Goal: Task Accomplishment & Management: Use online tool/utility

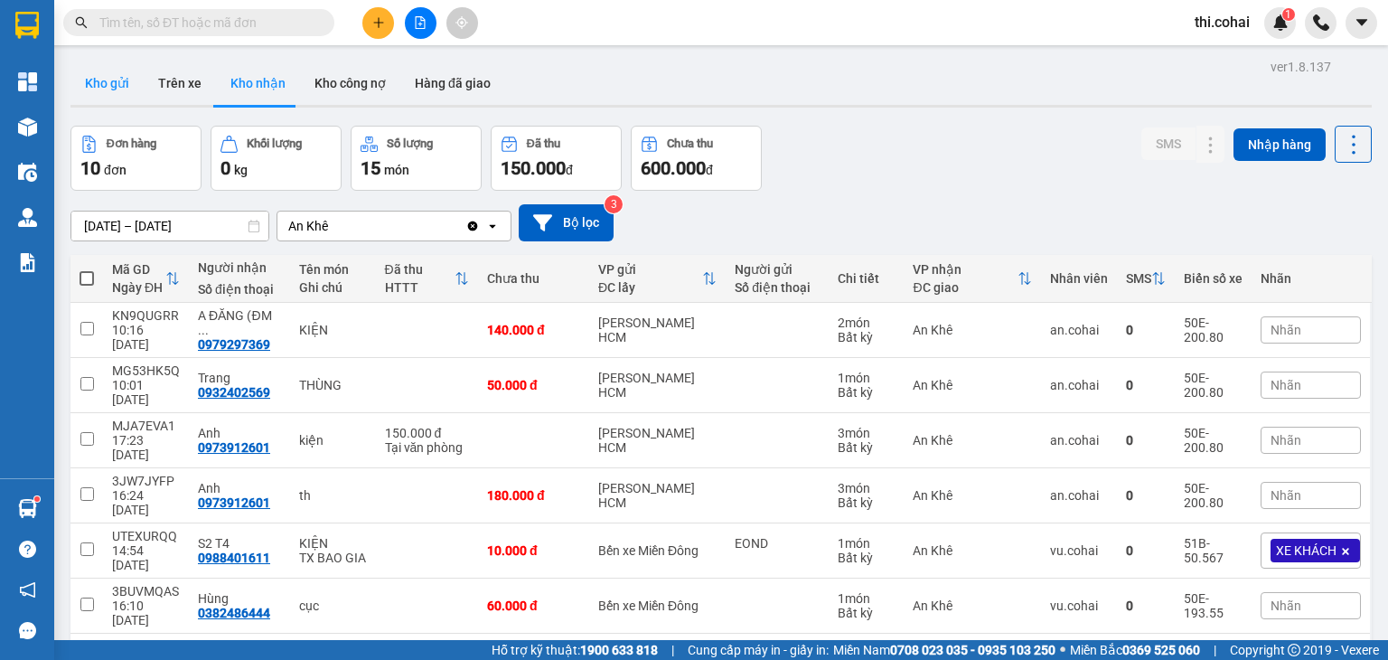
click at [117, 77] on button "Kho gửi" at bounding box center [106, 82] width 73 height 43
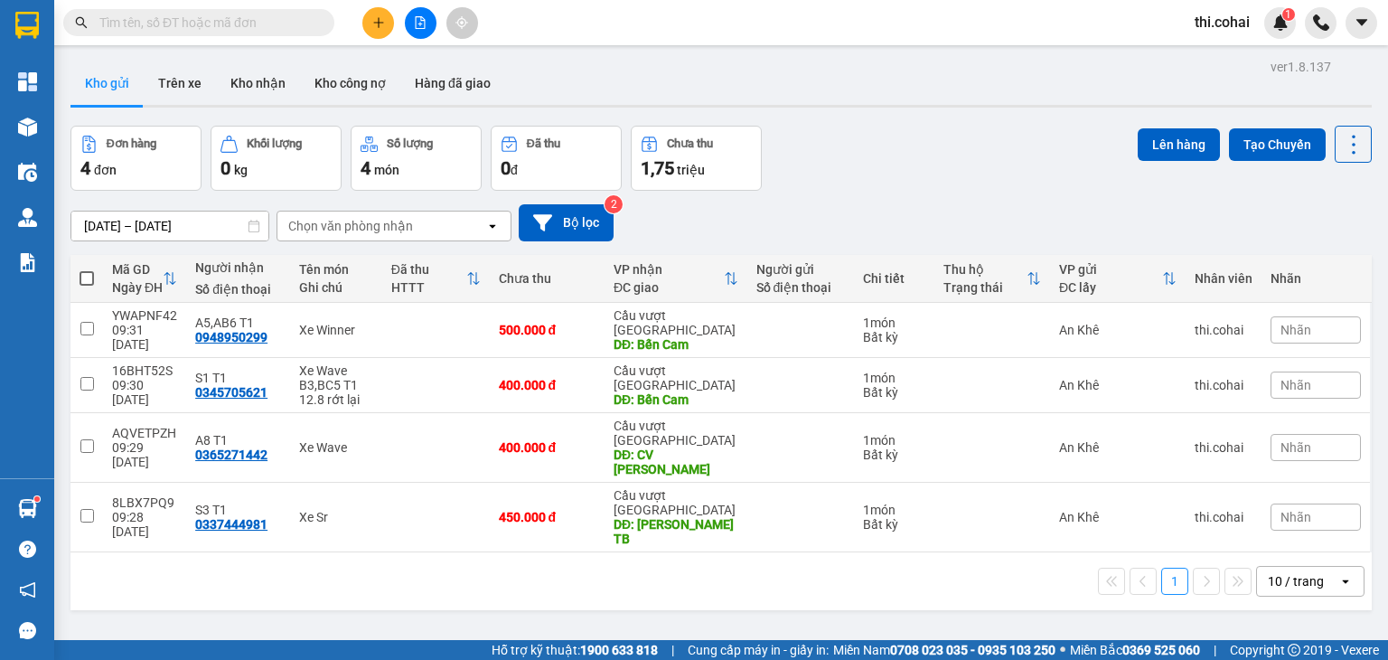
click at [84, 277] on span at bounding box center [87, 278] width 14 height 14
click at [87, 269] on input "checkbox" at bounding box center [87, 269] width 0 height 0
checkbox input "true"
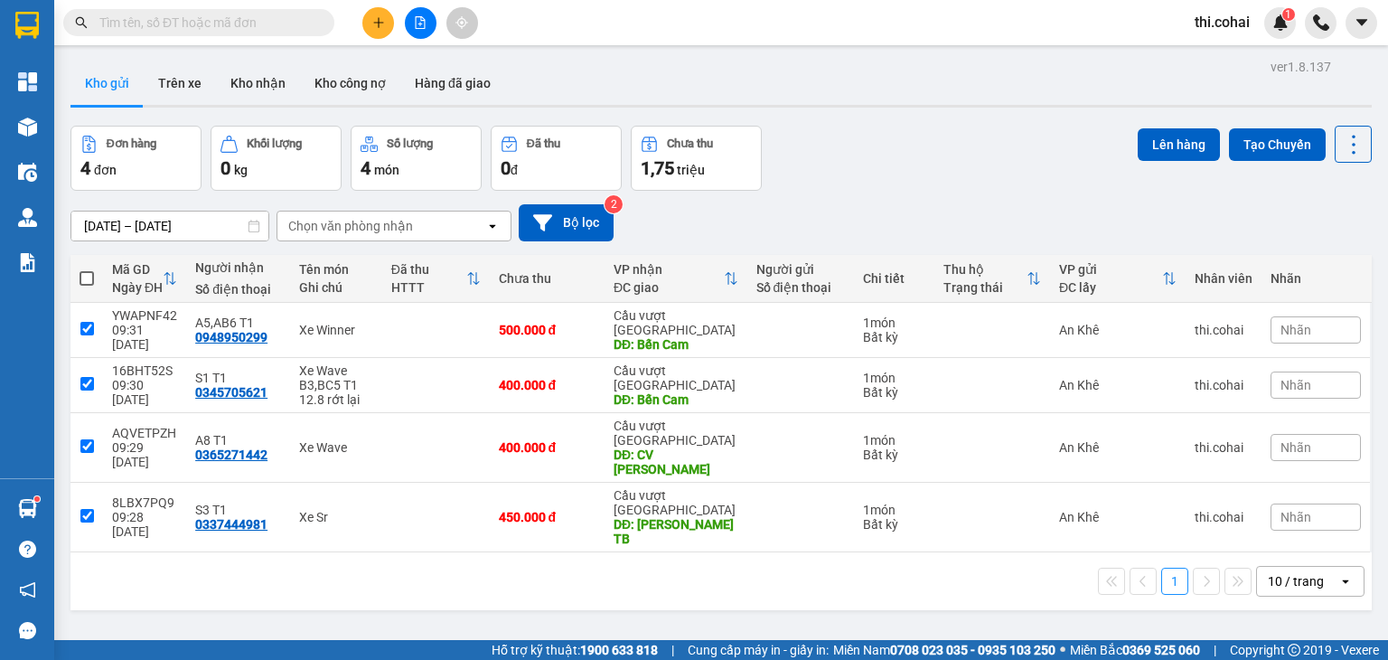
checkbox input "true"
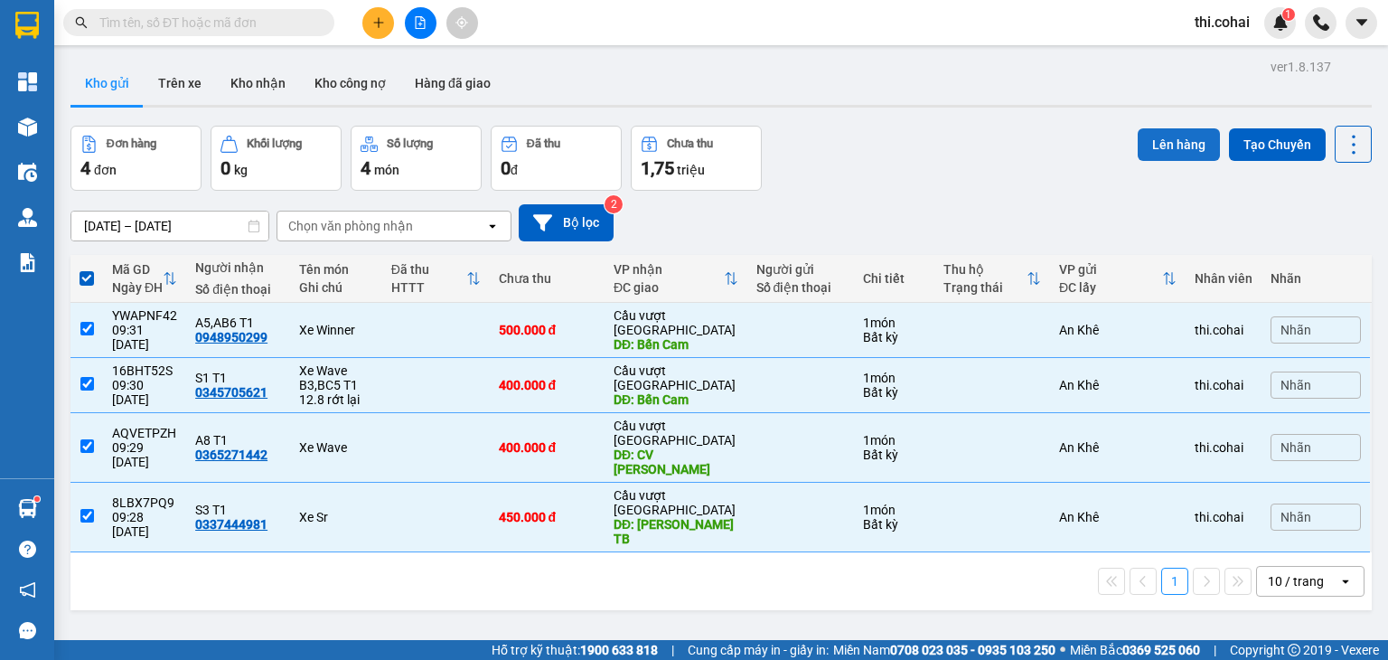
click at [1160, 145] on button "Lên hàng" at bounding box center [1179, 144] width 82 height 33
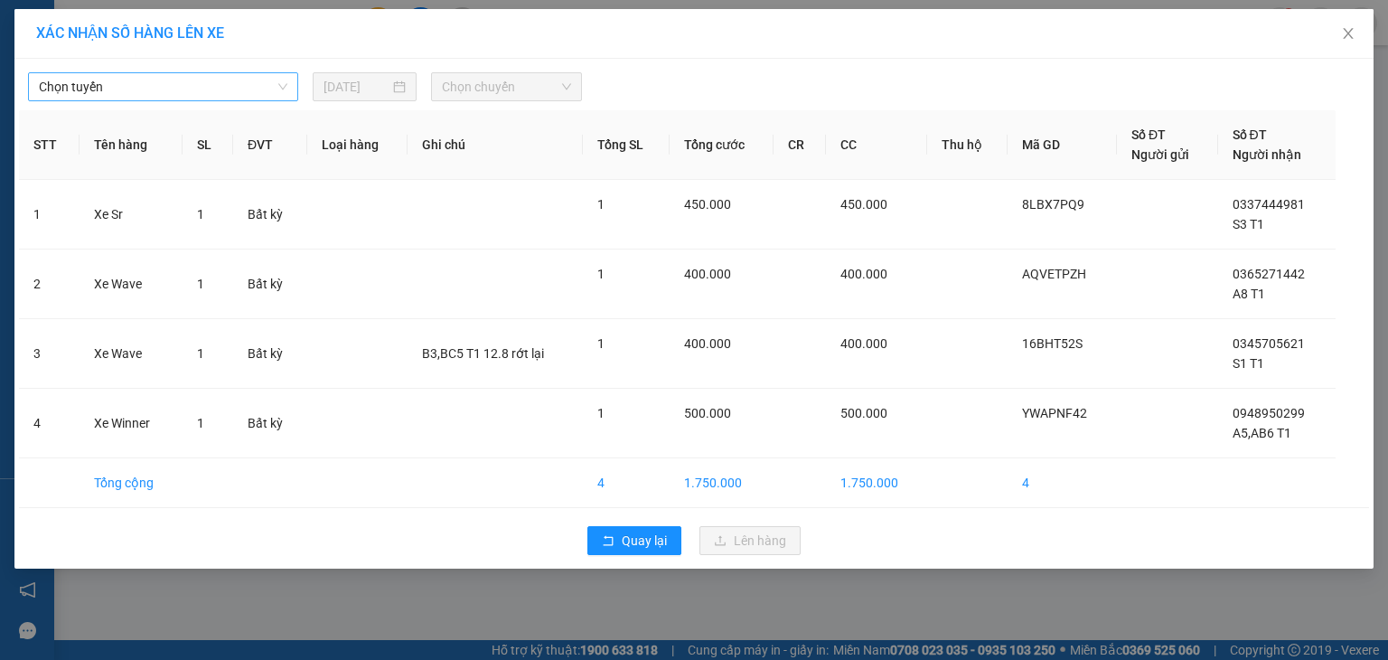
click at [225, 89] on span "Chọn tuyến" at bounding box center [163, 86] width 249 height 27
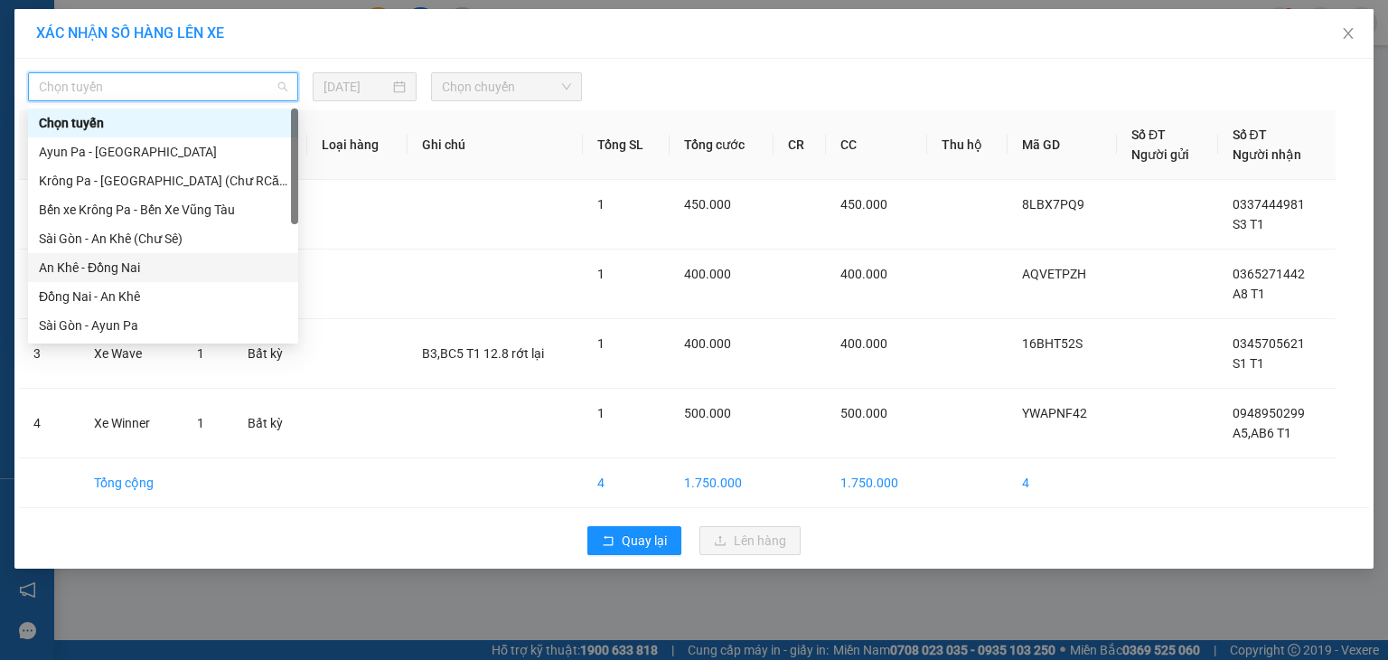
click at [109, 268] on div "An Khê - Đồng Nai" at bounding box center [163, 268] width 249 height 20
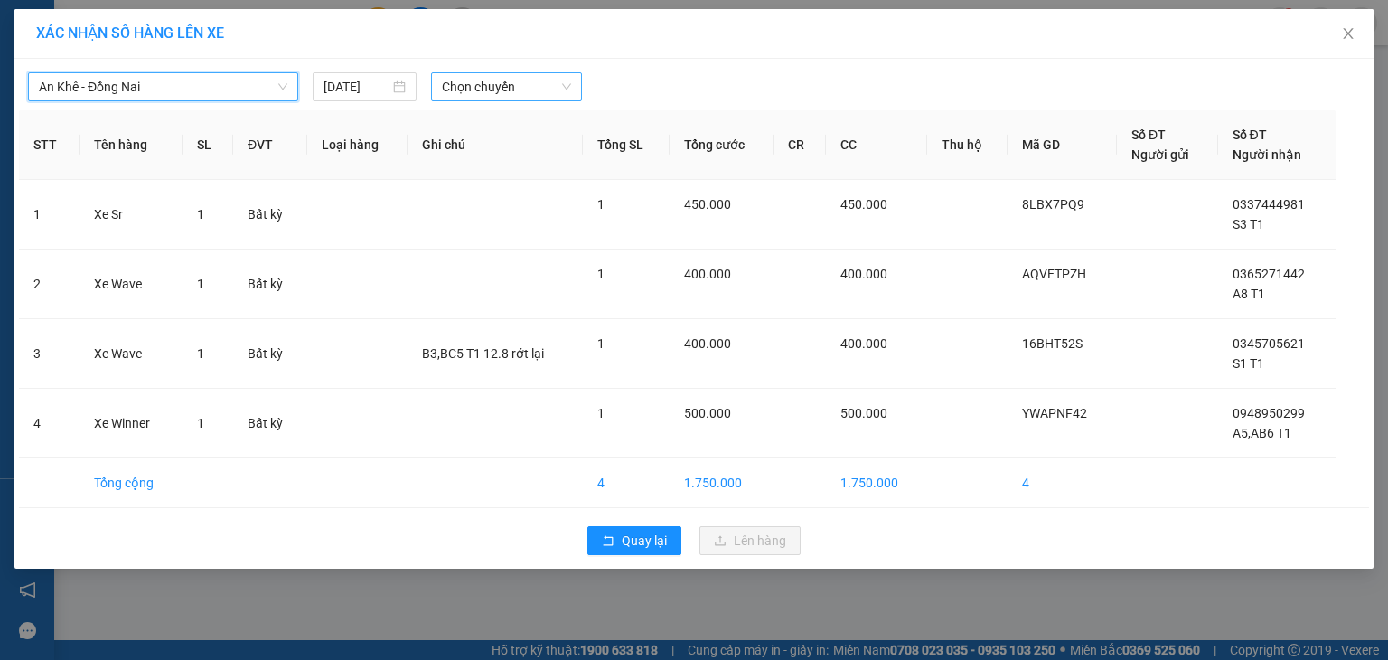
click at [497, 84] on span "Chọn chuyến" at bounding box center [507, 86] width 130 height 27
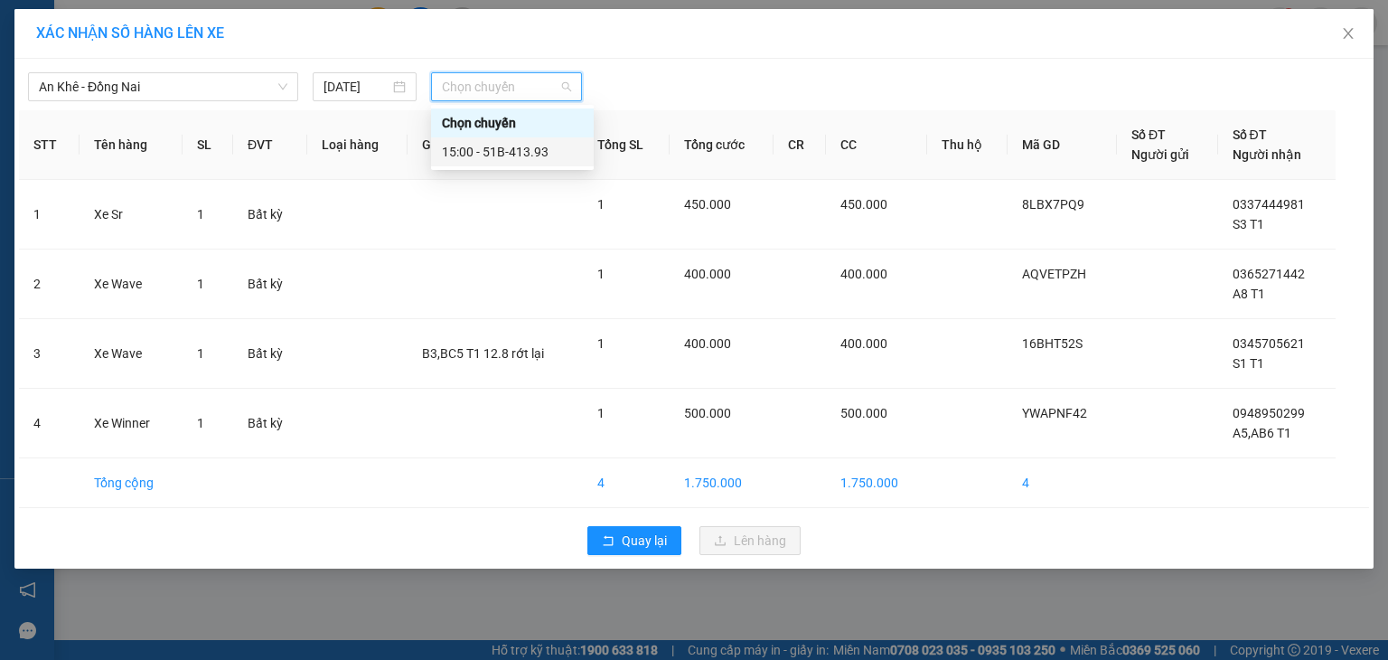
click at [502, 153] on div "15:00 - 51B-413.93" at bounding box center [512, 152] width 141 height 20
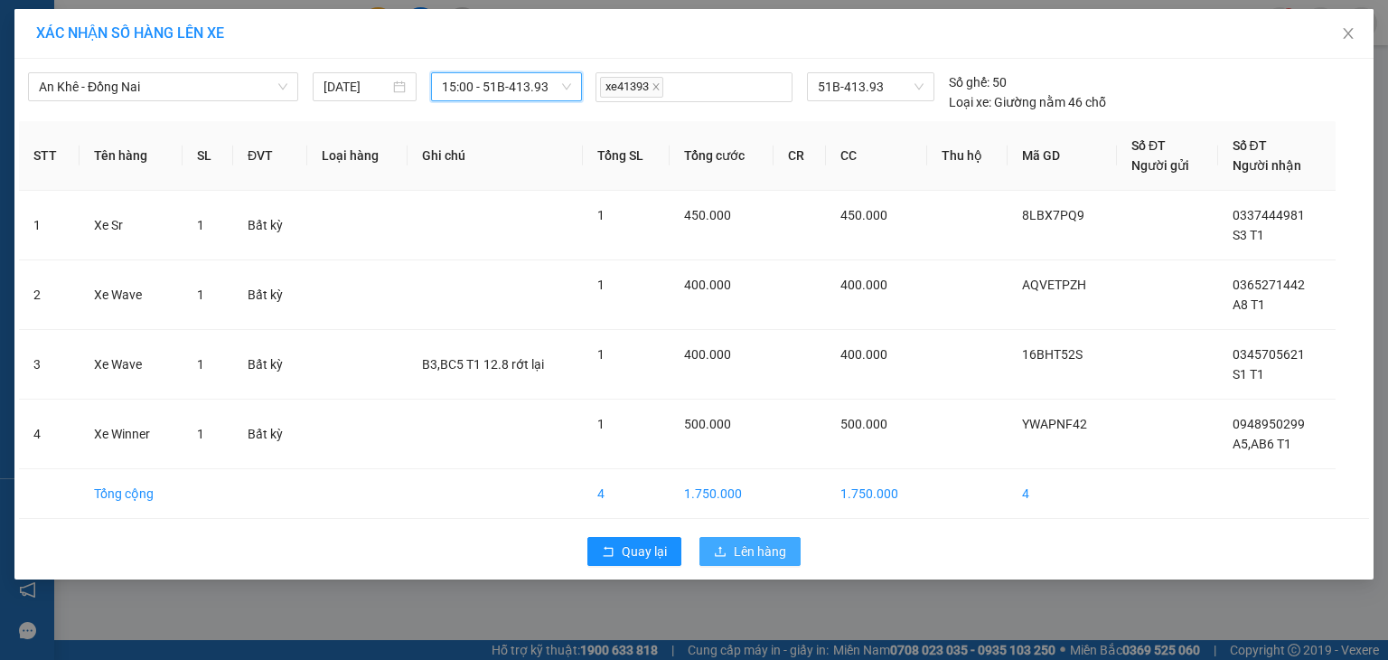
click at [727, 544] on button "Lên hàng" at bounding box center [750, 551] width 101 height 29
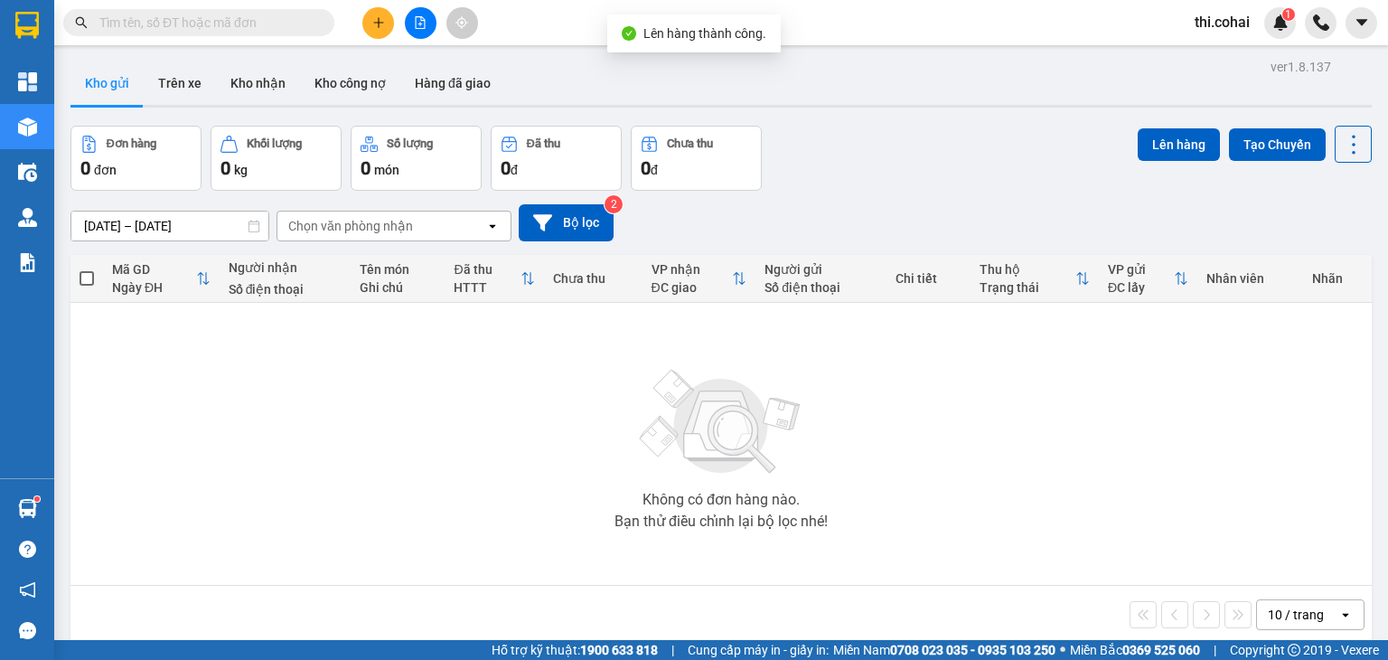
click at [380, 21] on icon "plus" at bounding box center [378, 22] width 13 height 13
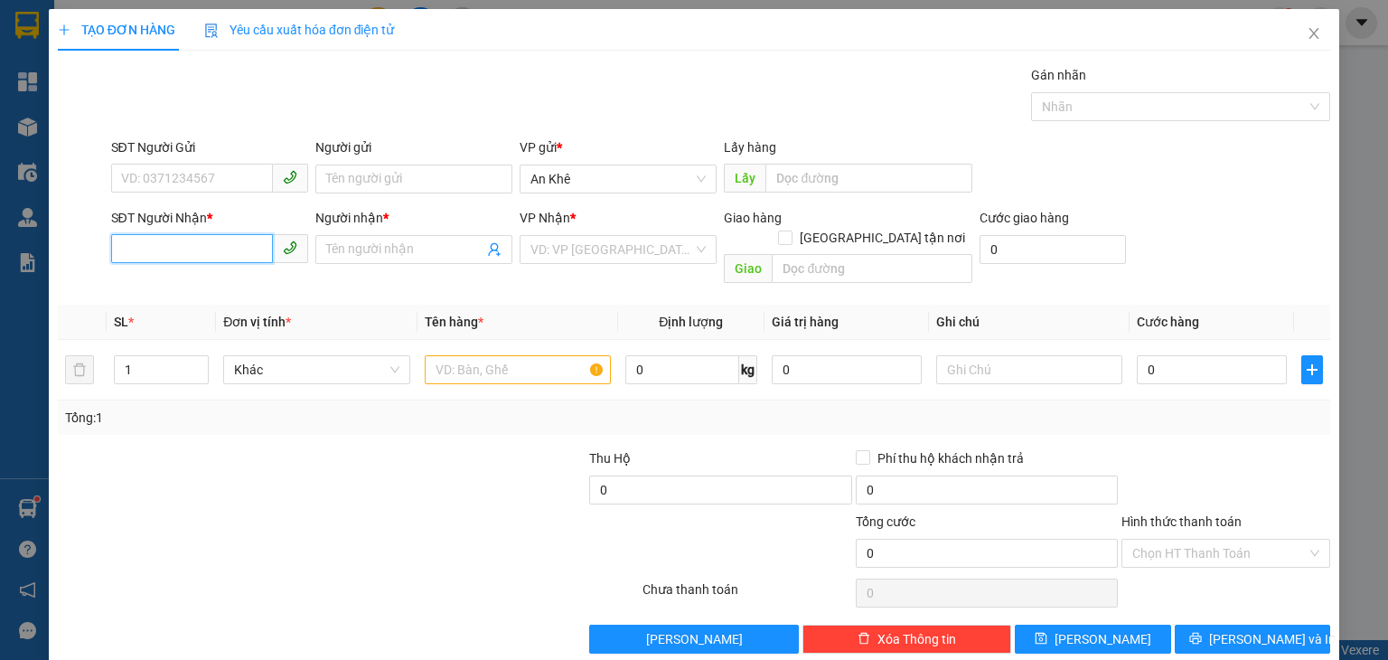
click at [205, 243] on input "SĐT Người Nhận *" at bounding box center [192, 248] width 162 height 29
type input "0774199966"
click at [202, 289] on div "0774199966 - Linh" at bounding box center [207, 285] width 174 height 20
type input "[PERSON_NAME]"
type input "0774199966"
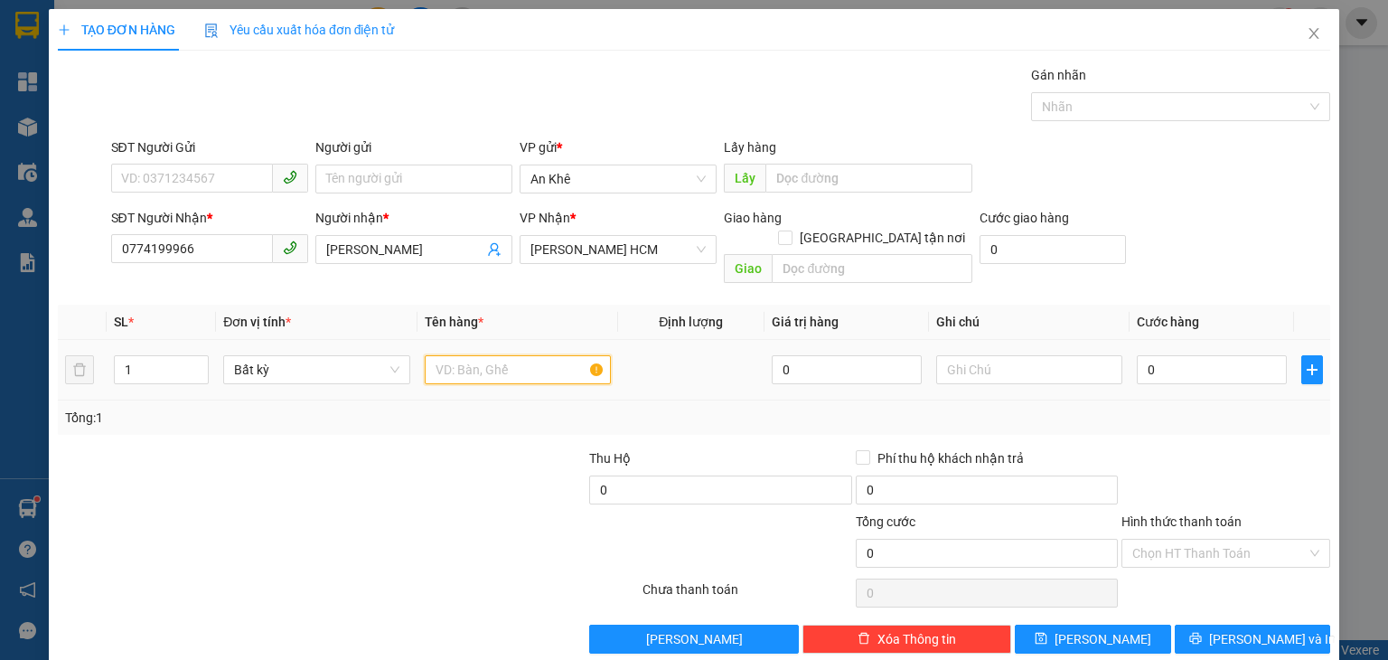
click at [507, 359] on input "text" at bounding box center [518, 369] width 186 height 29
type input "Thùng"
click at [1163, 355] on input "0" at bounding box center [1212, 369] width 150 height 29
type input "1"
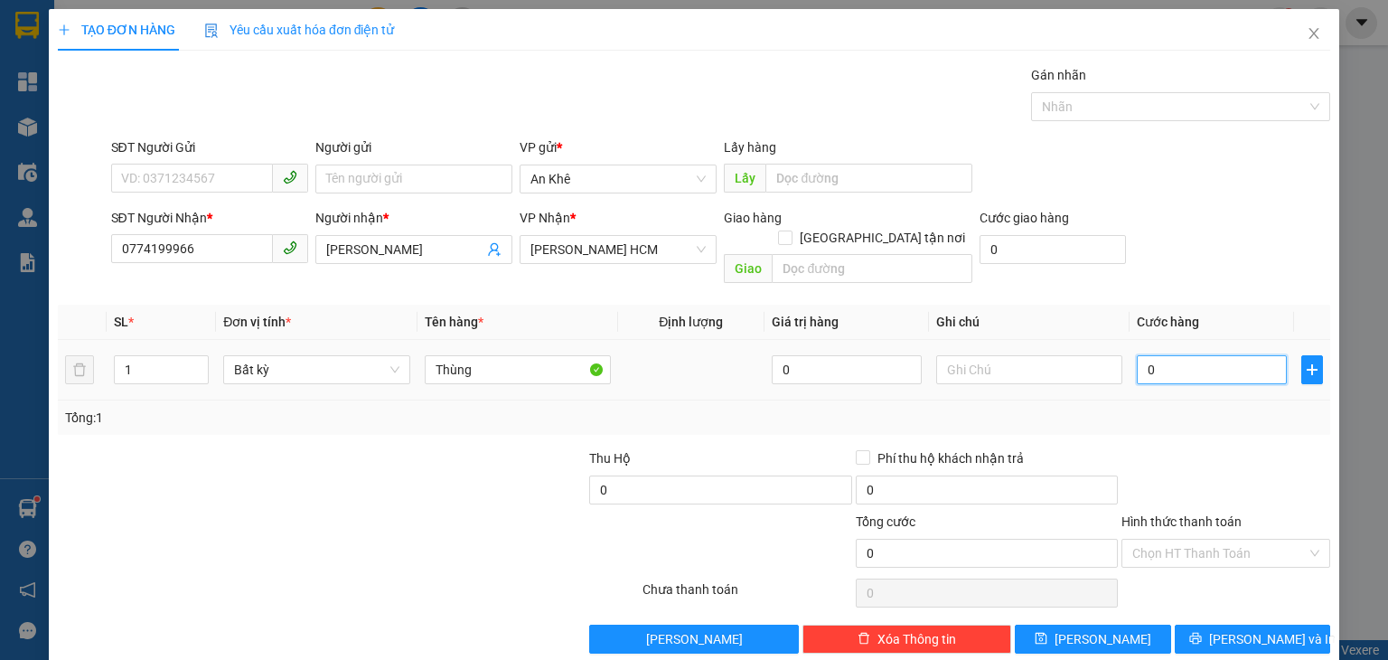
type input "1"
type input "10"
type input "100"
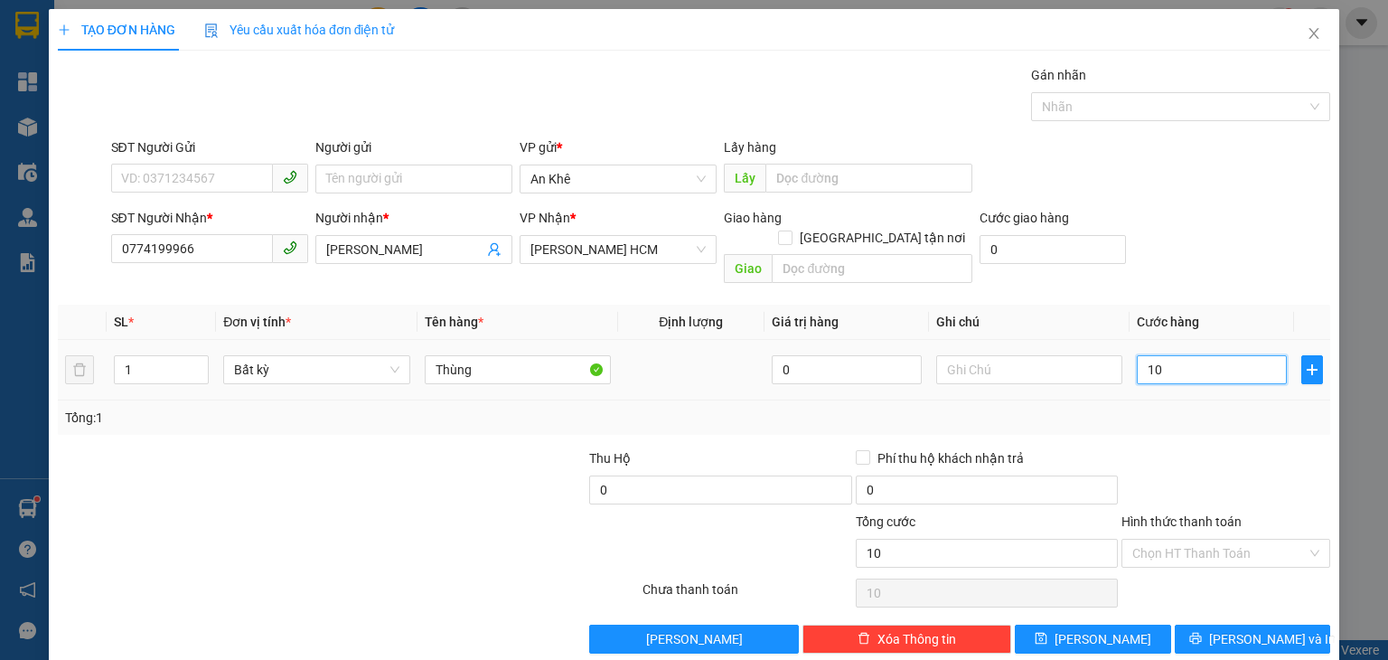
type input "100"
type input "100.000"
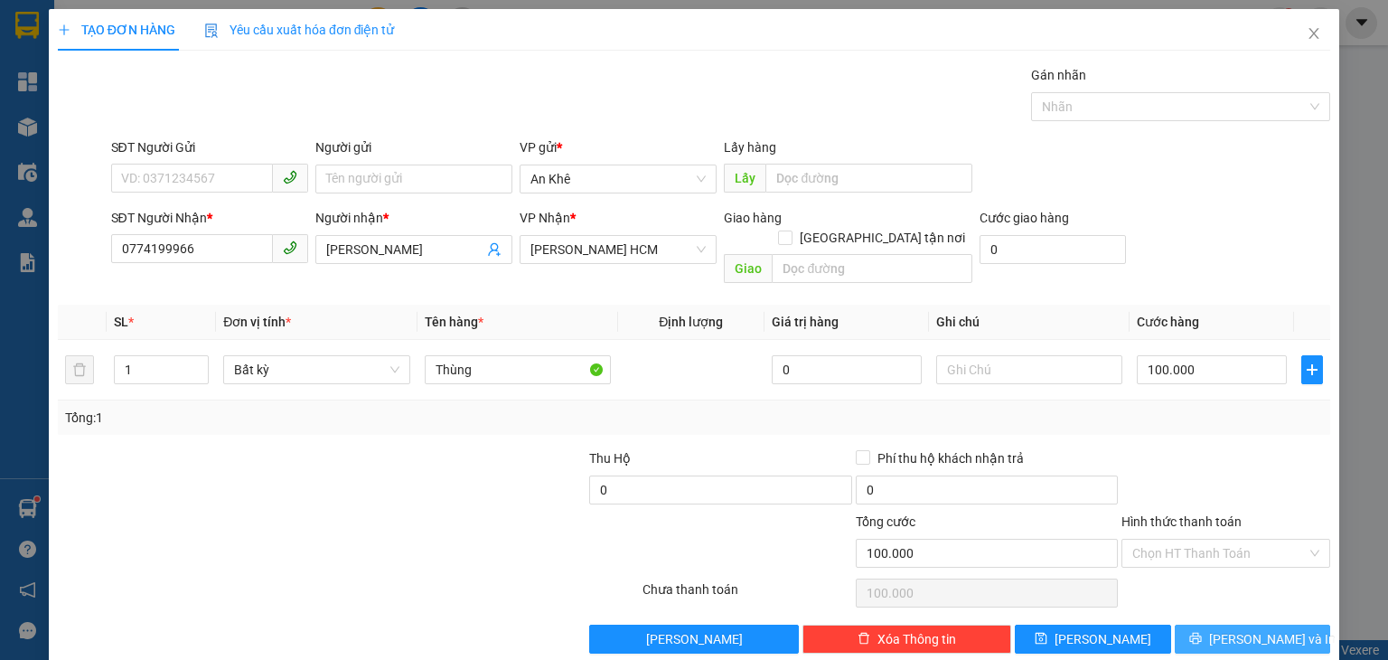
click at [1247, 630] on button "[PERSON_NAME] và In" at bounding box center [1253, 638] width 156 height 29
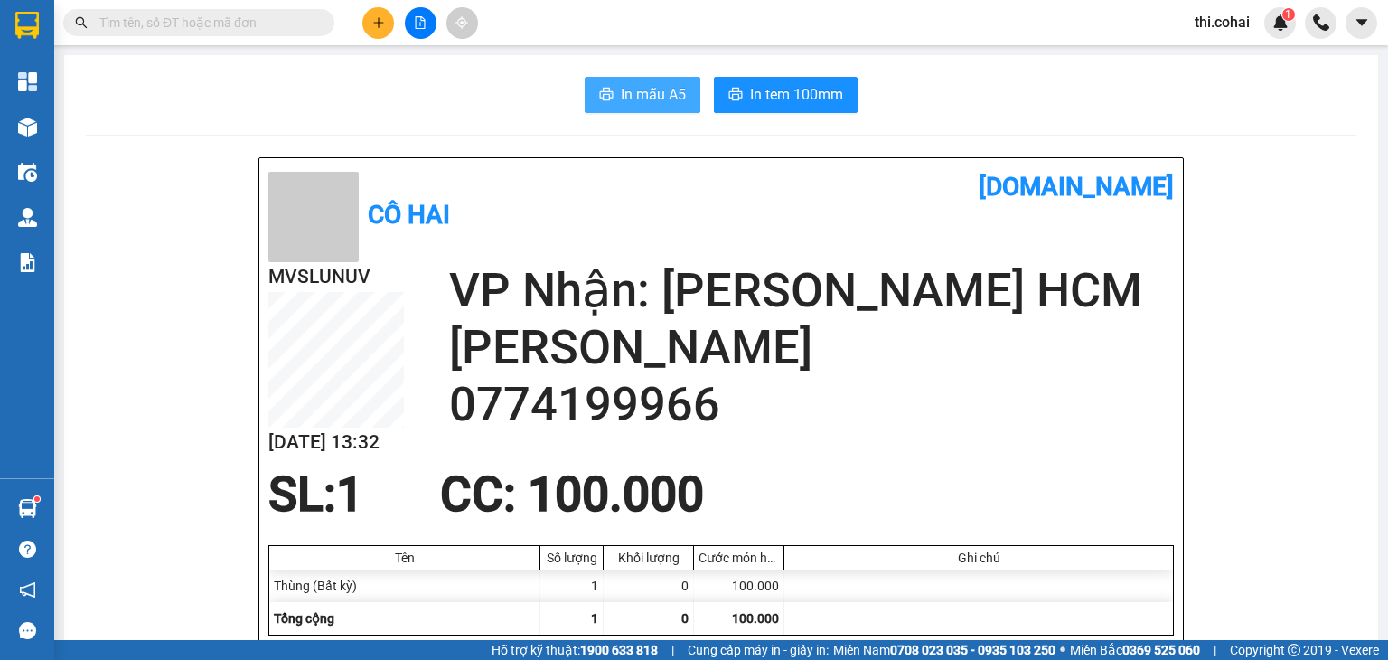
click at [612, 101] on button "In mẫu A5" at bounding box center [643, 95] width 116 height 36
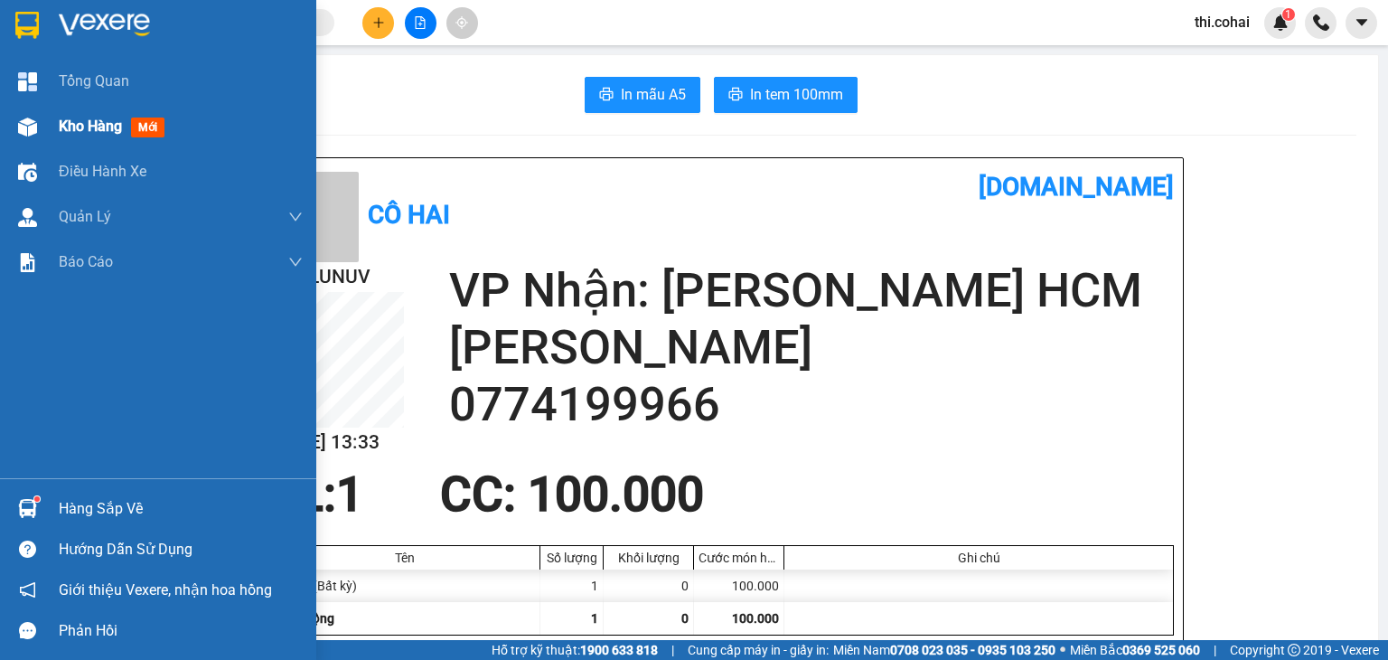
click at [87, 125] on span "Kho hàng" at bounding box center [90, 125] width 63 height 17
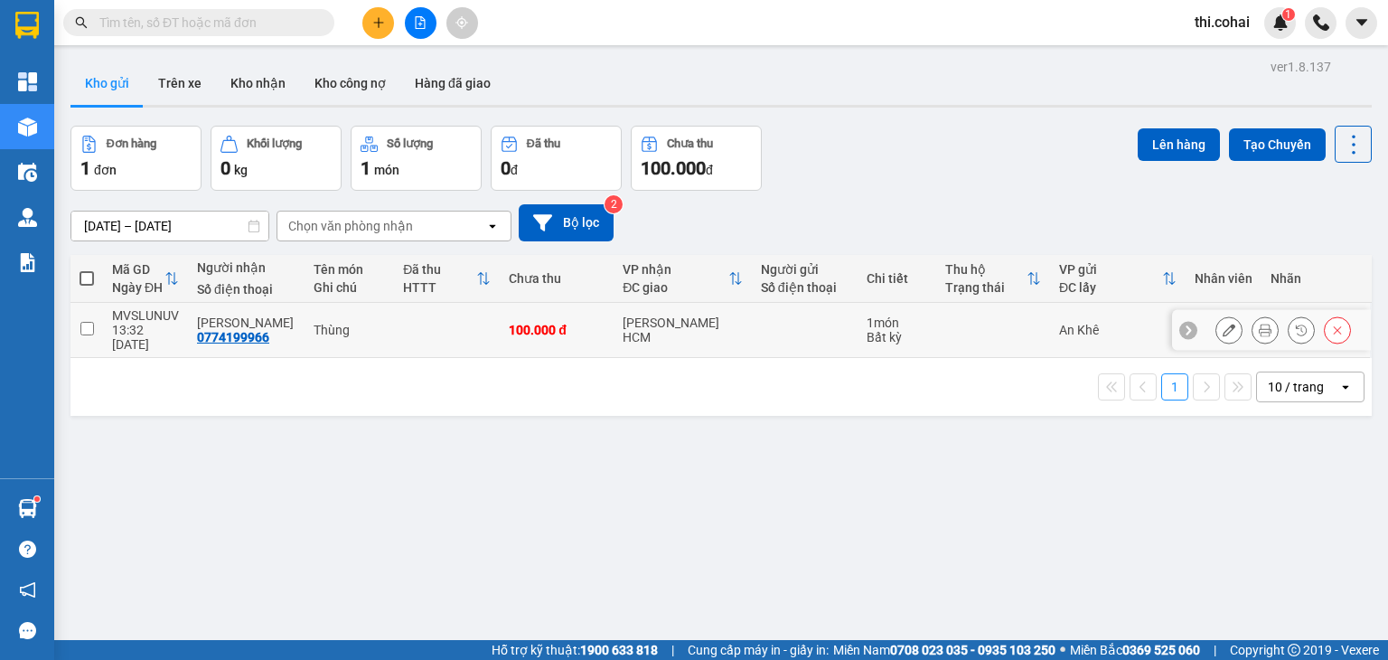
click at [90, 322] on input "checkbox" at bounding box center [87, 329] width 14 height 14
checkbox input "true"
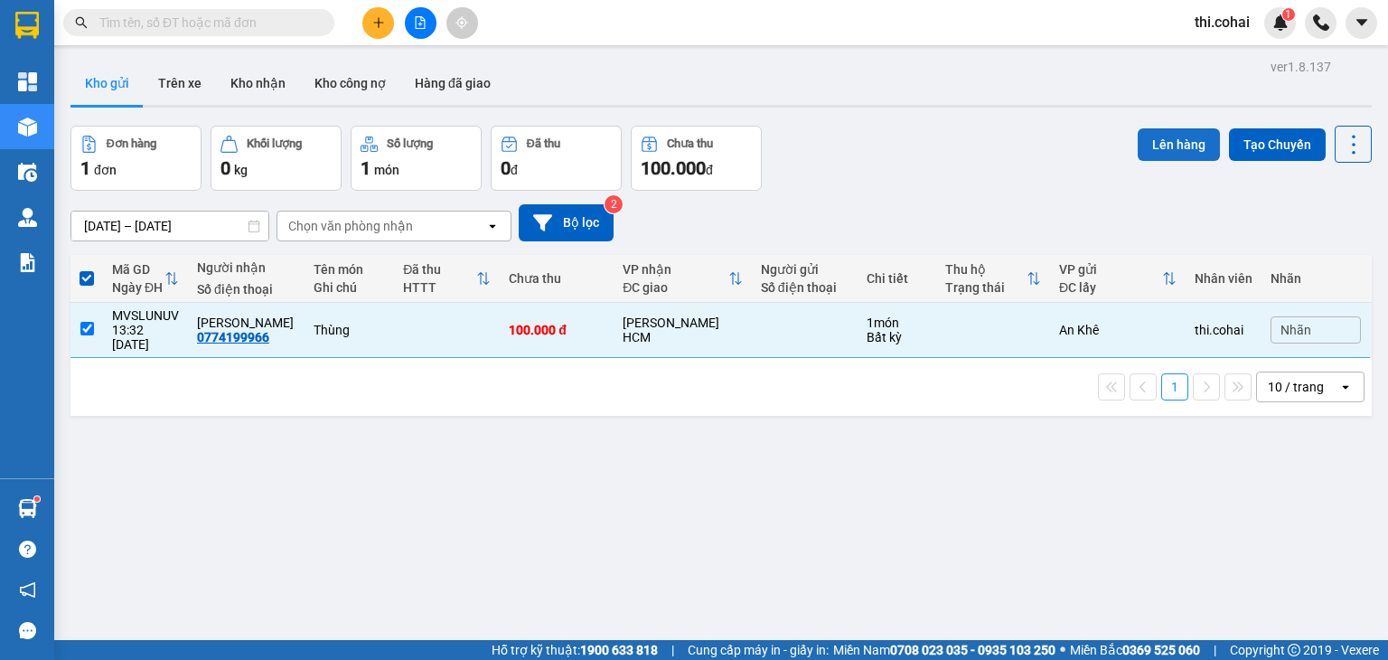
click at [1153, 138] on button "Lên hàng" at bounding box center [1179, 144] width 82 height 33
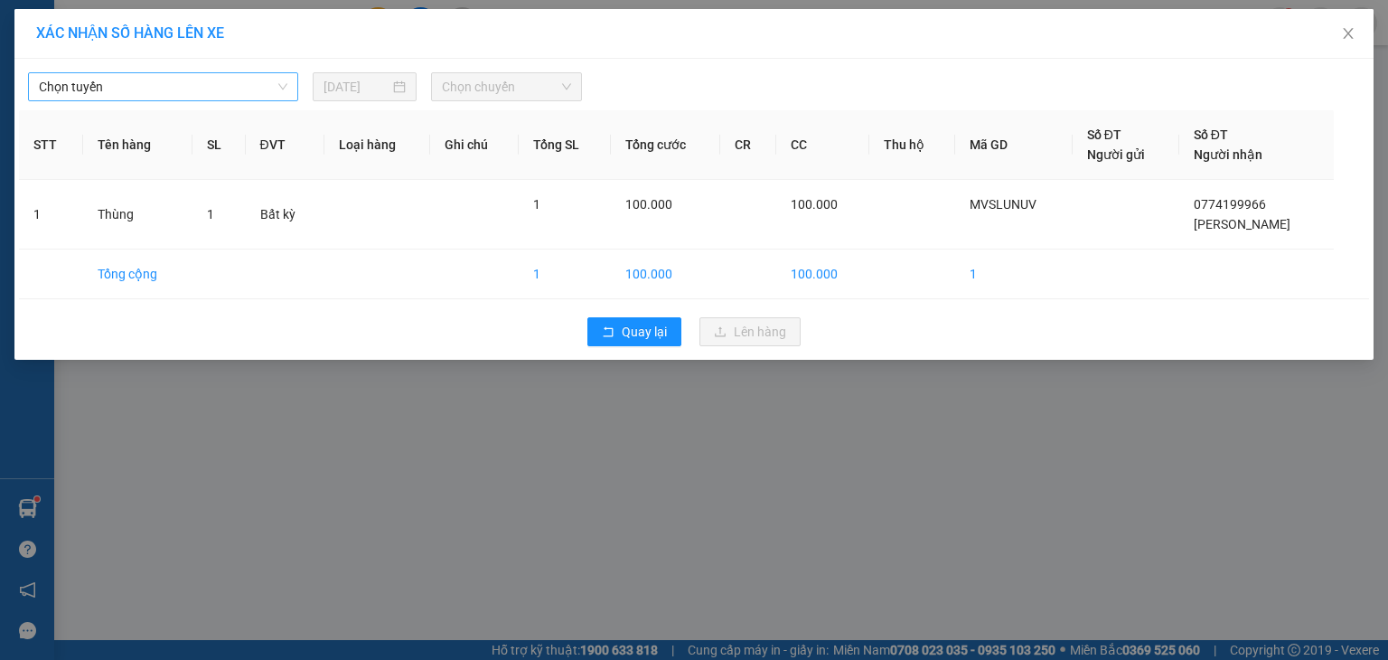
click at [216, 80] on span "Chọn tuyến" at bounding box center [163, 86] width 249 height 27
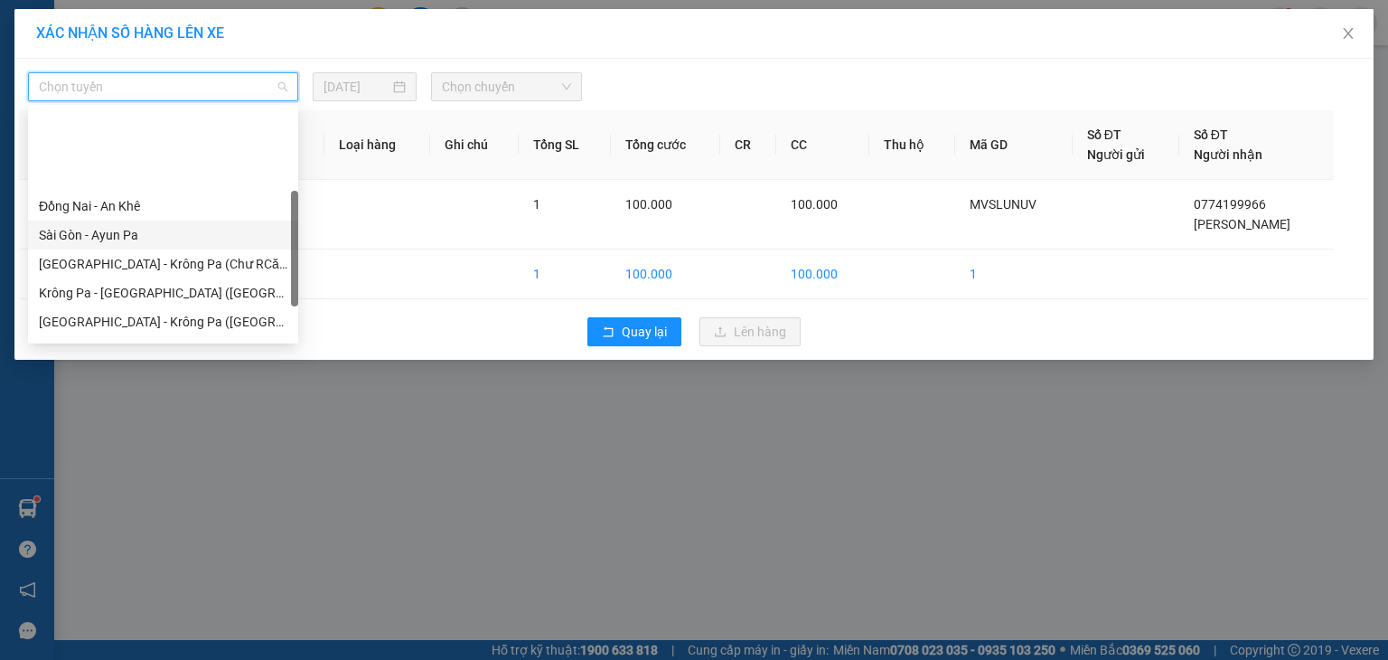
scroll to position [181, 0]
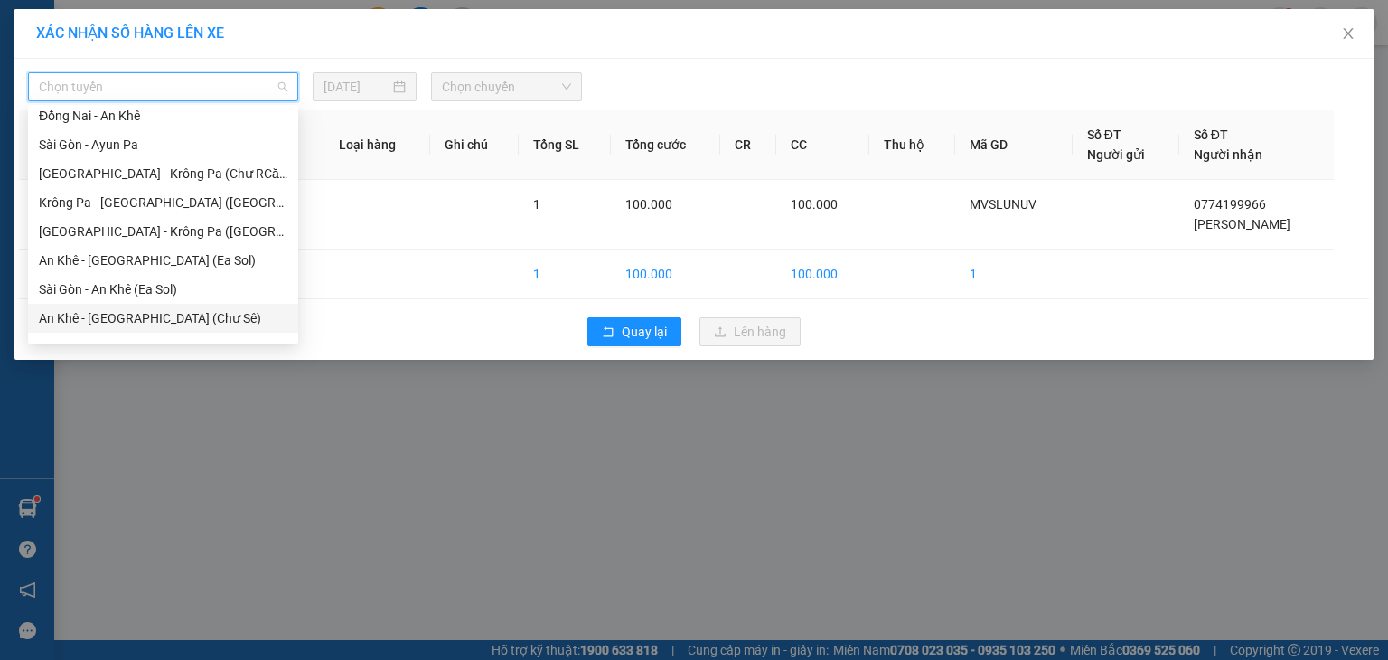
click at [143, 320] on div "An Khê - [GEOGRAPHIC_DATA] (Chư Sê)" at bounding box center [163, 318] width 249 height 20
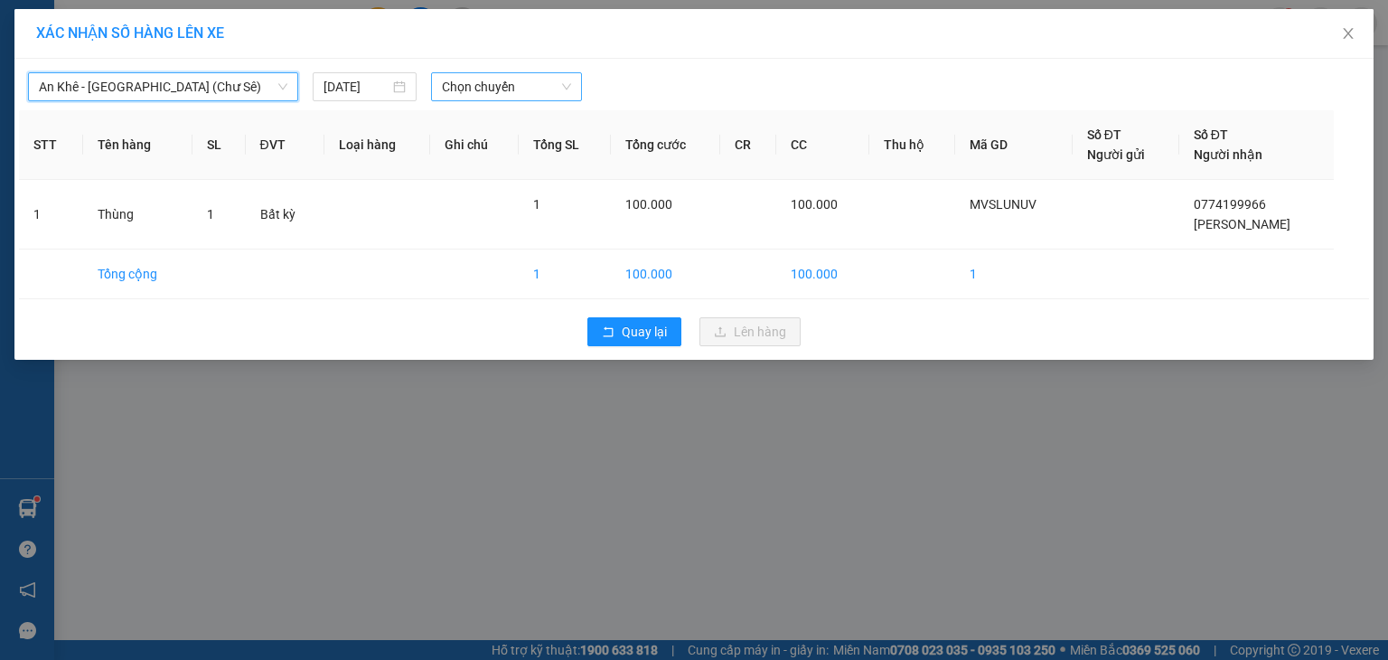
click at [466, 80] on span "Chọn chuyến" at bounding box center [507, 86] width 130 height 27
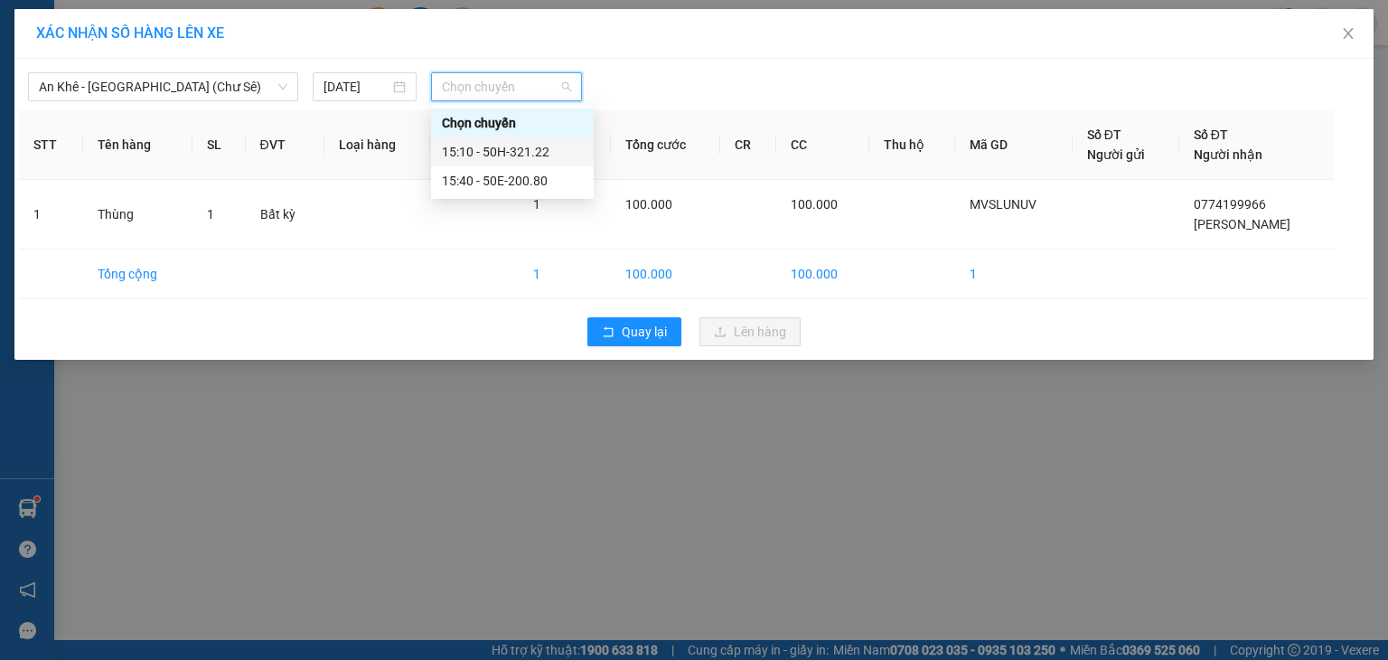
click at [499, 148] on div "15:10 - 50H-321.22" at bounding box center [512, 152] width 141 height 20
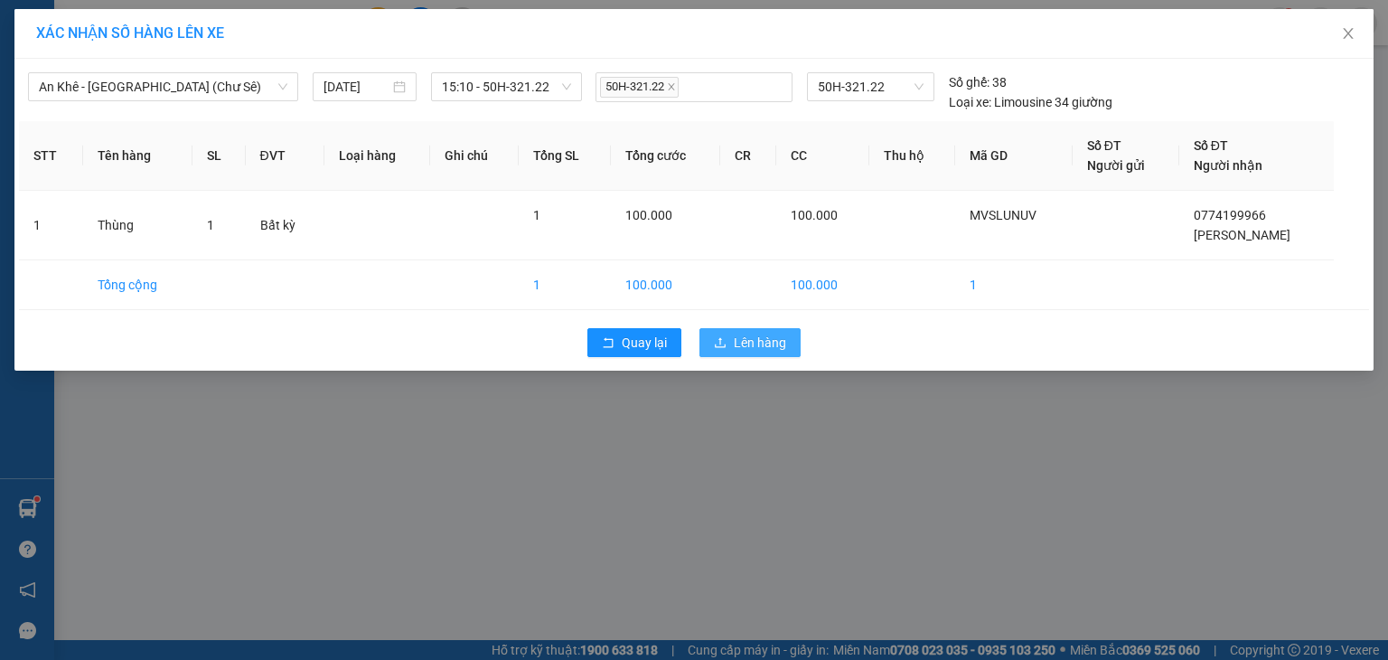
click at [739, 333] on span "Lên hàng" at bounding box center [760, 343] width 52 height 20
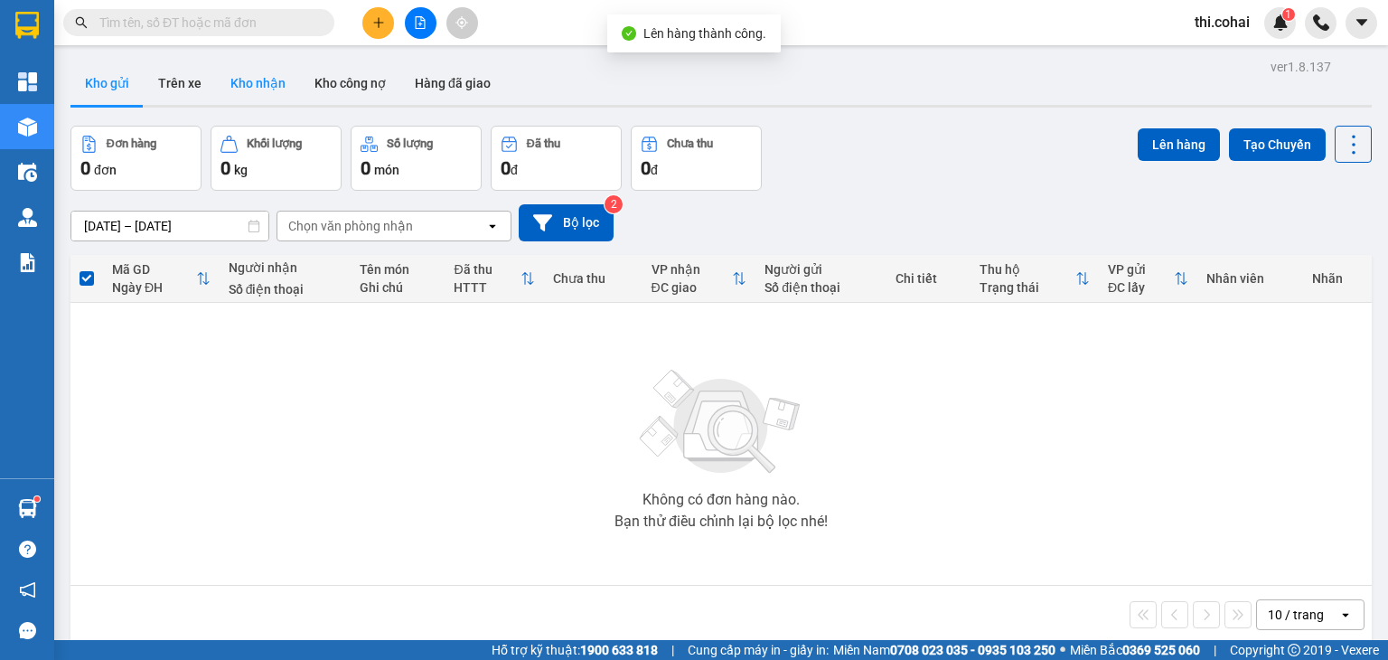
click at [258, 89] on button "Kho nhận" at bounding box center [258, 82] width 84 height 43
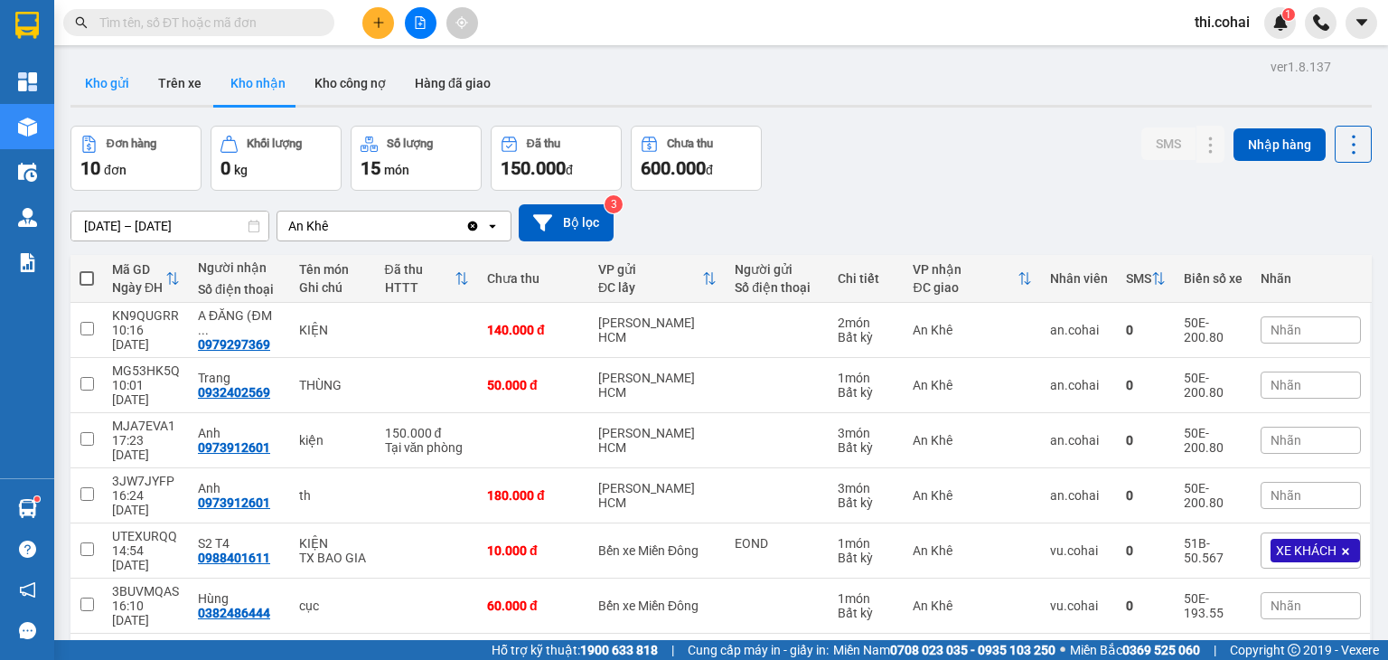
click at [117, 81] on button "Kho gửi" at bounding box center [106, 82] width 73 height 43
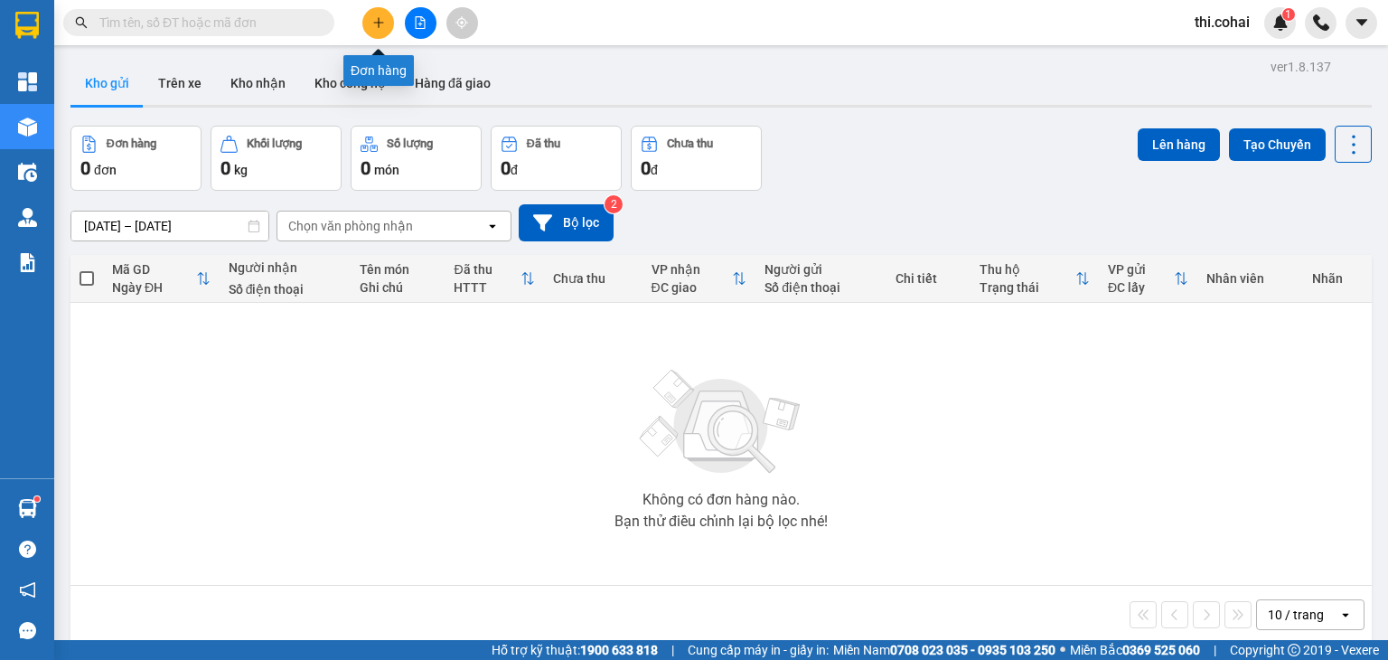
click at [371, 27] on button at bounding box center [378, 23] width 32 height 32
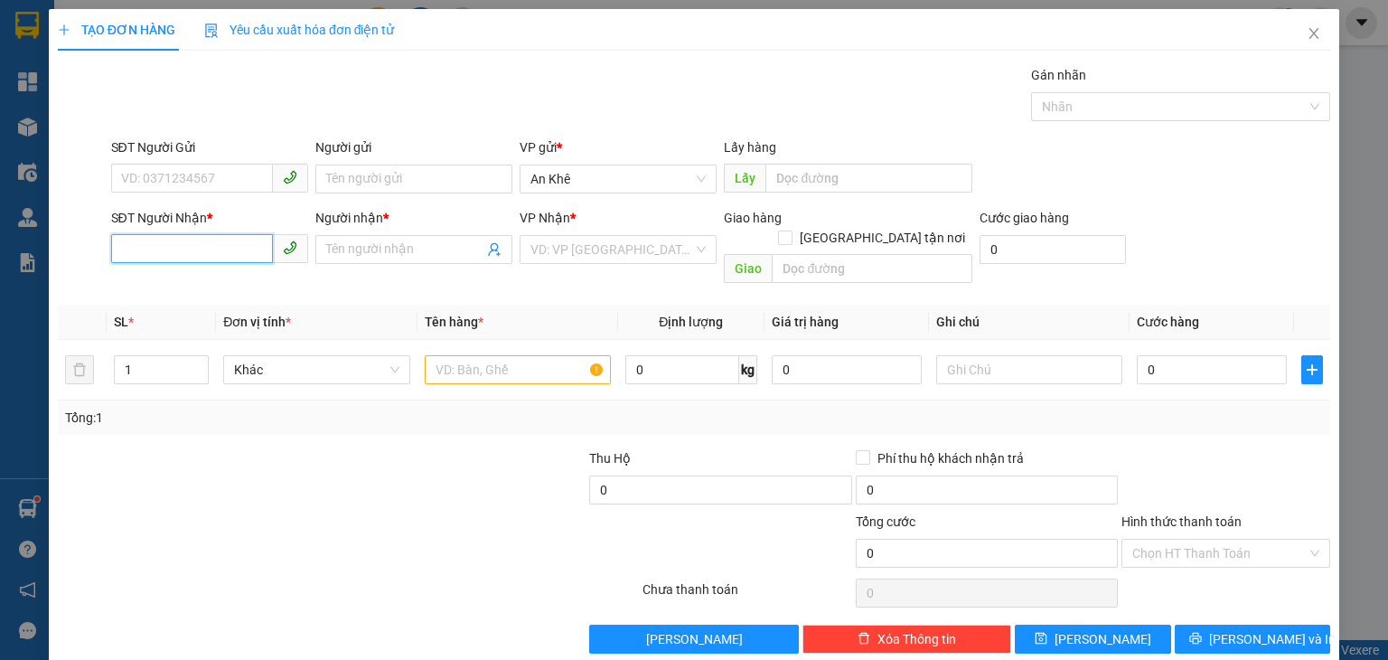
click at [188, 252] on input "SĐT Người Nhận *" at bounding box center [192, 248] width 162 height 29
type input "0963342357"
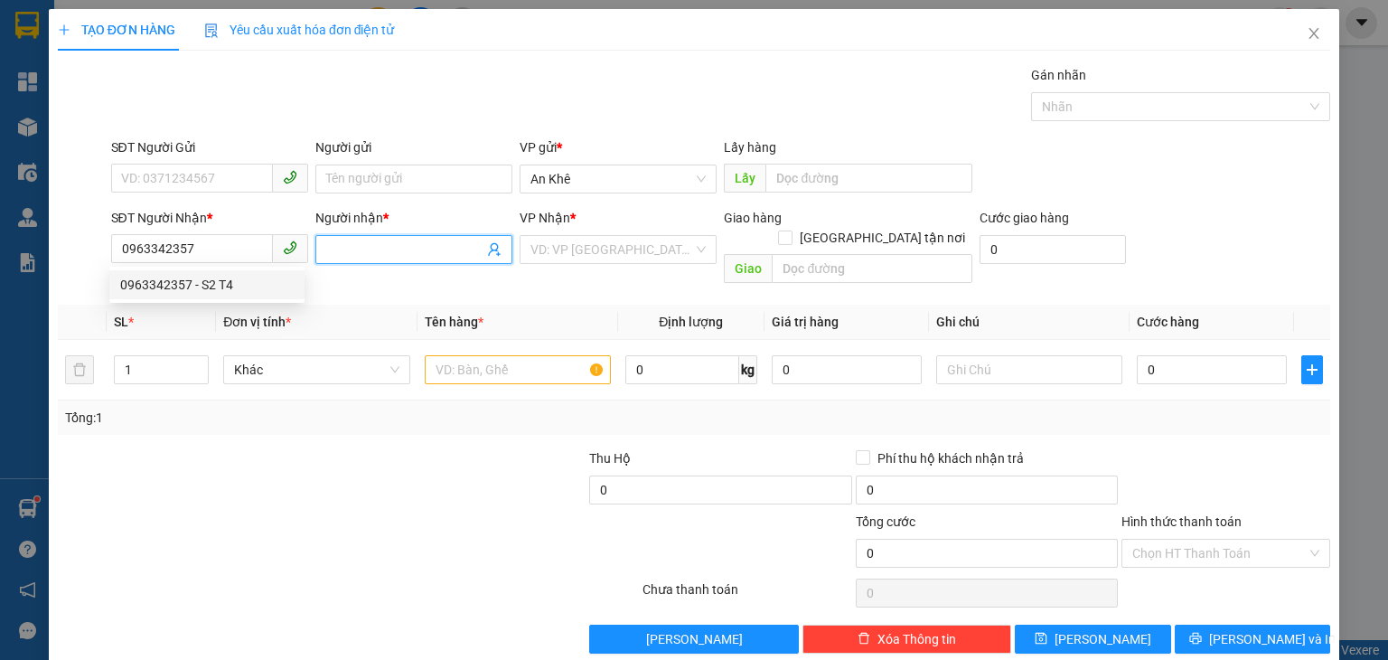
click at [351, 256] on input "Người nhận *" at bounding box center [404, 249] width 157 height 20
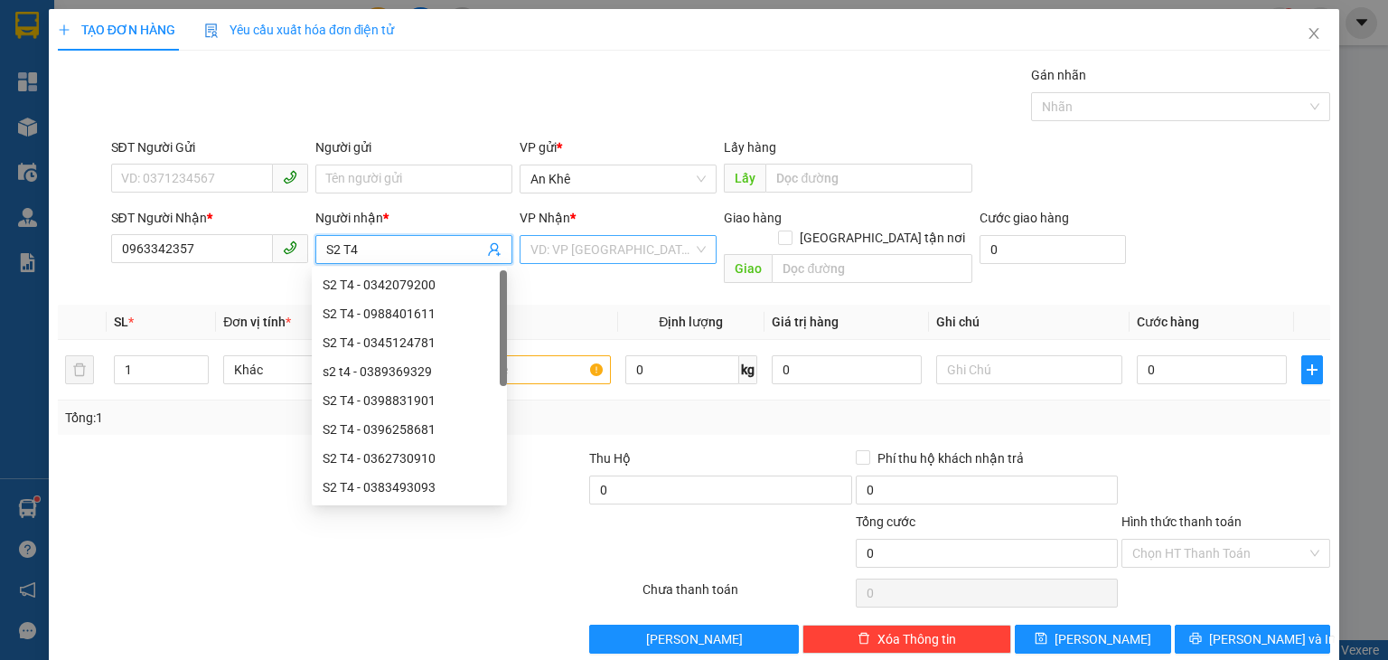
type input "S2 T4"
click at [567, 249] on input "search" at bounding box center [612, 249] width 163 height 27
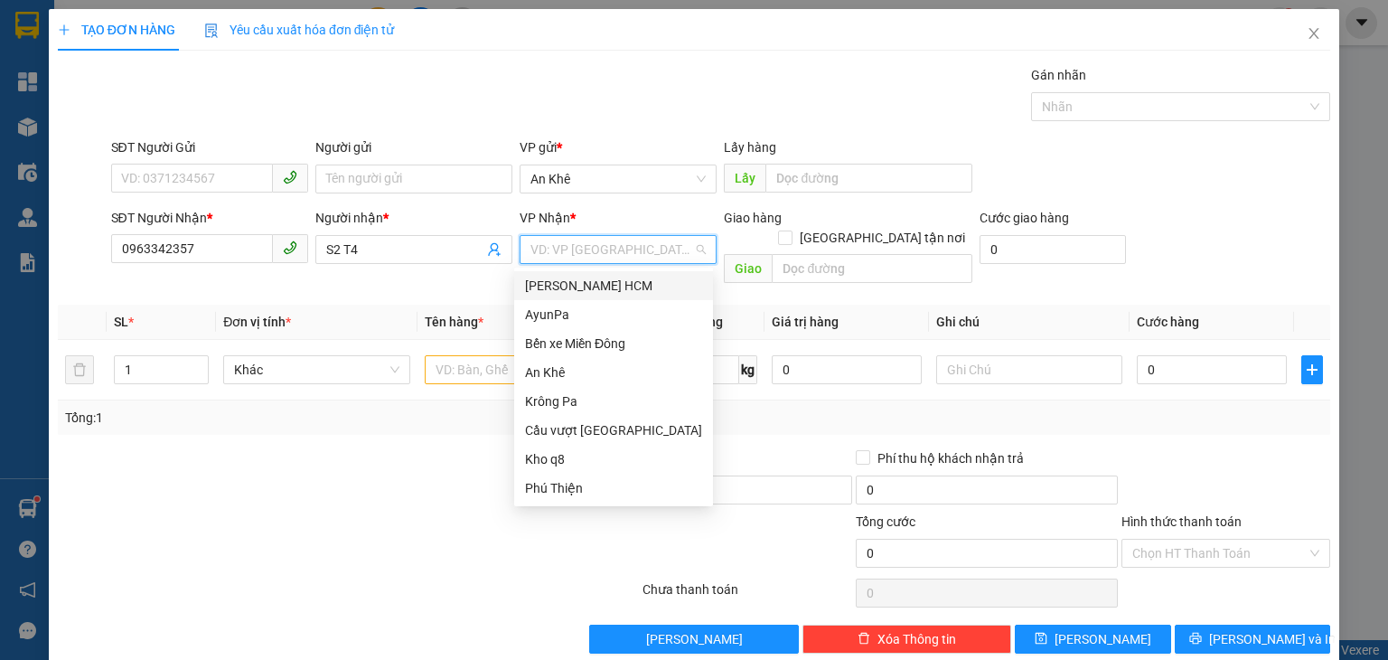
click at [576, 286] on div "[PERSON_NAME] HCM" at bounding box center [613, 286] width 177 height 20
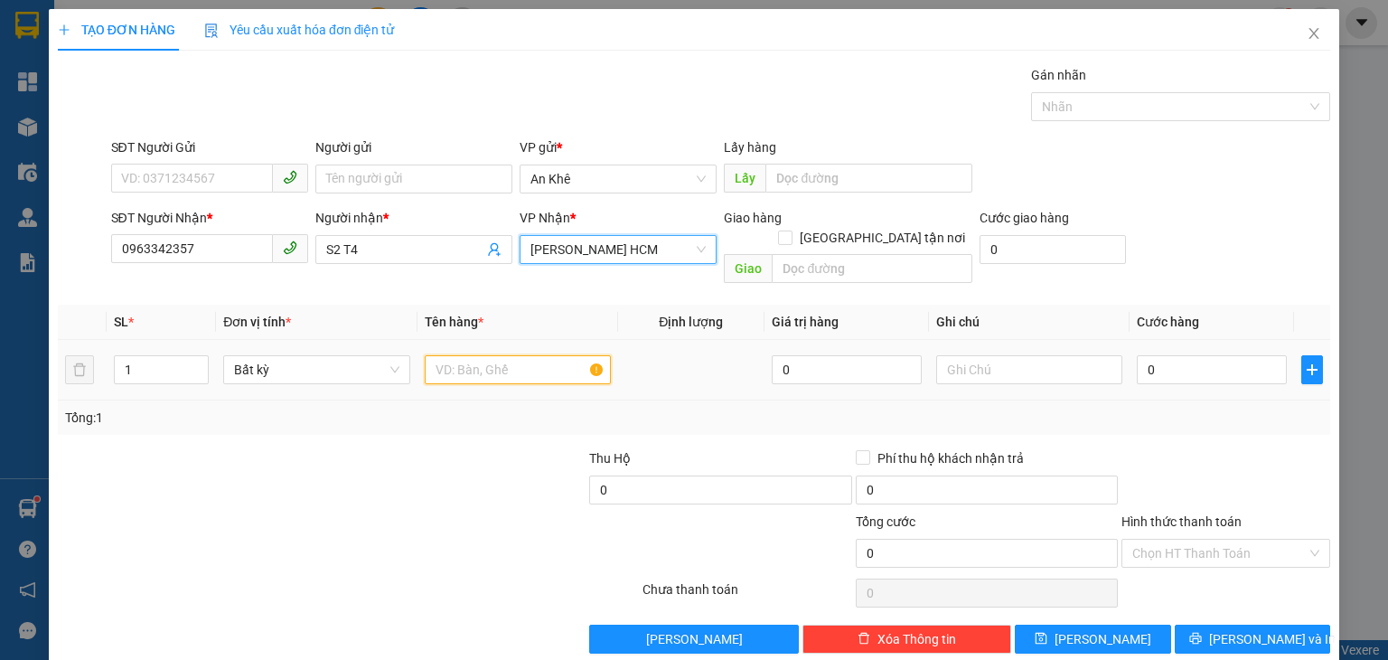
click at [502, 355] on input "text" at bounding box center [518, 369] width 186 height 29
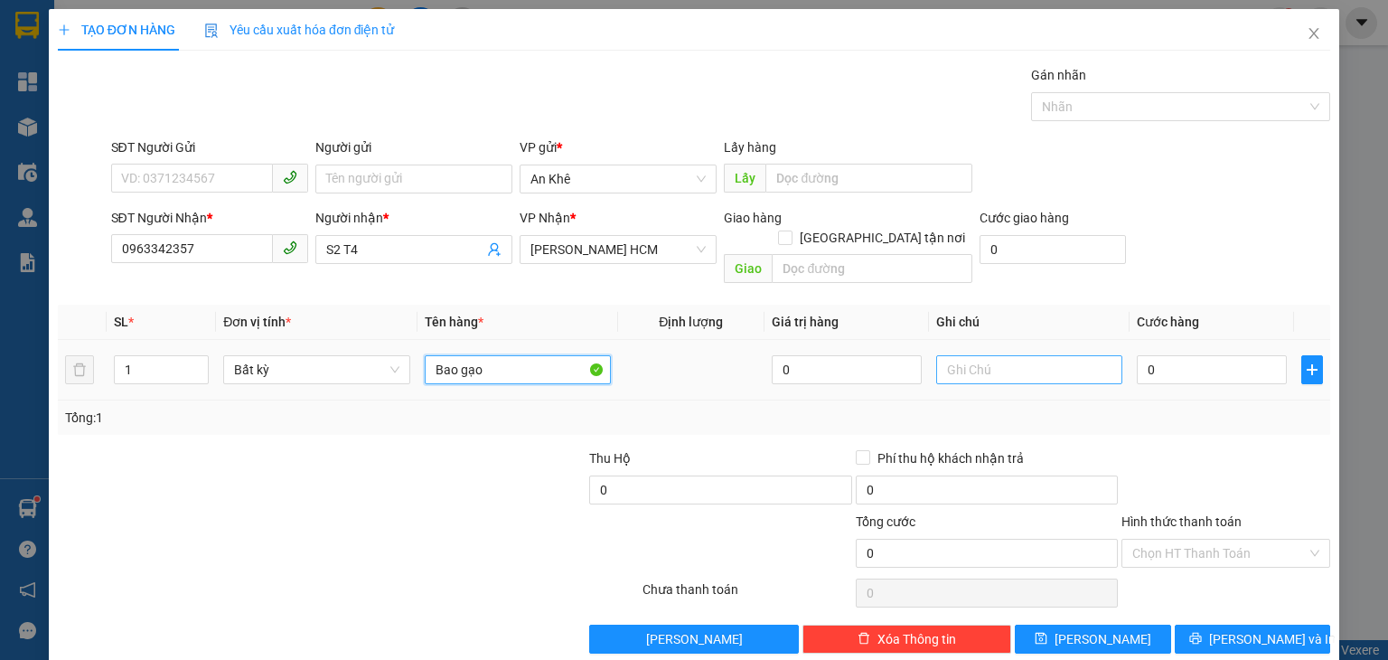
type input "Bao gạo"
click at [996, 355] on input "text" at bounding box center [1029, 369] width 186 height 29
type input "Chưa báo cước"
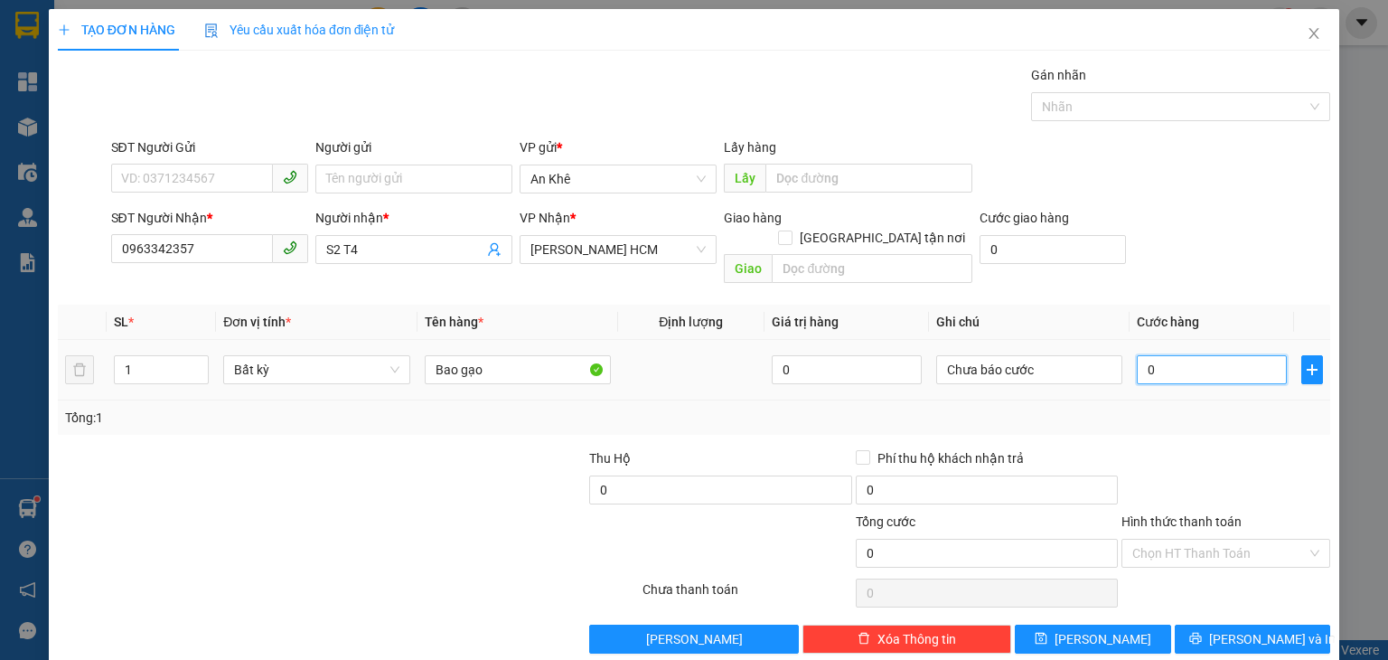
click at [1139, 355] on input "0" at bounding box center [1212, 369] width 150 height 29
type input "1"
type input "1.000"
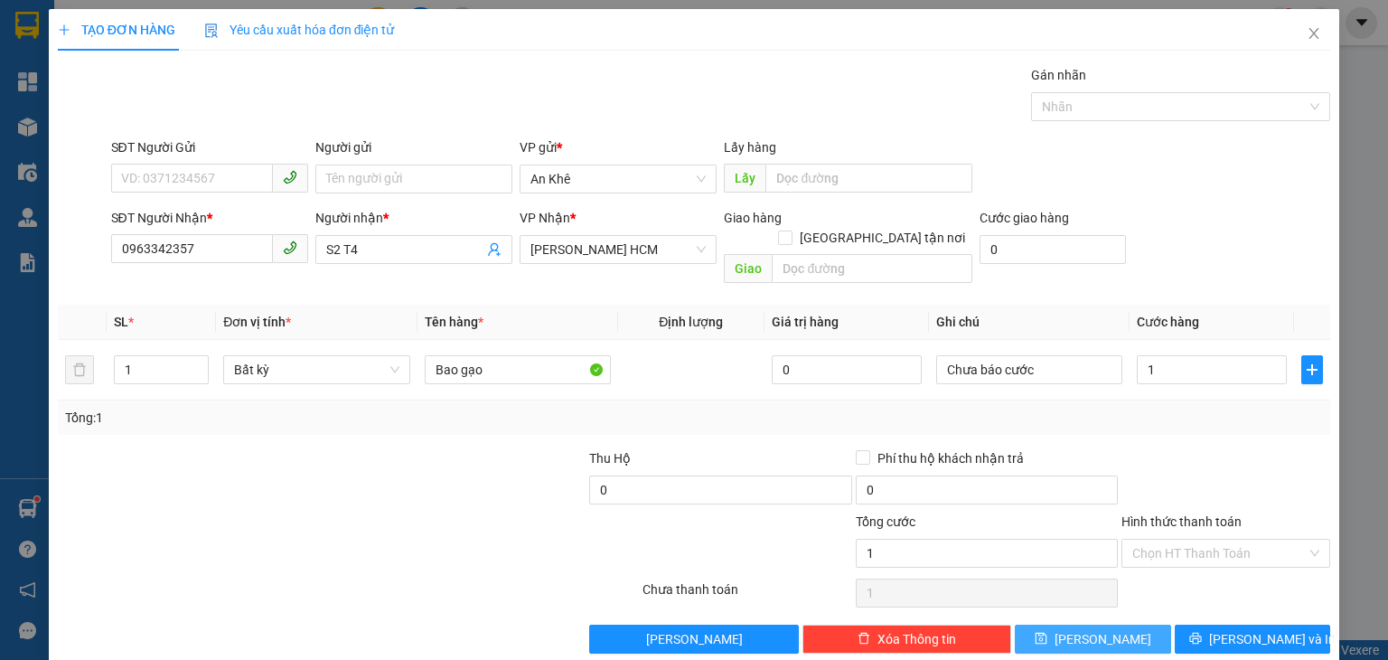
type input "1.000"
click at [1107, 624] on button "[PERSON_NAME]" at bounding box center [1093, 638] width 156 height 29
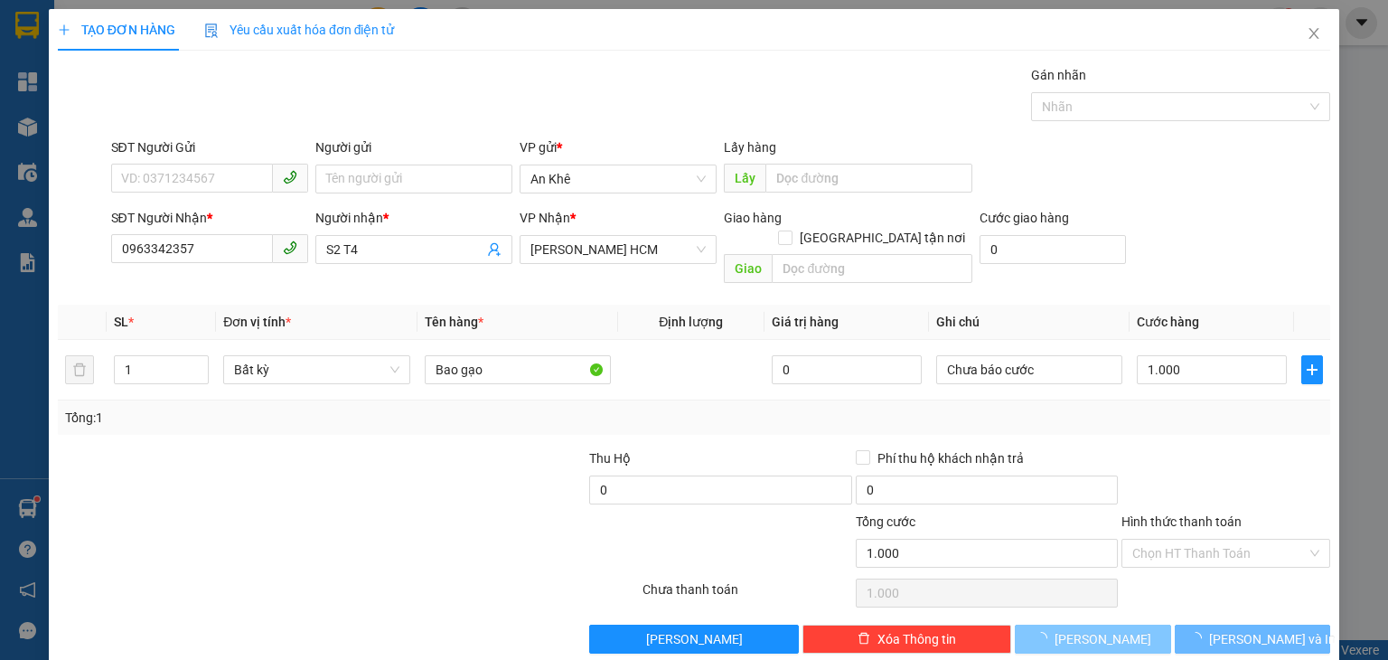
type input "0"
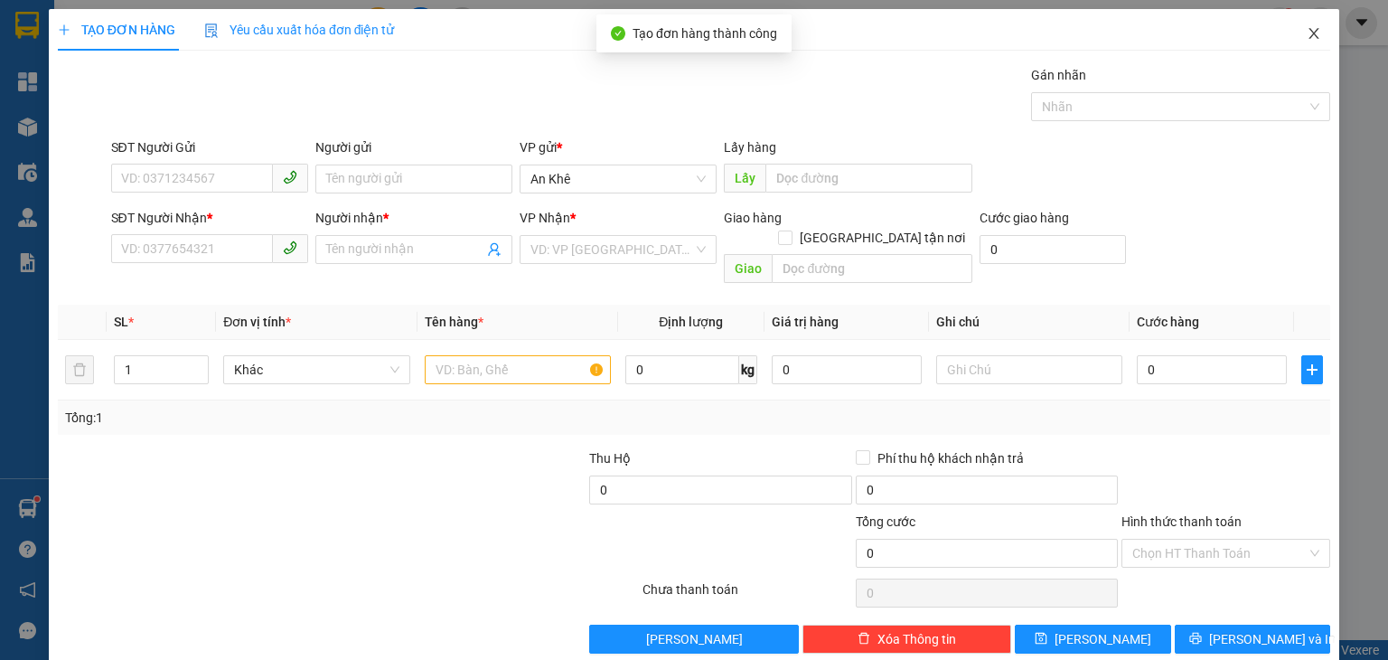
click at [1310, 33] on icon "close" at bounding box center [1315, 33] width 10 height 11
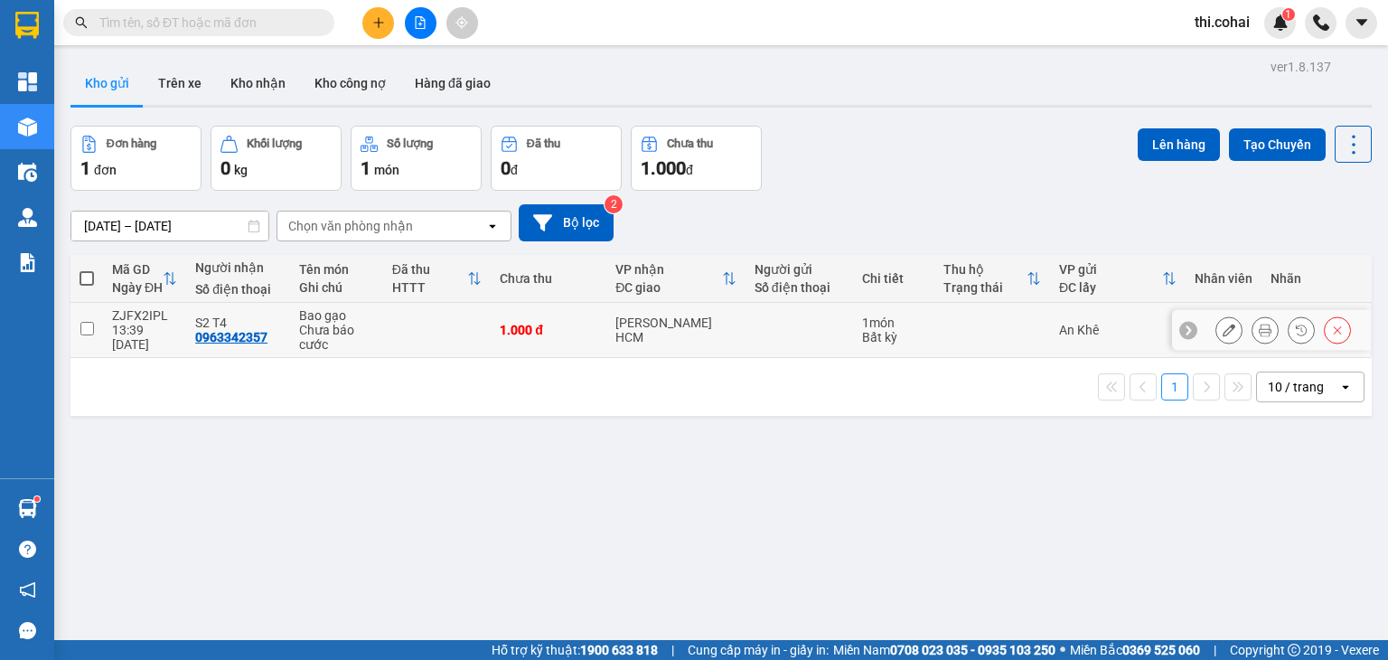
click at [86, 326] on input "checkbox" at bounding box center [87, 329] width 14 height 14
checkbox input "true"
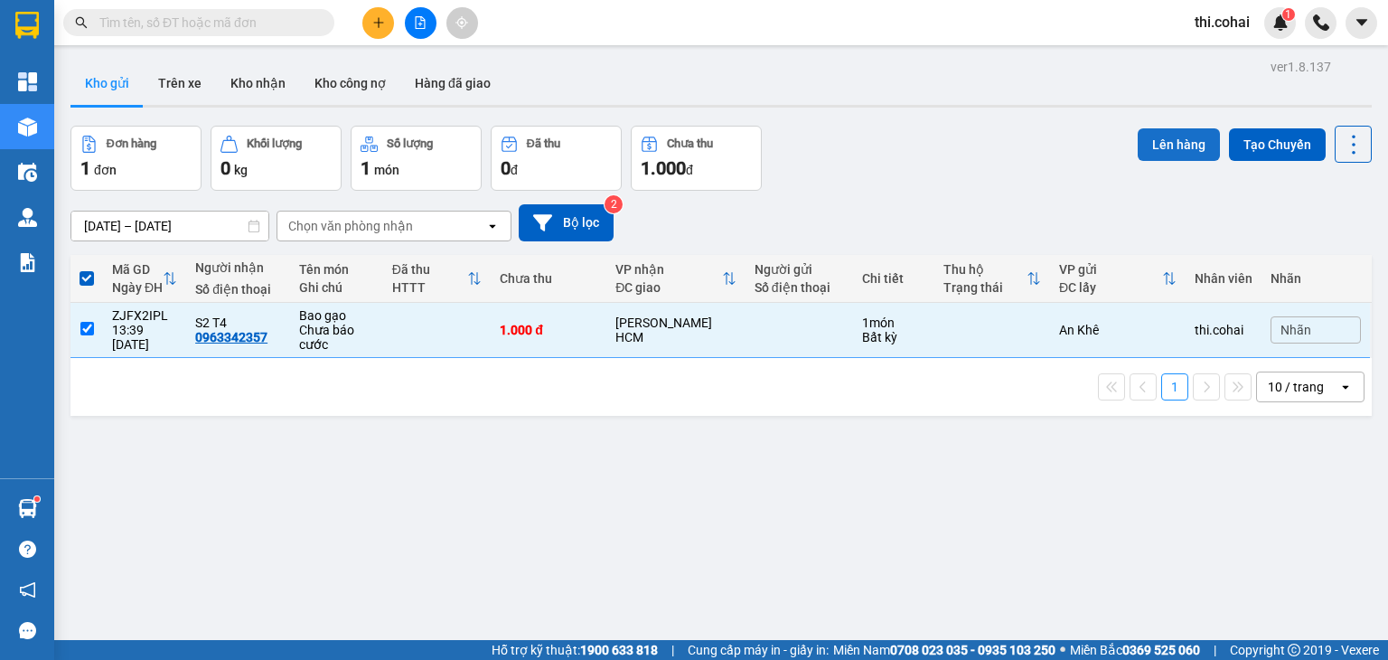
click at [1160, 134] on button "Lên hàng" at bounding box center [1179, 144] width 82 height 33
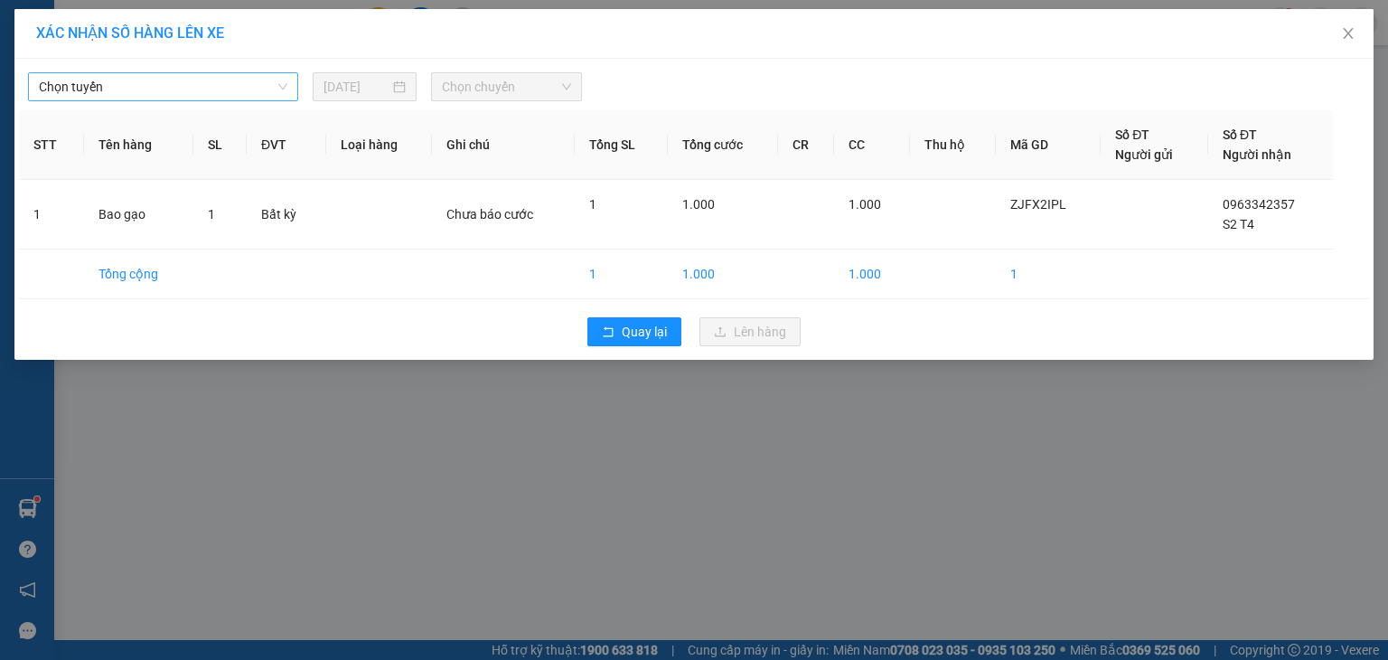
click at [175, 91] on span "Chọn tuyến" at bounding box center [163, 86] width 249 height 27
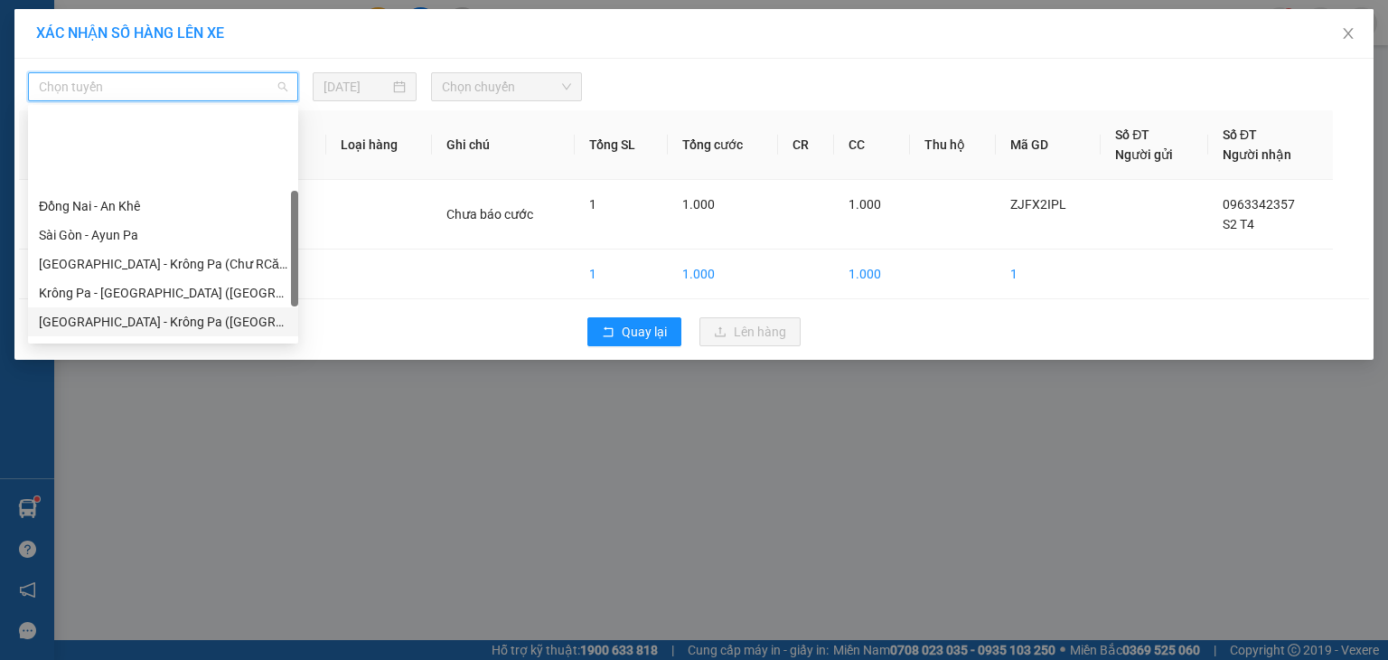
scroll to position [181, 0]
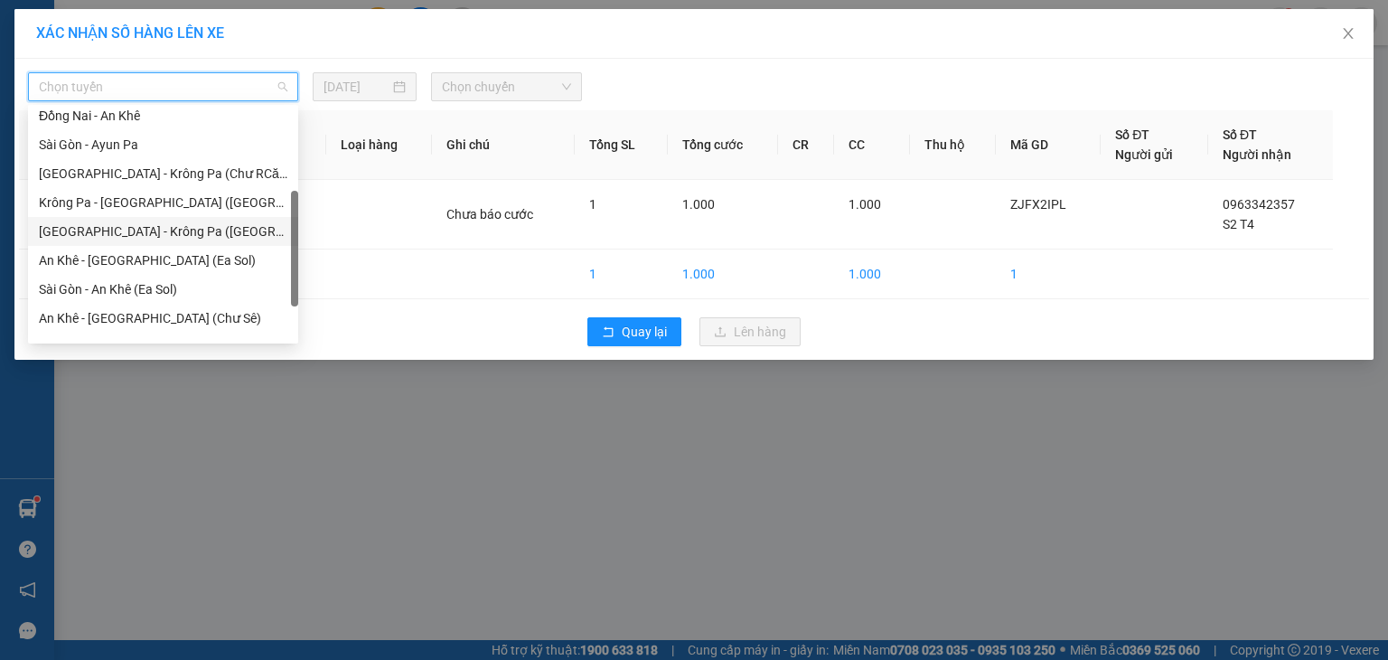
click at [111, 315] on div "An Khê - [GEOGRAPHIC_DATA] (Chư Sê)" at bounding box center [163, 318] width 249 height 20
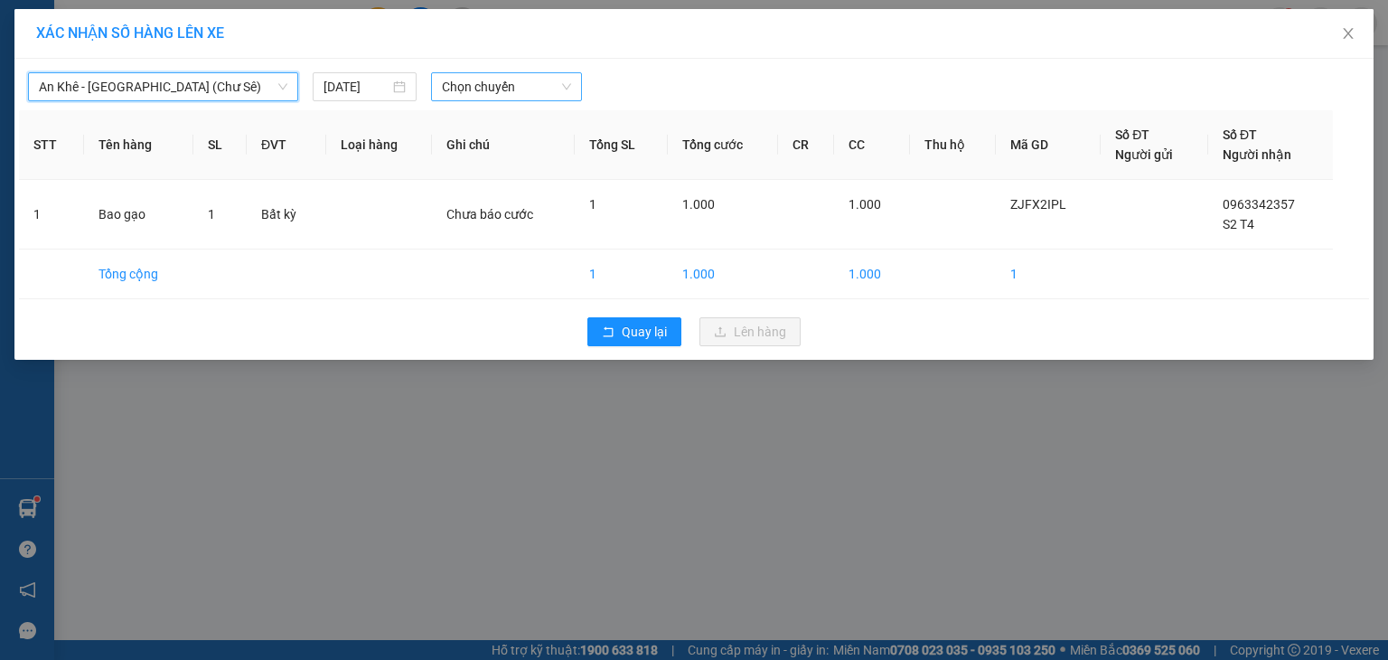
click at [477, 89] on span "Chọn chuyến" at bounding box center [507, 86] width 130 height 27
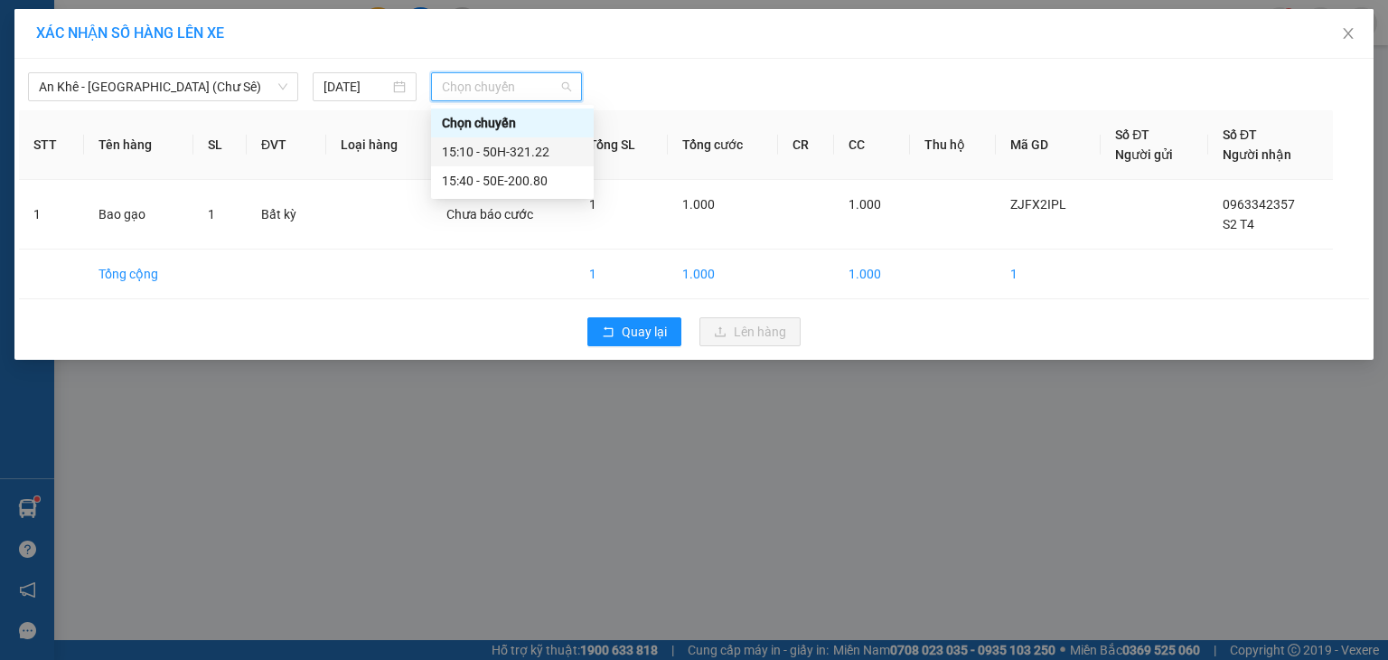
click at [496, 140] on div "15:10 - 50H-321.22" at bounding box center [512, 151] width 163 height 29
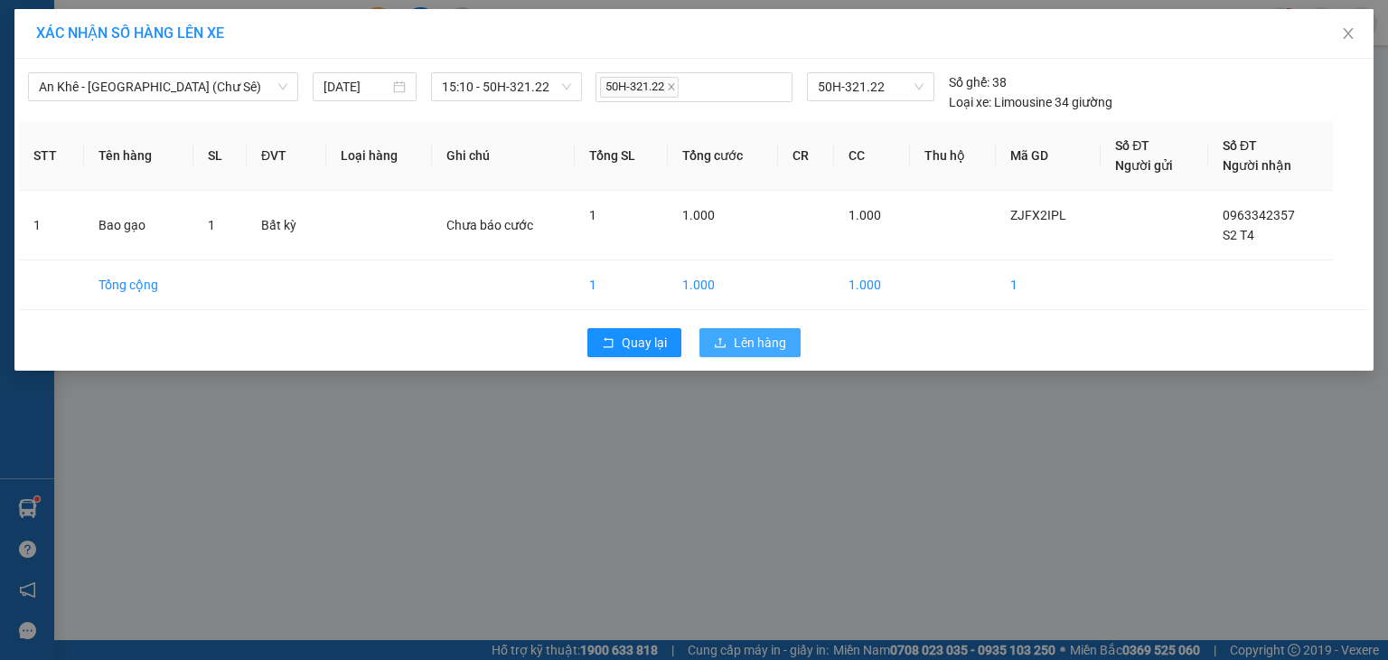
click at [753, 344] on span "Lên hàng" at bounding box center [760, 343] width 52 height 20
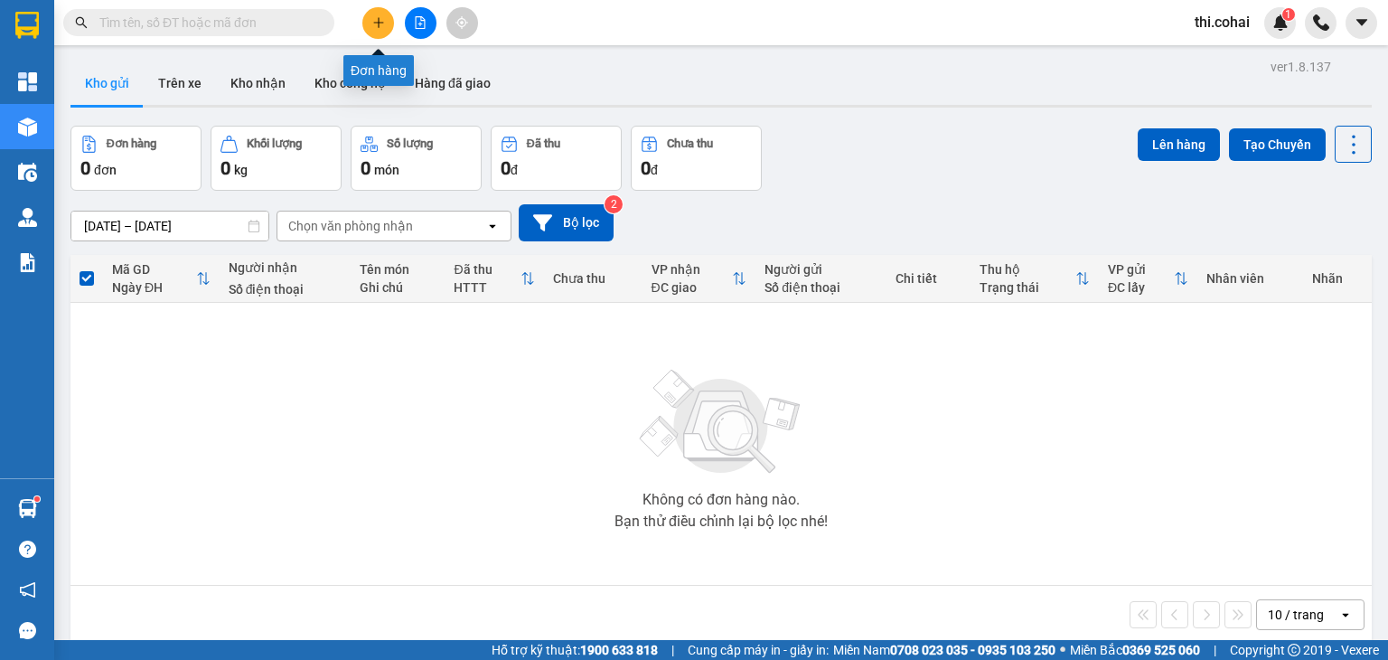
click at [375, 23] on icon "plus" at bounding box center [378, 22] width 13 height 13
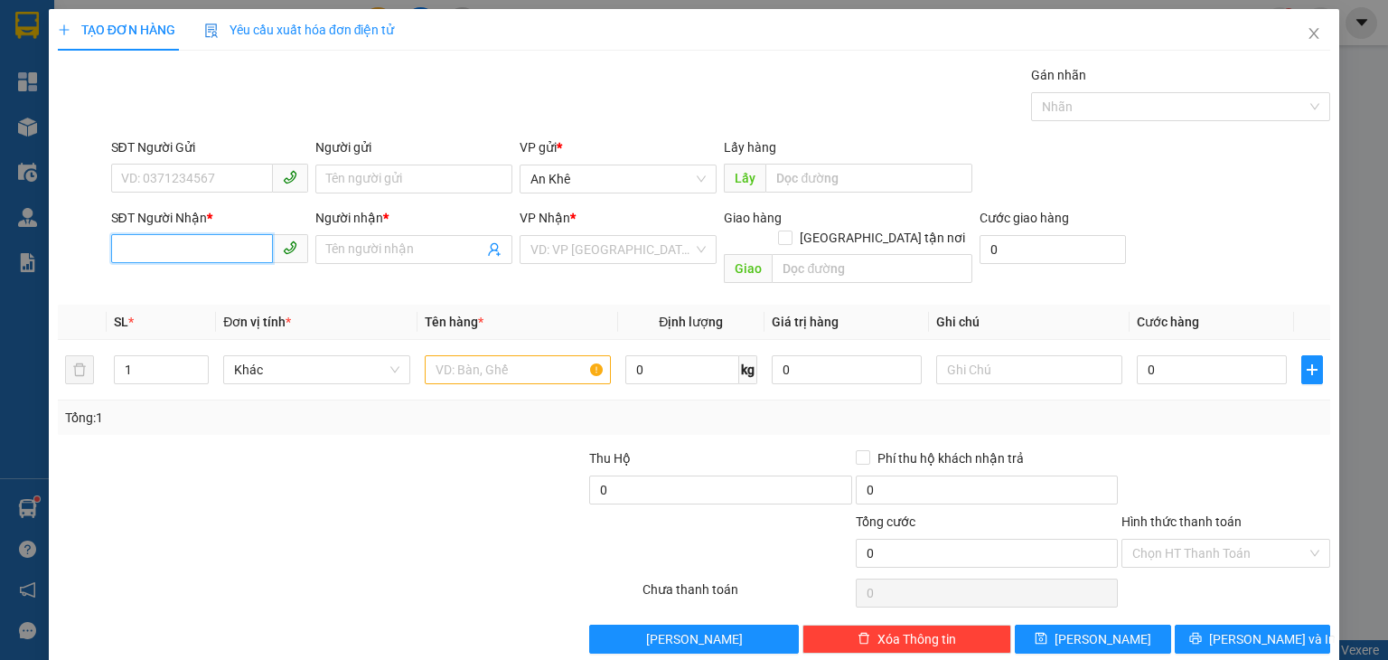
click at [206, 251] on input "SĐT Người Nhận *" at bounding box center [192, 248] width 162 height 29
type input "0987640103"
click at [383, 255] on input "Người nhận *" at bounding box center [404, 249] width 157 height 20
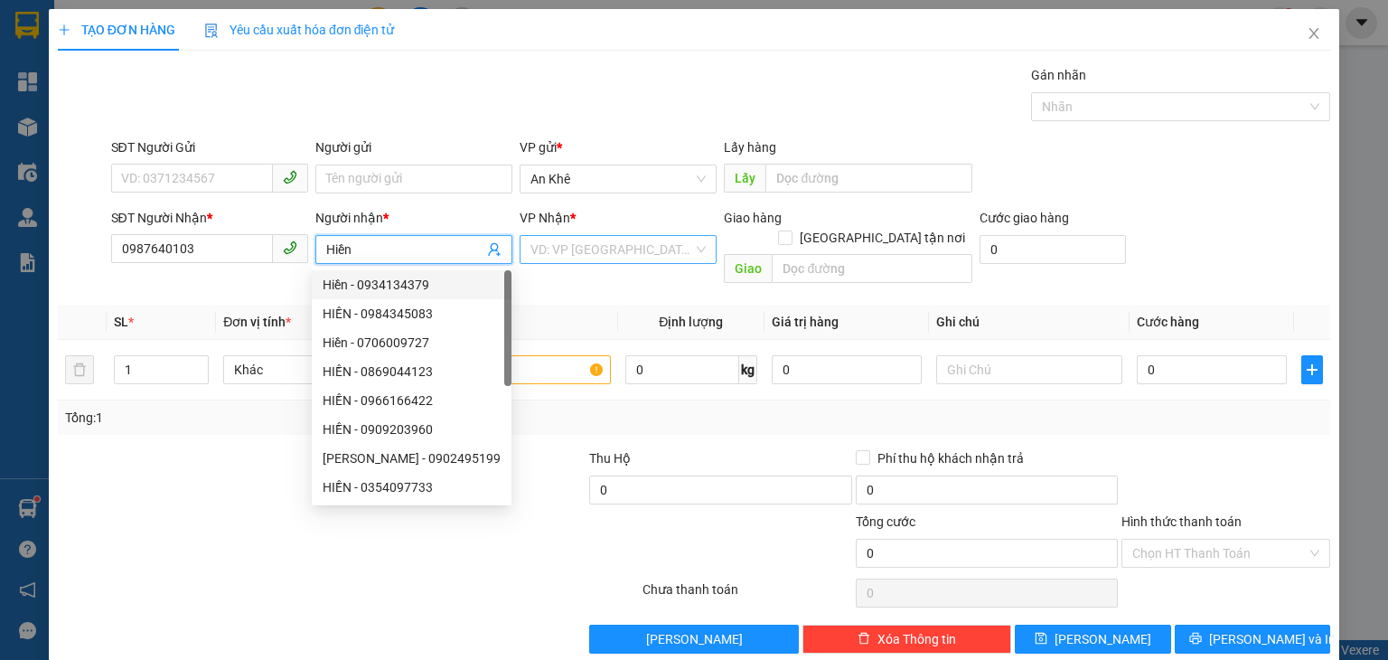
type input "Hiền"
click at [633, 251] on input "search" at bounding box center [612, 249] width 163 height 27
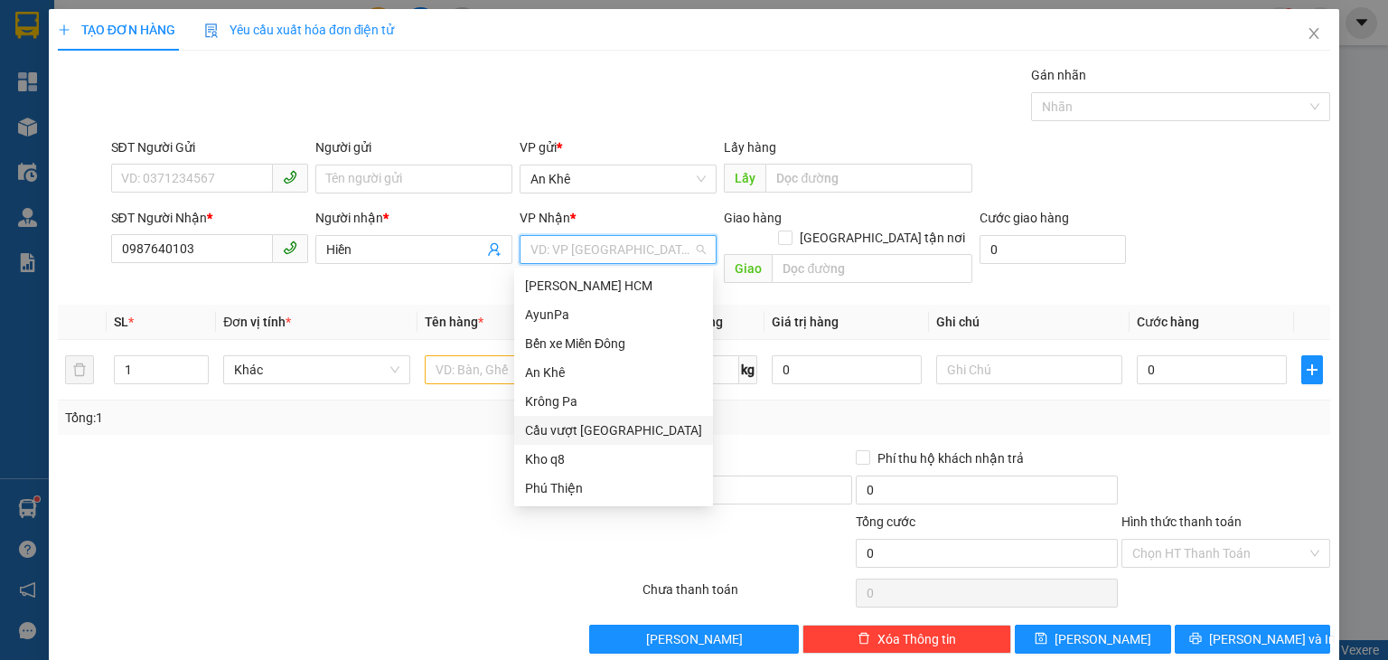
click at [590, 428] on div "Cầu vượt [GEOGRAPHIC_DATA]" at bounding box center [613, 430] width 177 height 20
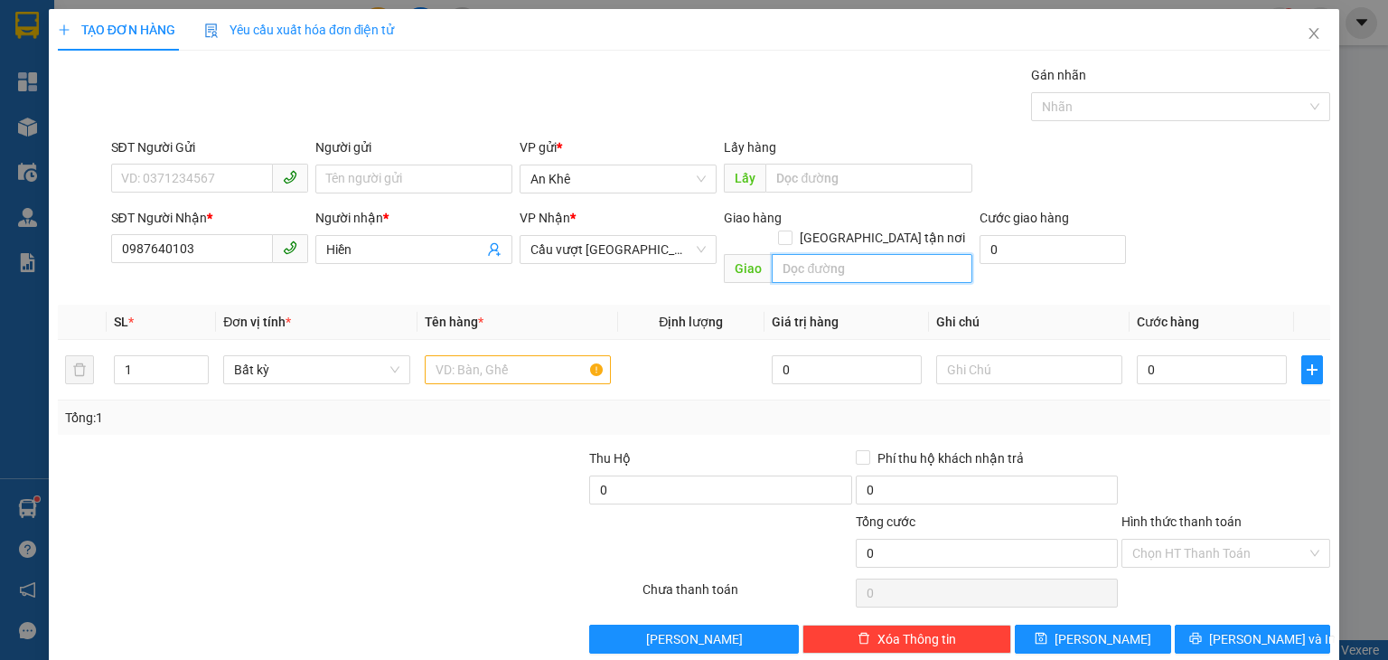
click at [822, 254] on input "text" at bounding box center [872, 268] width 201 height 29
type input "N3 [GEOGRAPHIC_DATA]"
click at [519, 355] on input "text" at bounding box center [518, 369] width 186 height 29
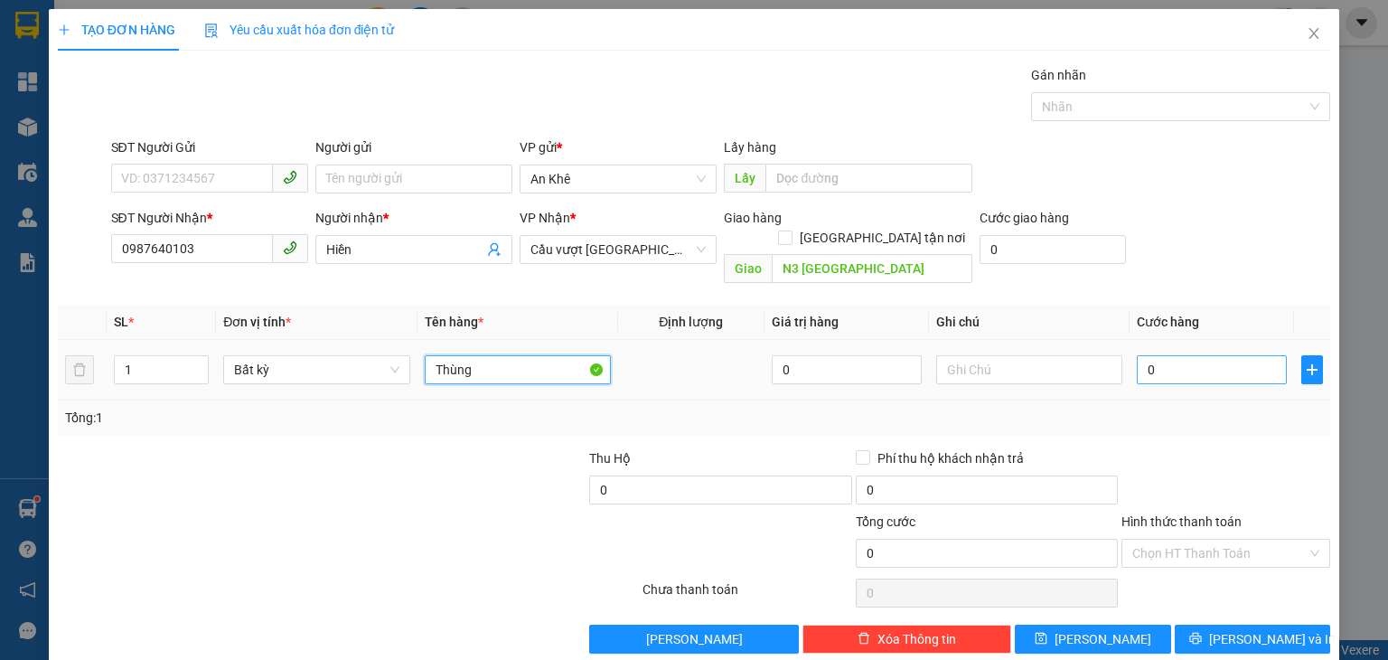
type input "Thùng"
click at [1172, 355] on input "0" at bounding box center [1212, 369] width 150 height 29
type input "5"
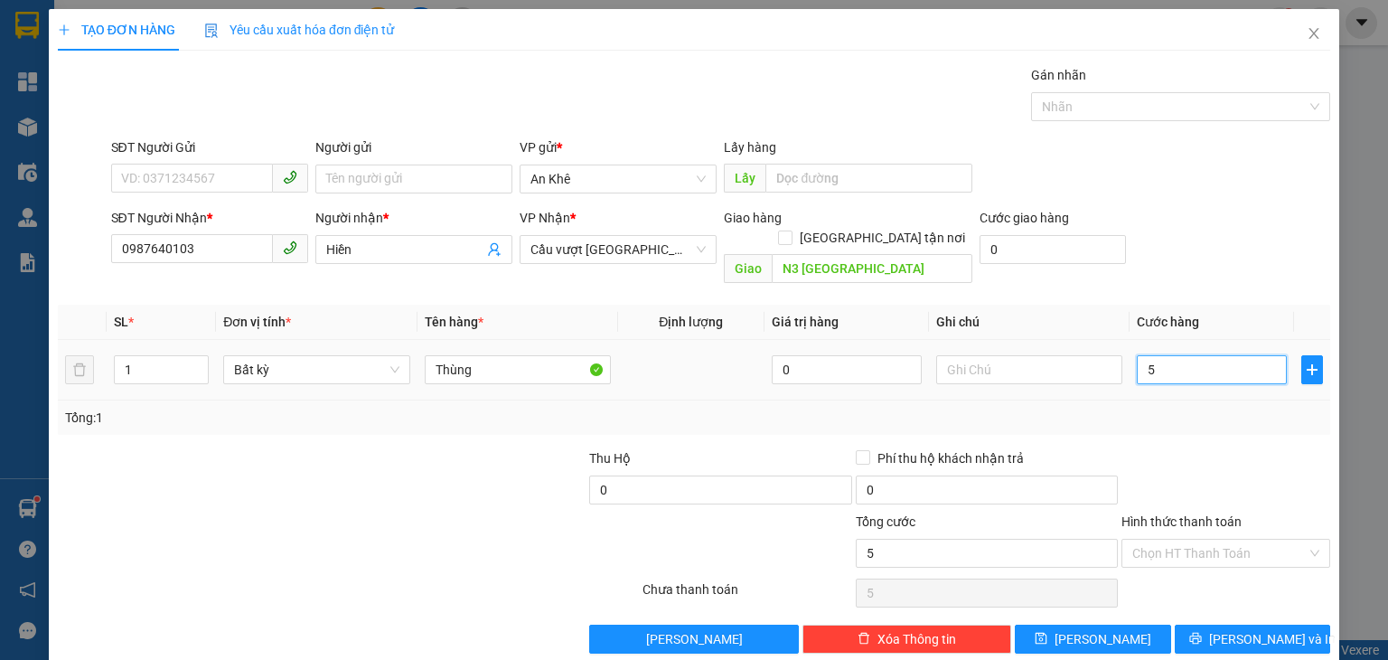
type input "50"
click at [1180, 545] on span at bounding box center [1219, 553] width 174 height 27
type input "50.000"
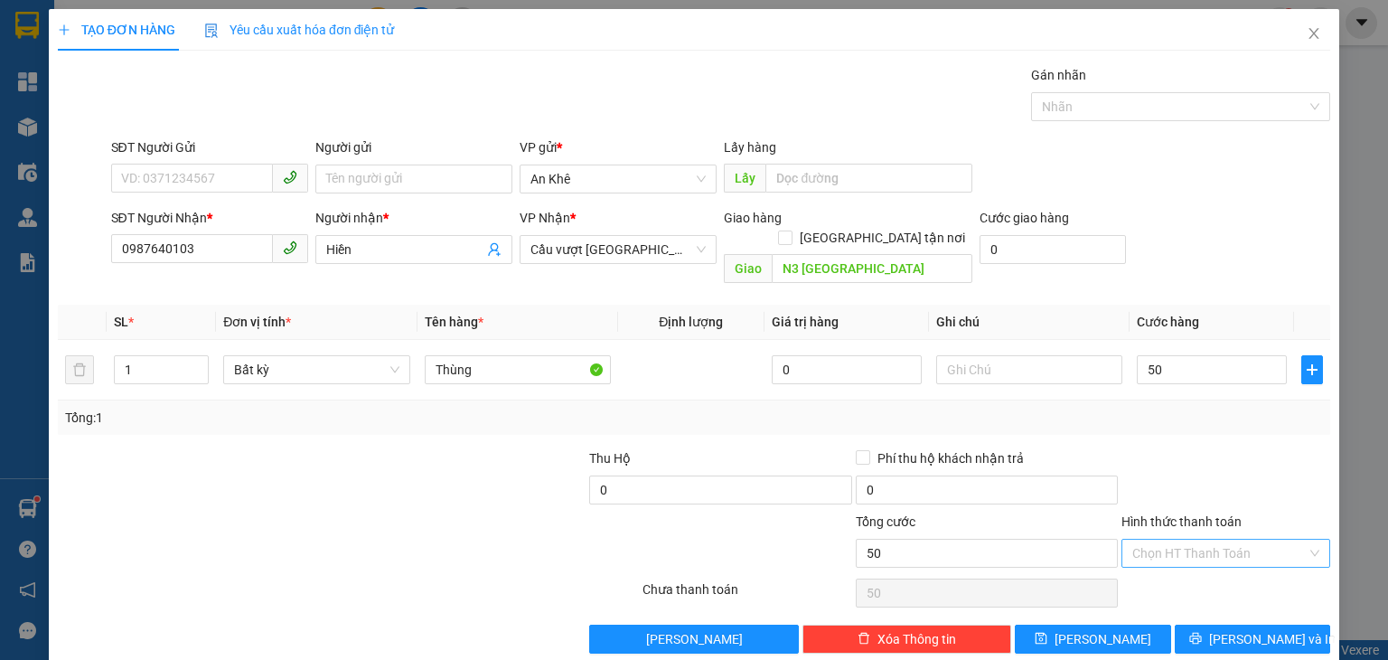
type input "50.000"
drag, startPoint x: 1179, startPoint y: 561, endPoint x: 1192, endPoint y: 588, distance: 29.9
click at [1179, 561] on div "Tại văn phòng" at bounding box center [1214, 568] width 185 height 20
type input "0"
click at [1228, 629] on span "[PERSON_NAME] và In" at bounding box center [1272, 639] width 127 height 20
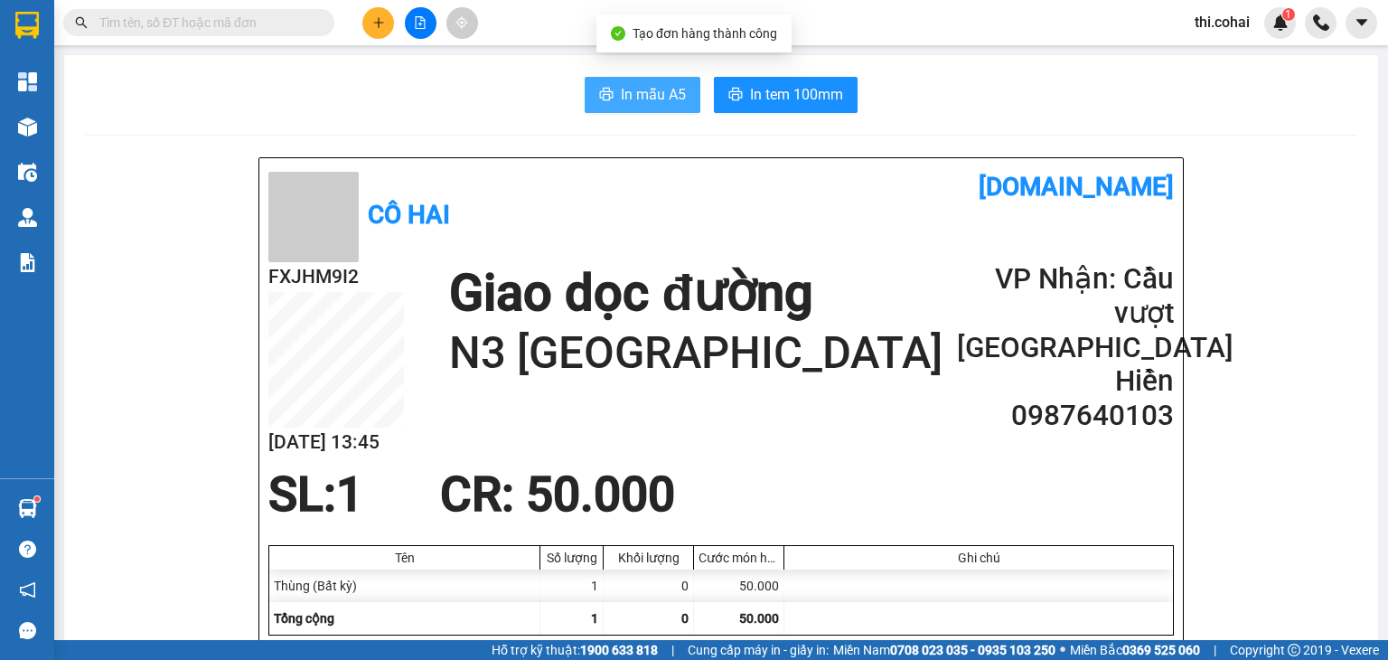
click at [638, 96] on span "In mẫu A5" at bounding box center [653, 94] width 65 height 23
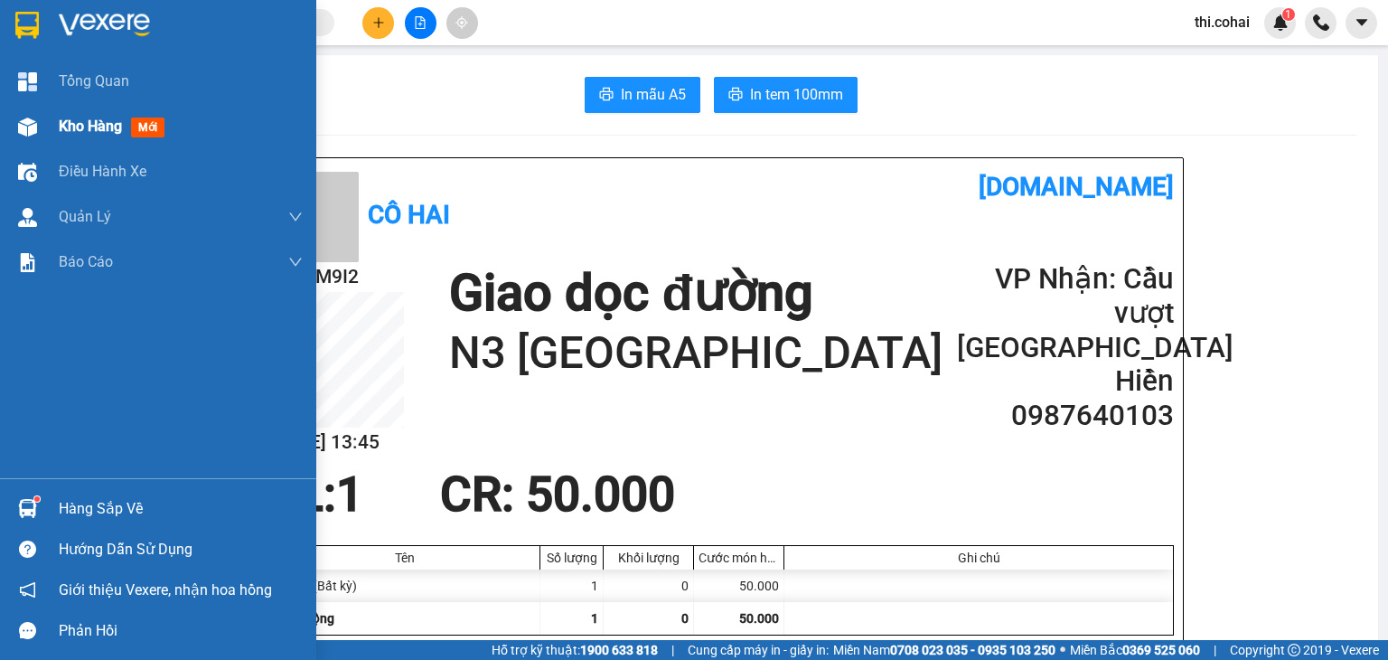
click at [77, 124] on span "Kho hàng" at bounding box center [90, 125] width 63 height 17
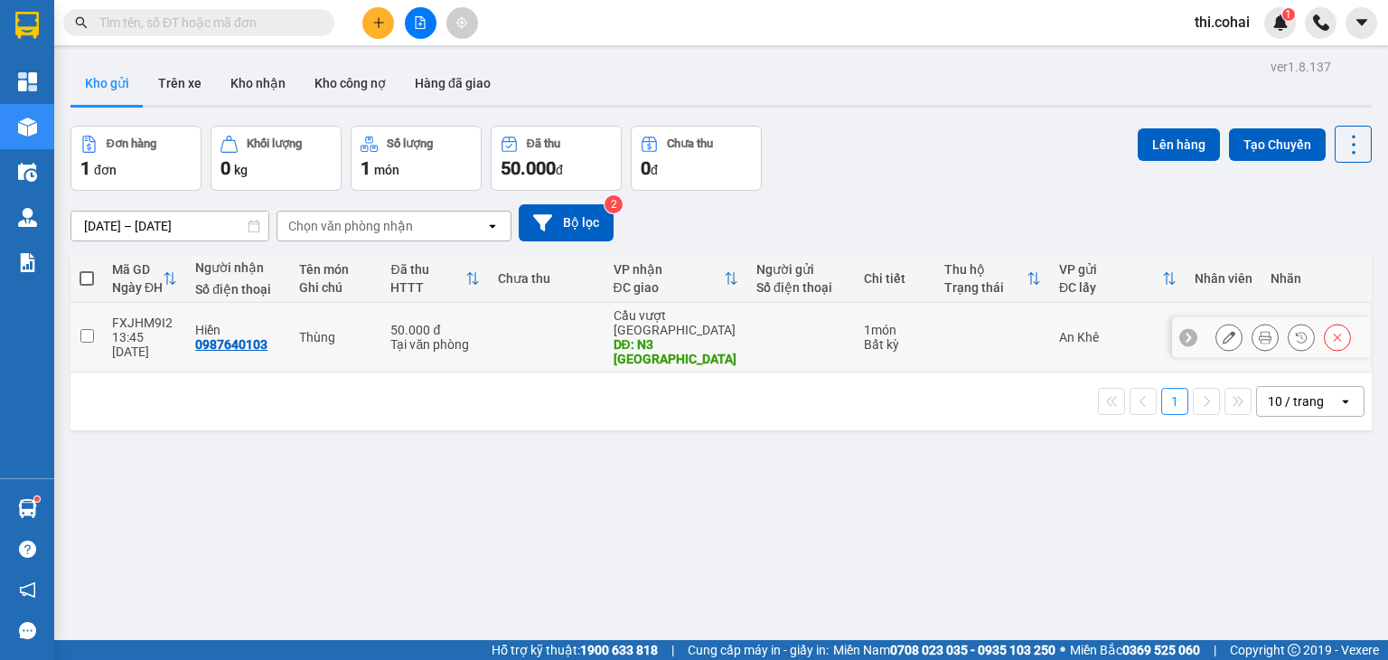
click at [84, 329] on input "checkbox" at bounding box center [87, 336] width 14 height 14
checkbox input "true"
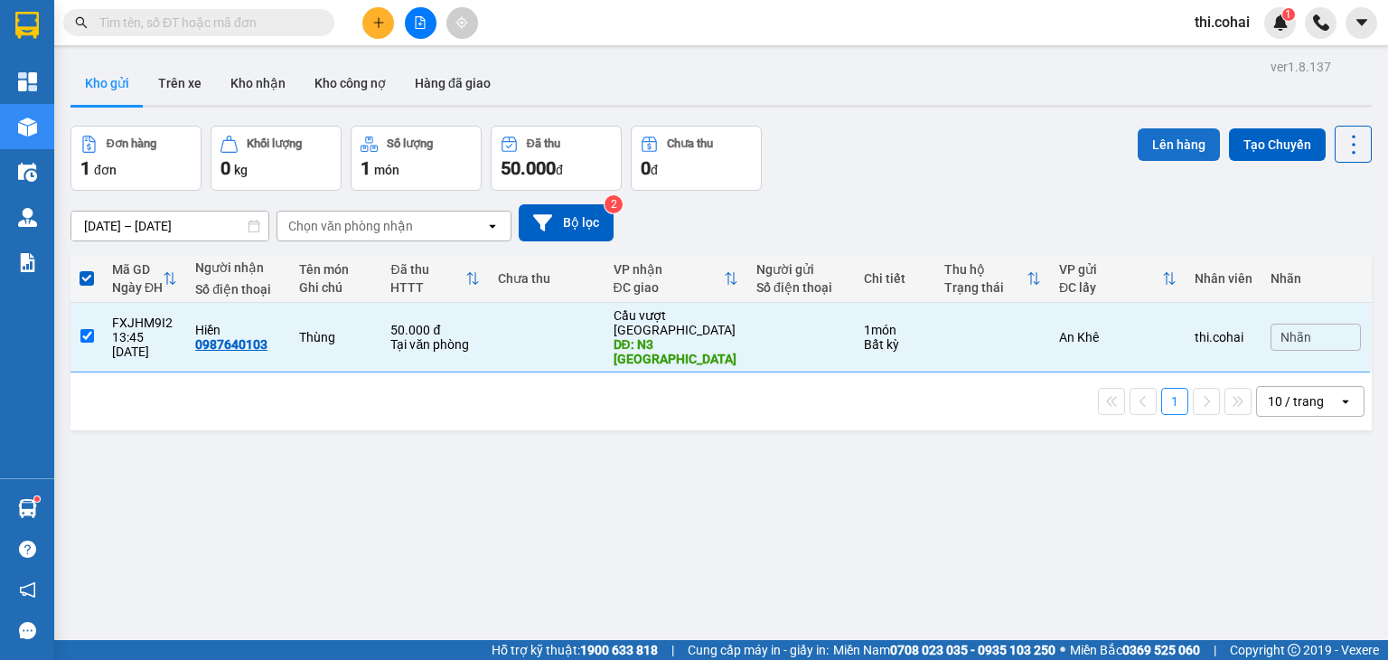
click at [1169, 143] on button "Lên hàng" at bounding box center [1179, 144] width 82 height 33
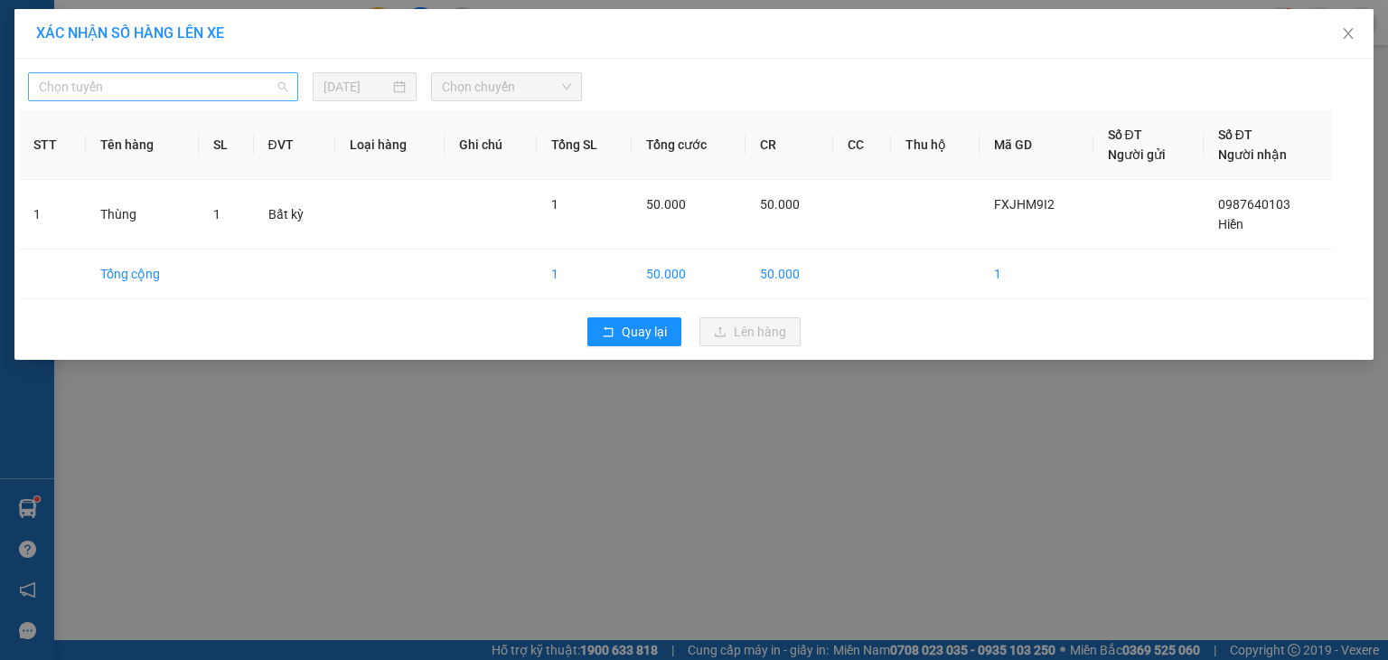
click at [159, 90] on span "Chọn tuyến" at bounding box center [163, 86] width 249 height 27
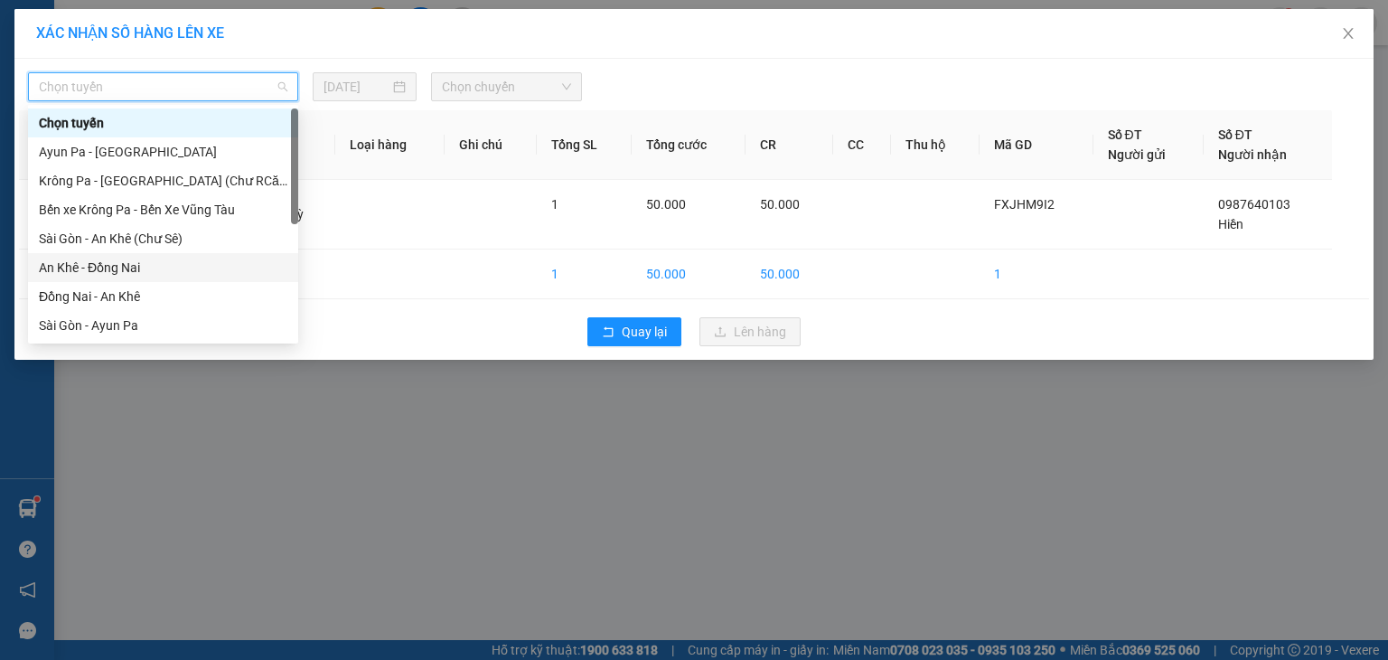
click at [119, 265] on div "An Khê - Đồng Nai" at bounding box center [163, 268] width 249 height 20
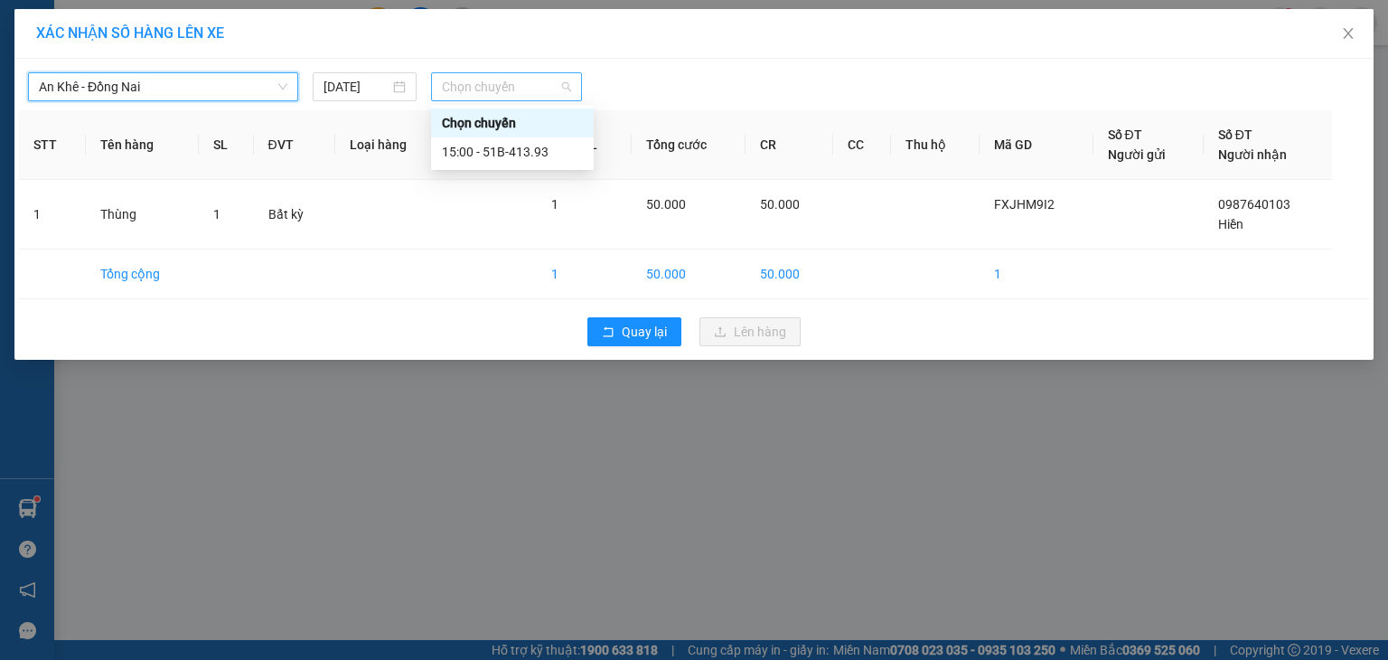
click at [500, 89] on span "Chọn chuyến" at bounding box center [507, 86] width 130 height 27
click at [502, 143] on div "15:00 - 51B-413.93" at bounding box center [512, 152] width 141 height 20
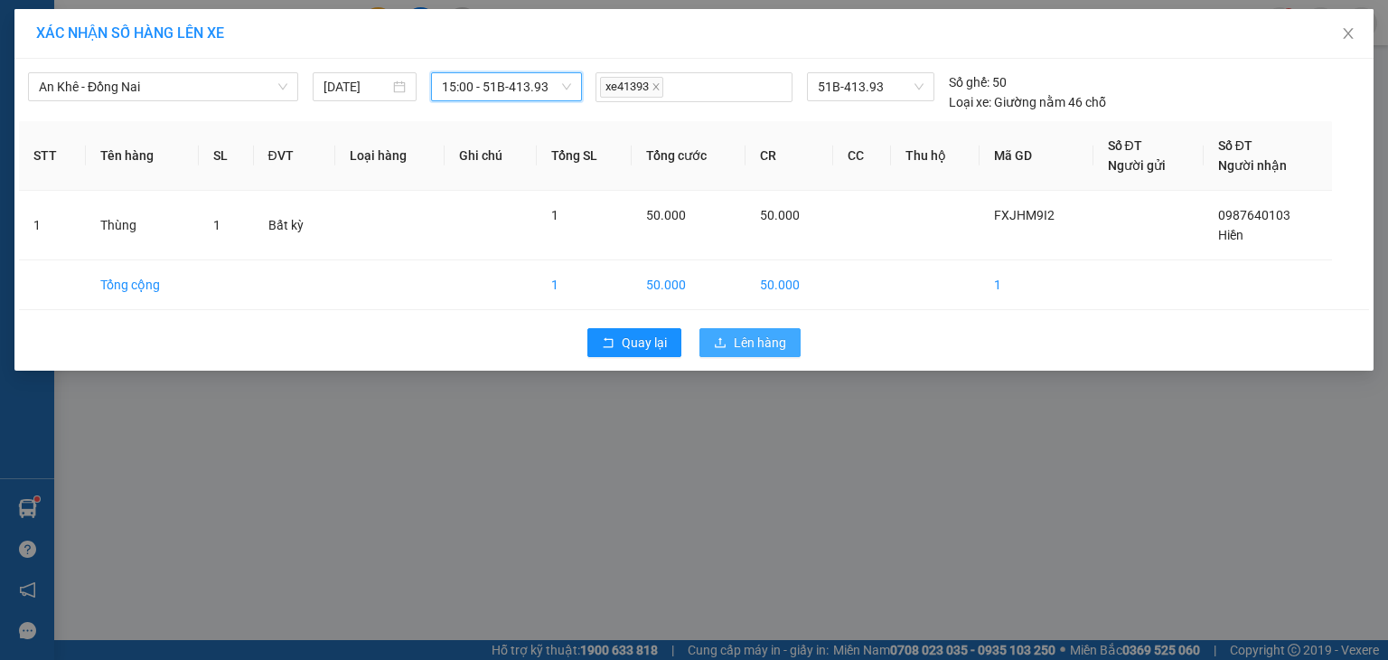
click at [750, 352] on span "Lên hàng" at bounding box center [760, 343] width 52 height 20
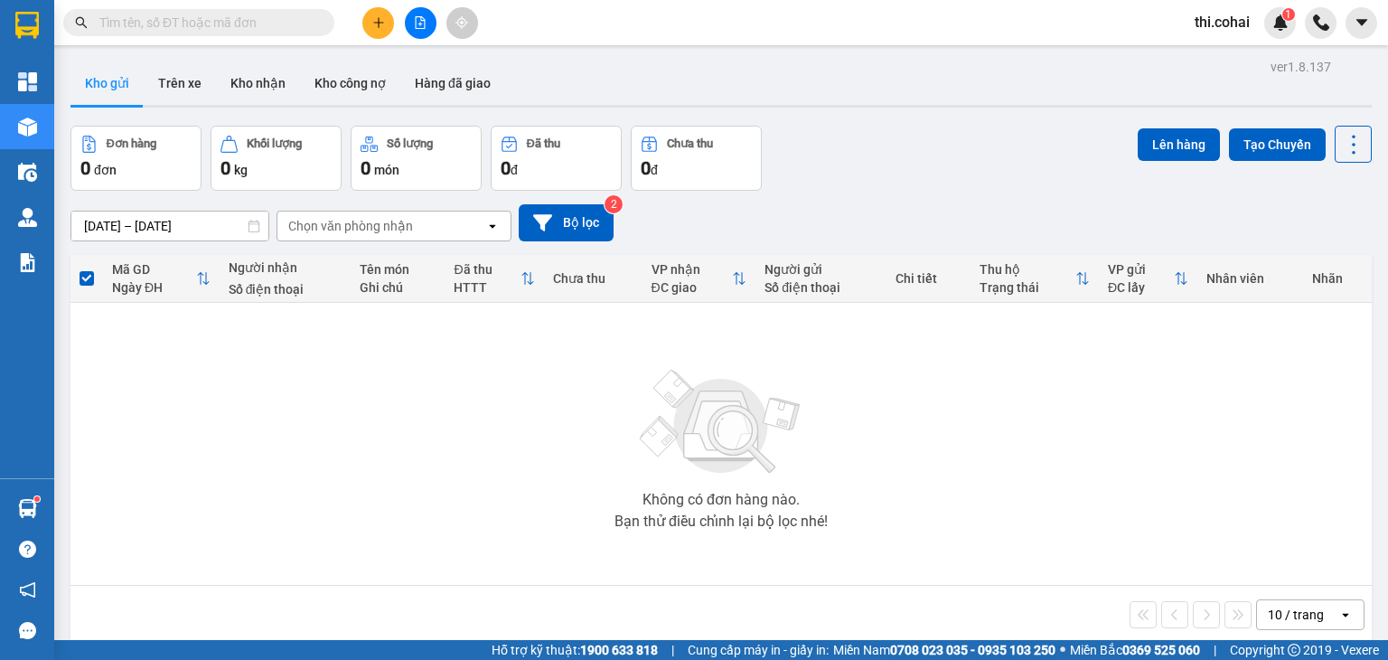
click at [369, 22] on button at bounding box center [378, 23] width 32 height 32
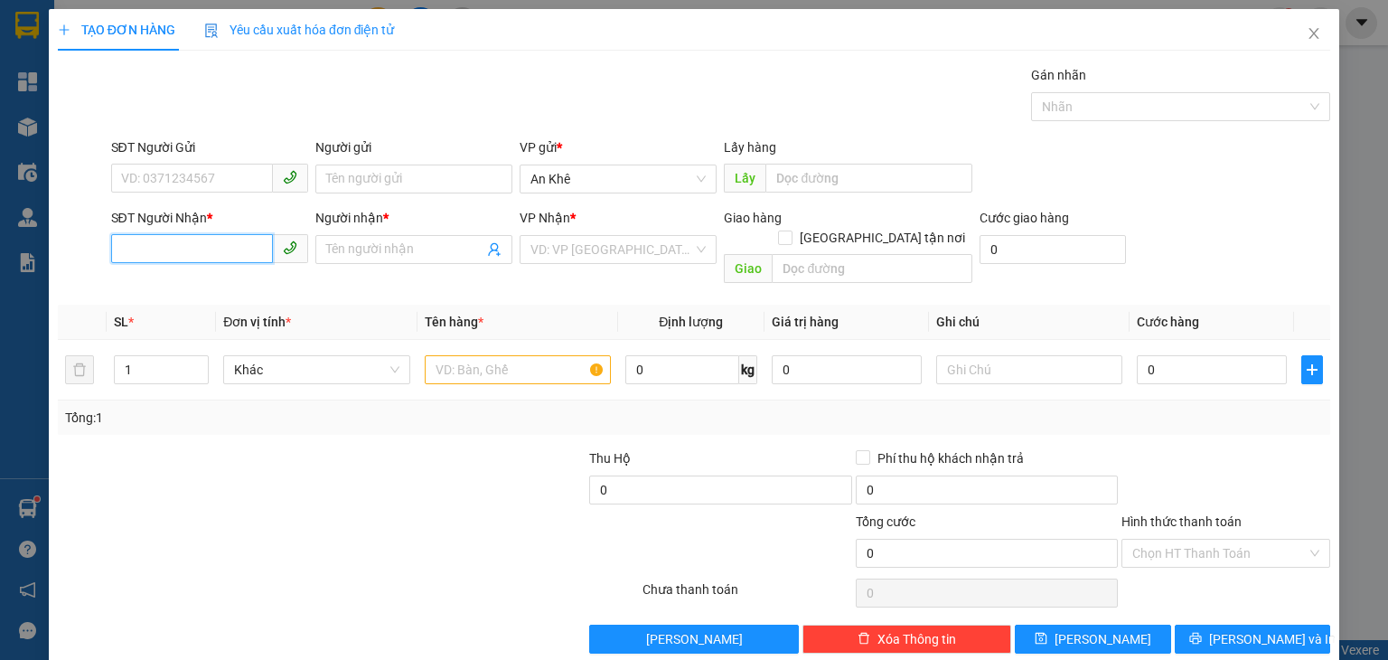
click at [160, 259] on input "SĐT Người Nhận *" at bounding box center [192, 248] width 162 height 29
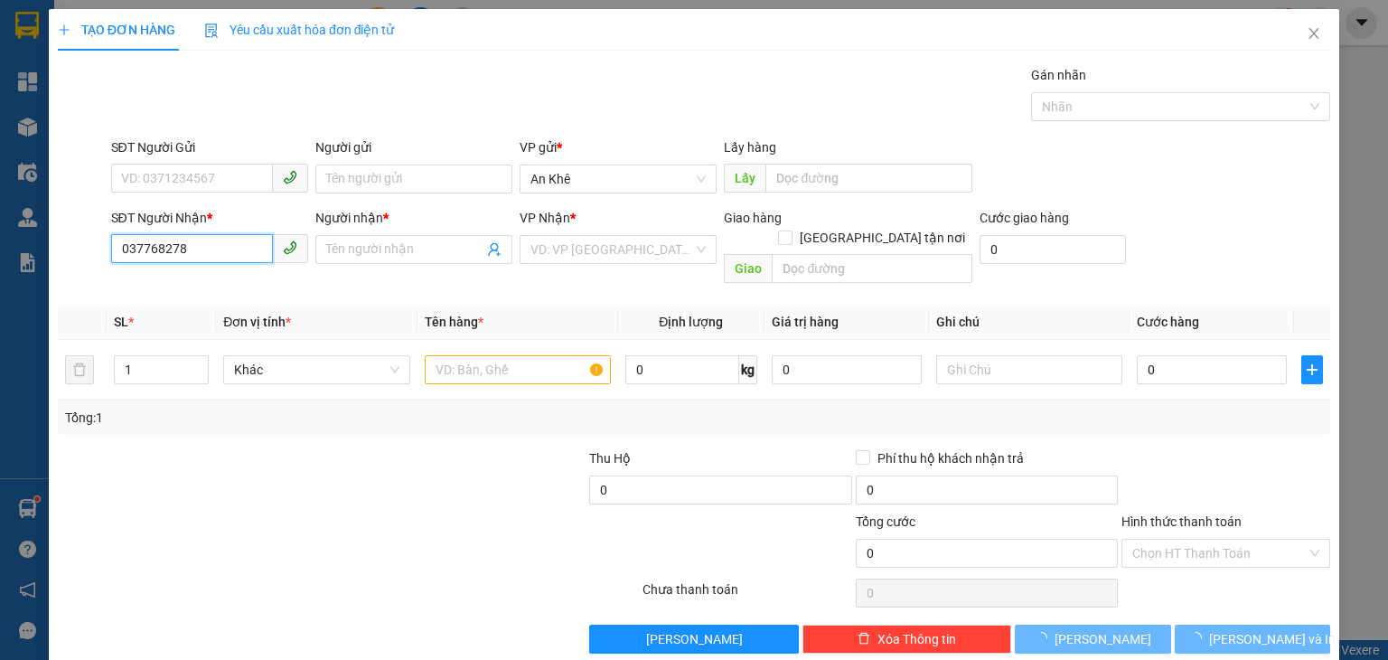
type input "0377682789"
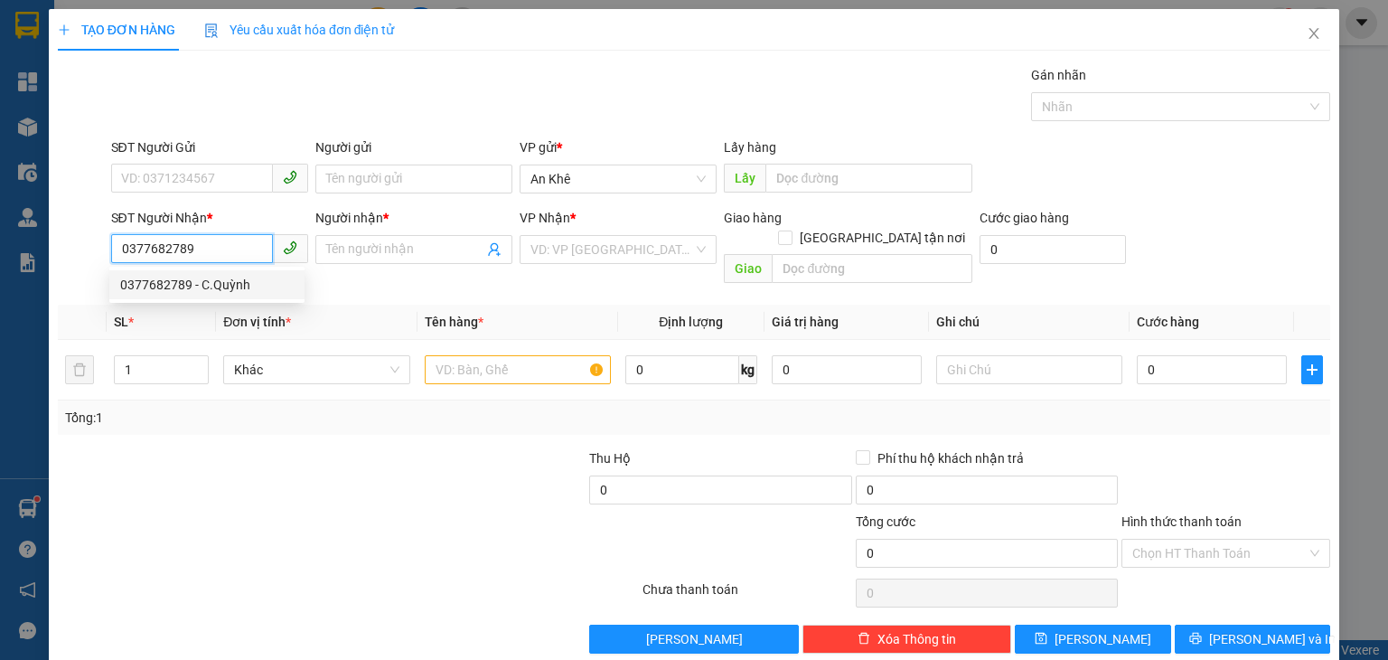
click at [174, 286] on div "0377682789 - C.Quỳnh" at bounding box center [207, 285] width 174 height 20
type input "C.Quỳnh"
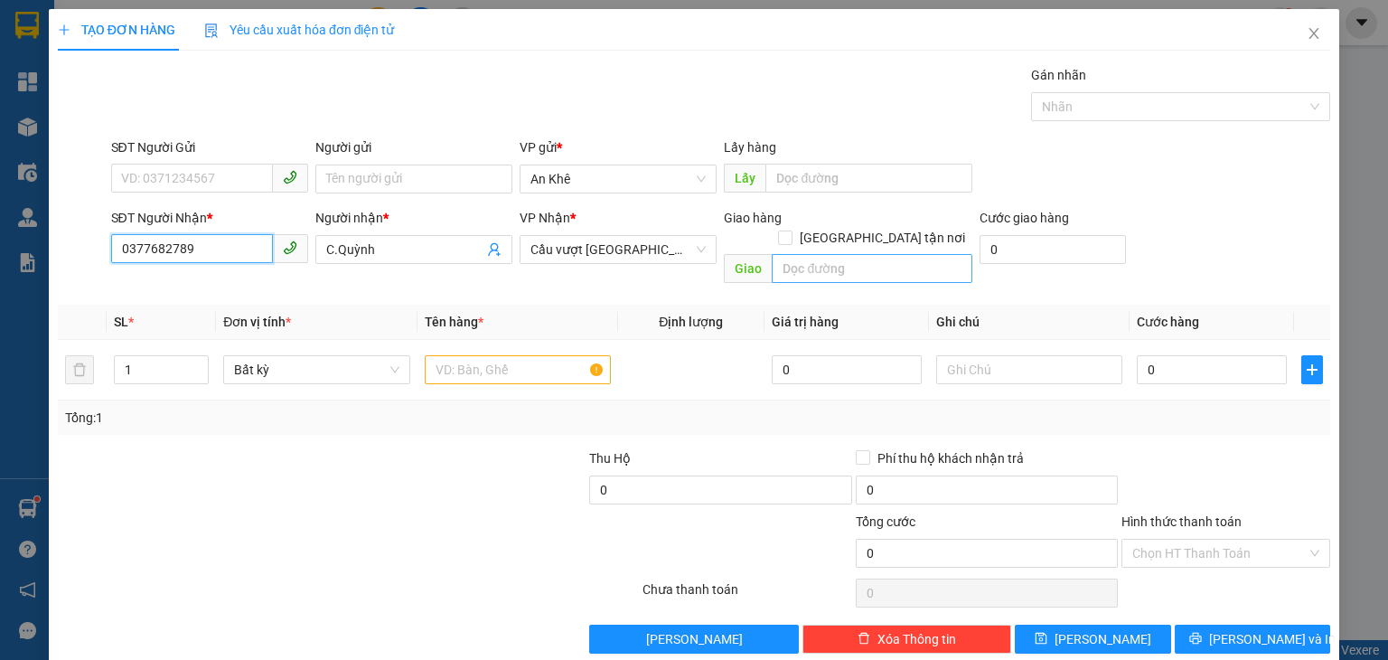
type input "0377682789"
click at [809, 254] on input "text" at bounding box center [872, 268] width 201 height 29
type input "Long Thành"
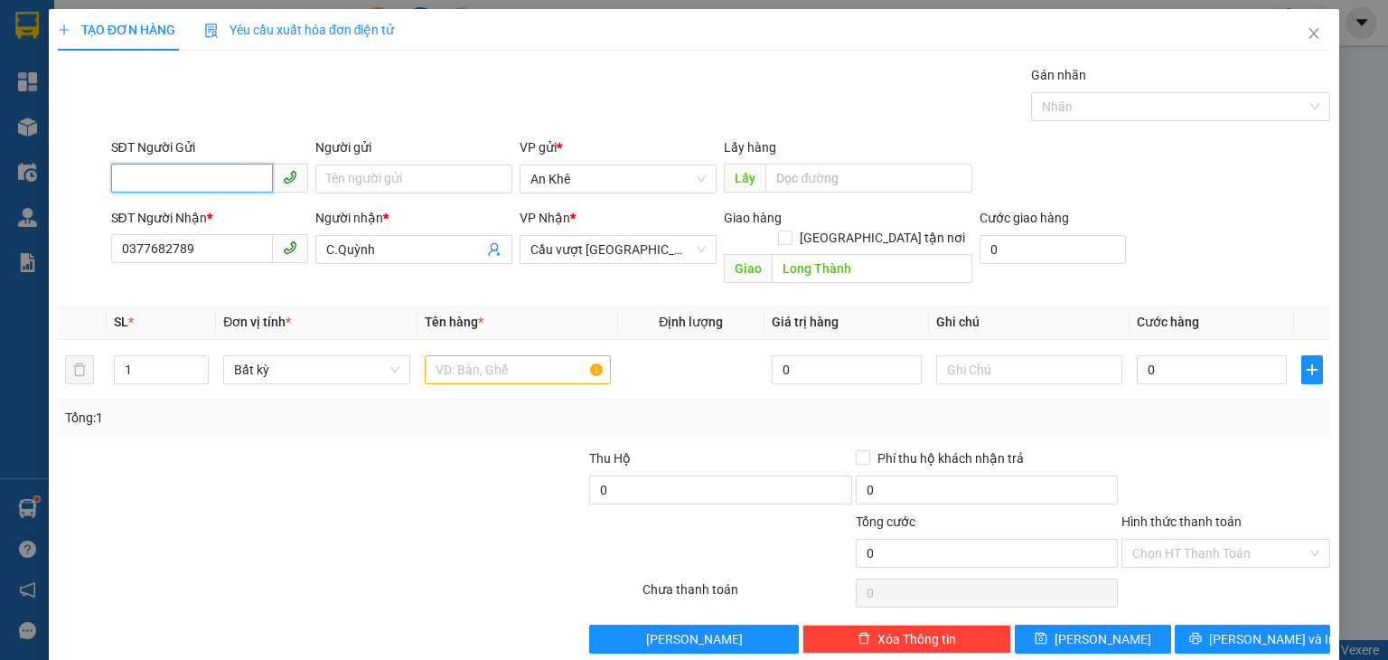
click at [140, 178] on input "SĐT Người Gửi" at bounding box center [192, 178] width 162 height 29
click at [148, 207] on div "0917762621" at bounding box center [207, 214] width 174 height 20
type input "0917762621"
click at [474, 355] on input "text" at bounding box center [518, 369] width 186 height 29
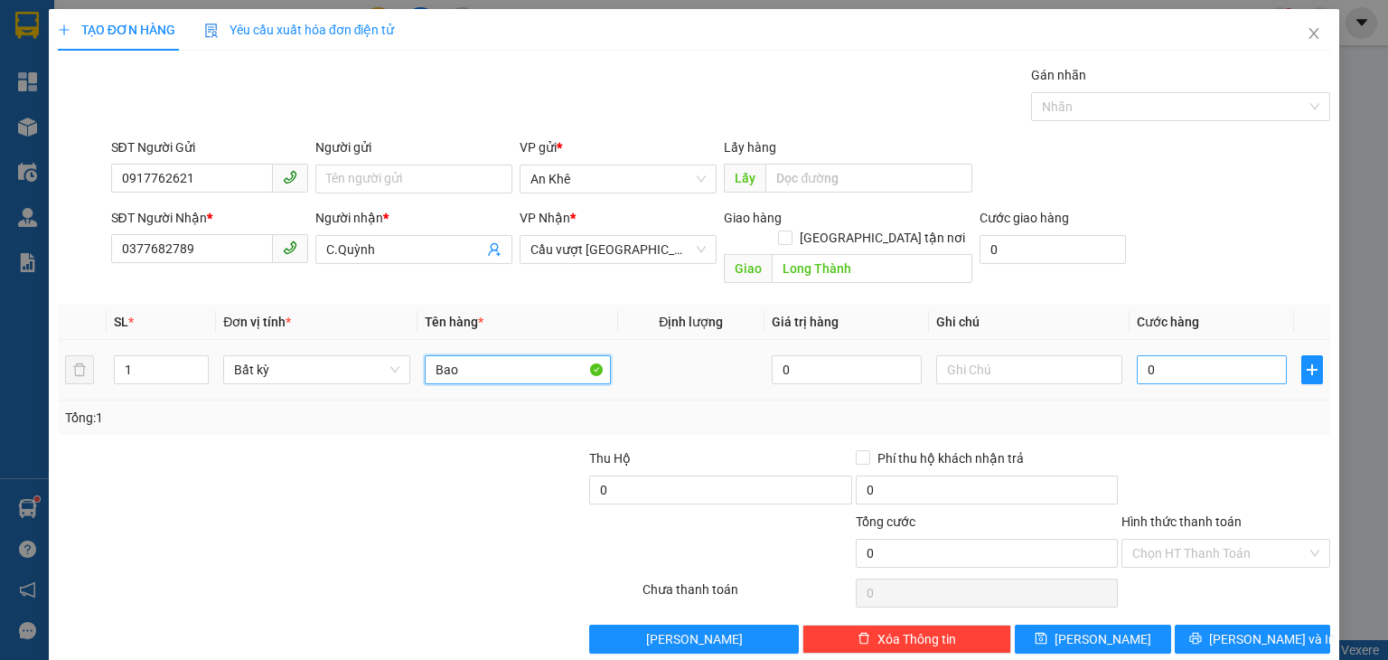
type input "Bao"
click at [1191, 355] on input "0" at bounding box center [1212, 369] width 150 height 29
type input "1"
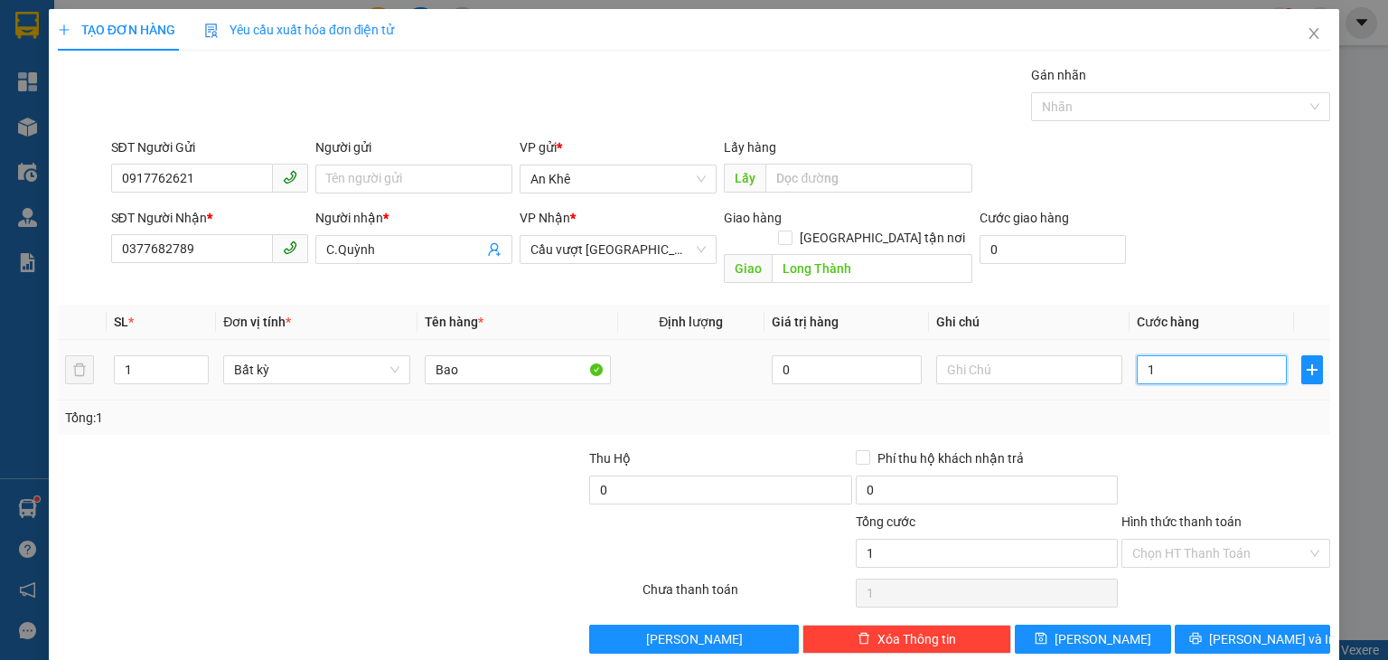
type input "10"
type input "100"
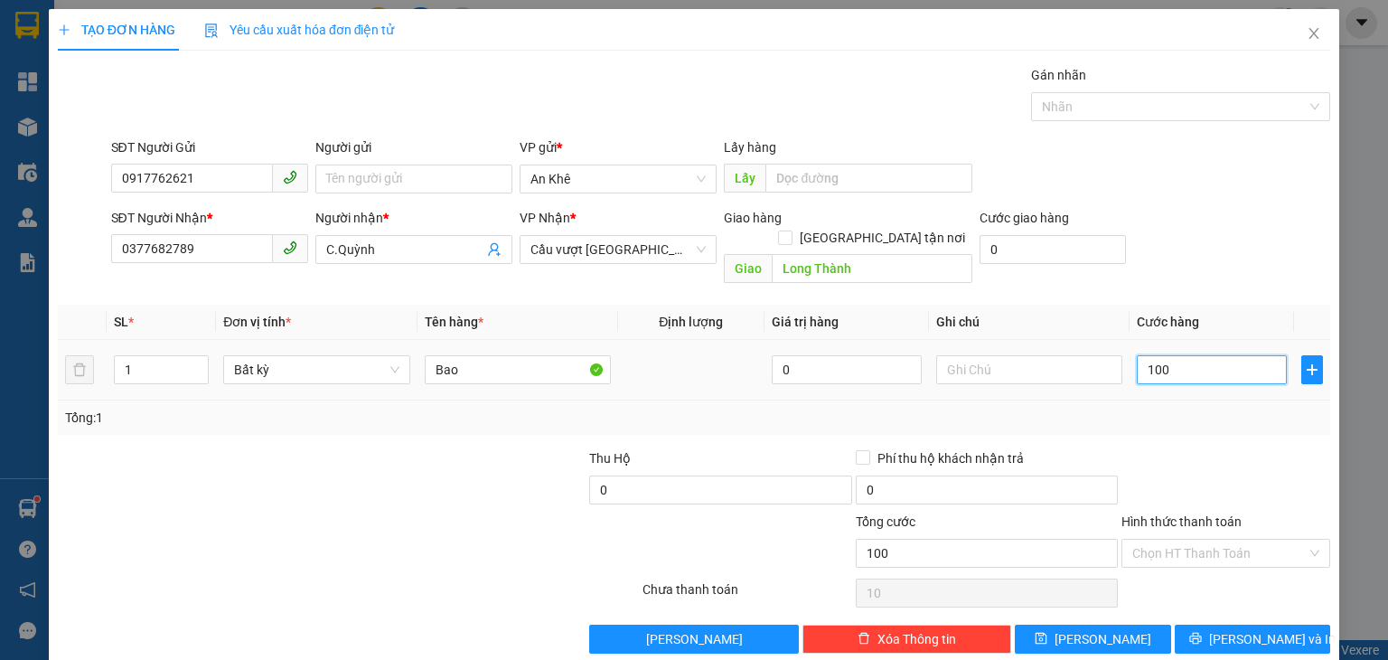
type input "100"
type input "100.000"
click at [1175, 540] on input "Hình thức thanh toán" at bounding box center [1219, 553] width 174 height 27
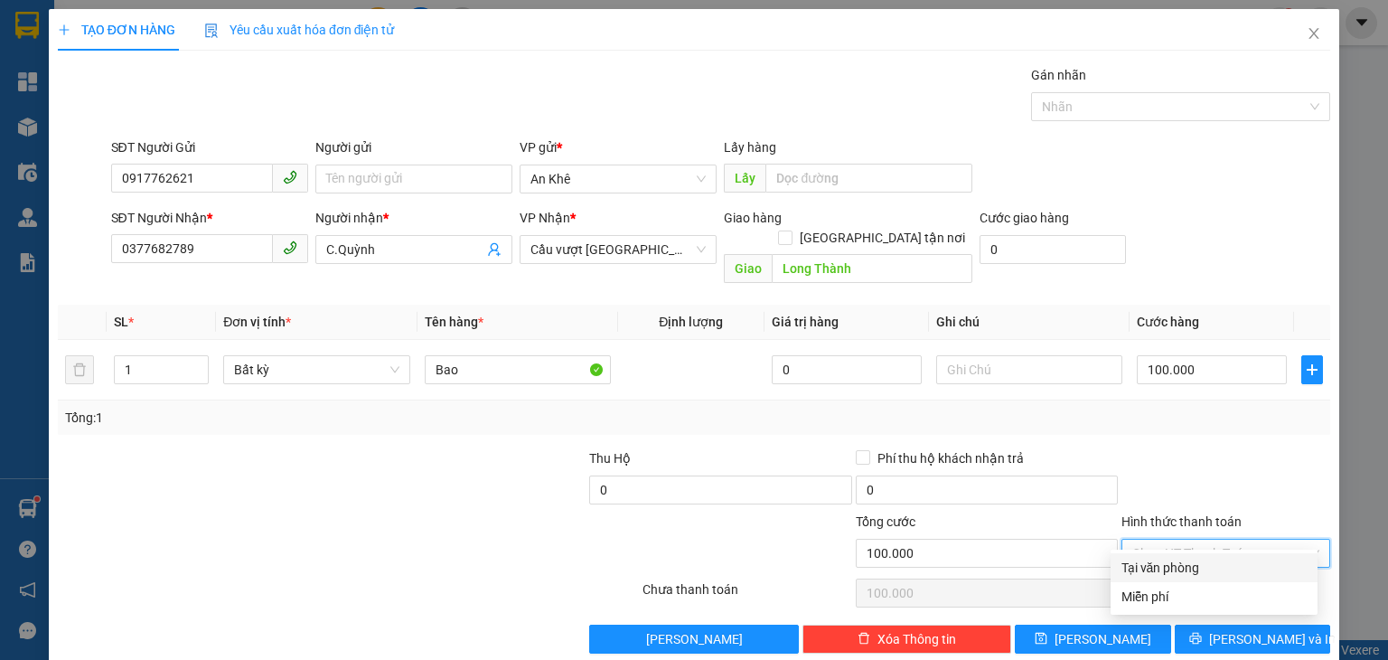
click at [1174, 566] on div "Tại văn phòng" at bounding box center [1214, 568] width 185 height 20
type input "0"
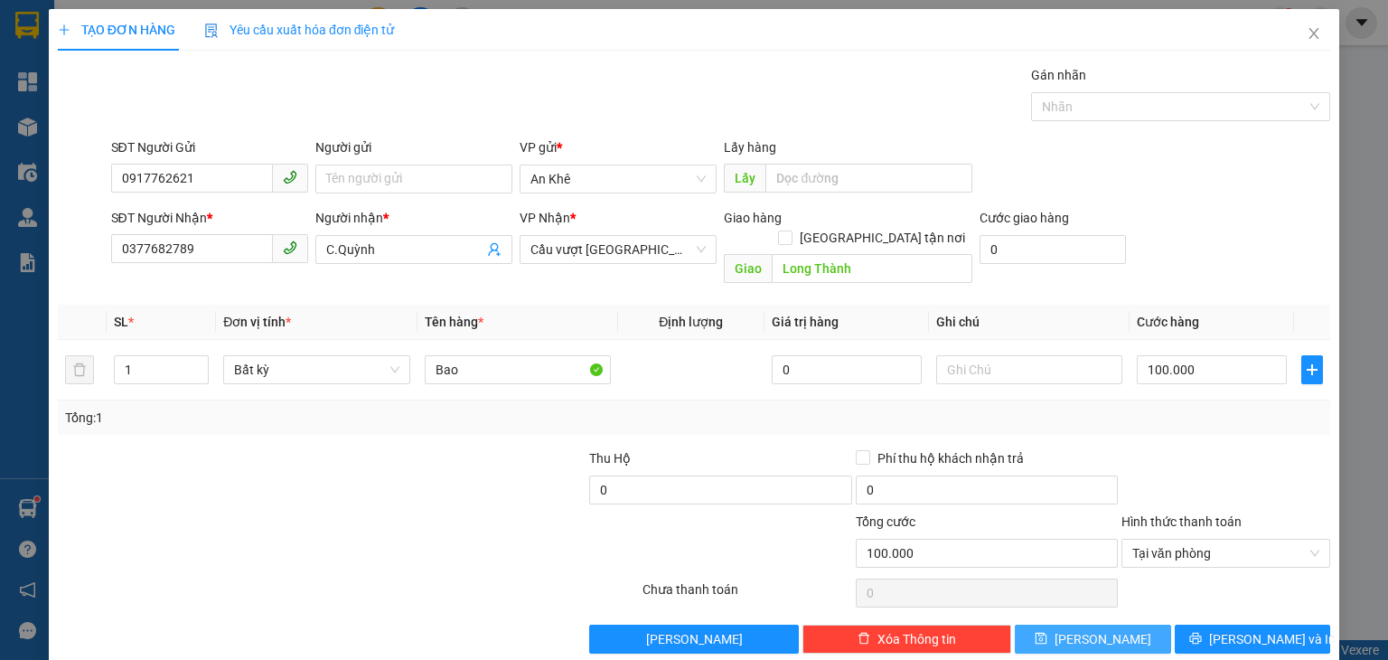
click at [1128, 624] on button "[PERSON_NAME]" at bounding box center [1093, 638] width 156 height 29
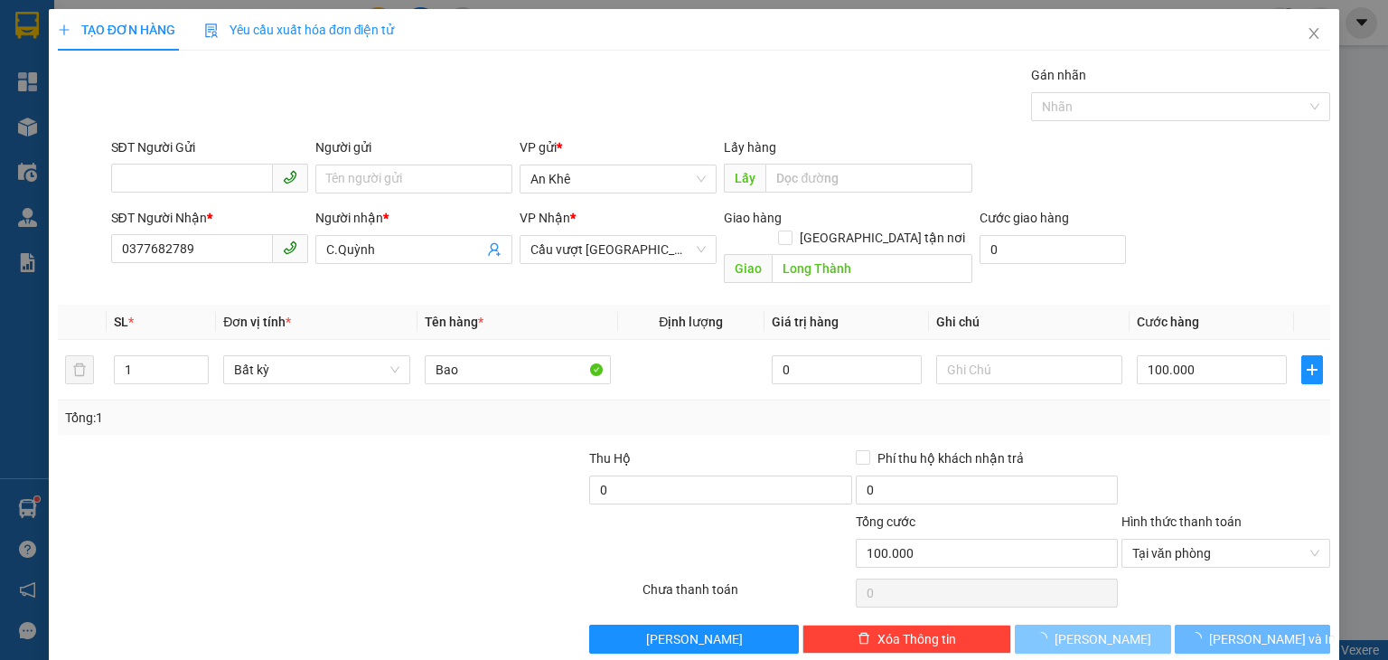
type input "0"
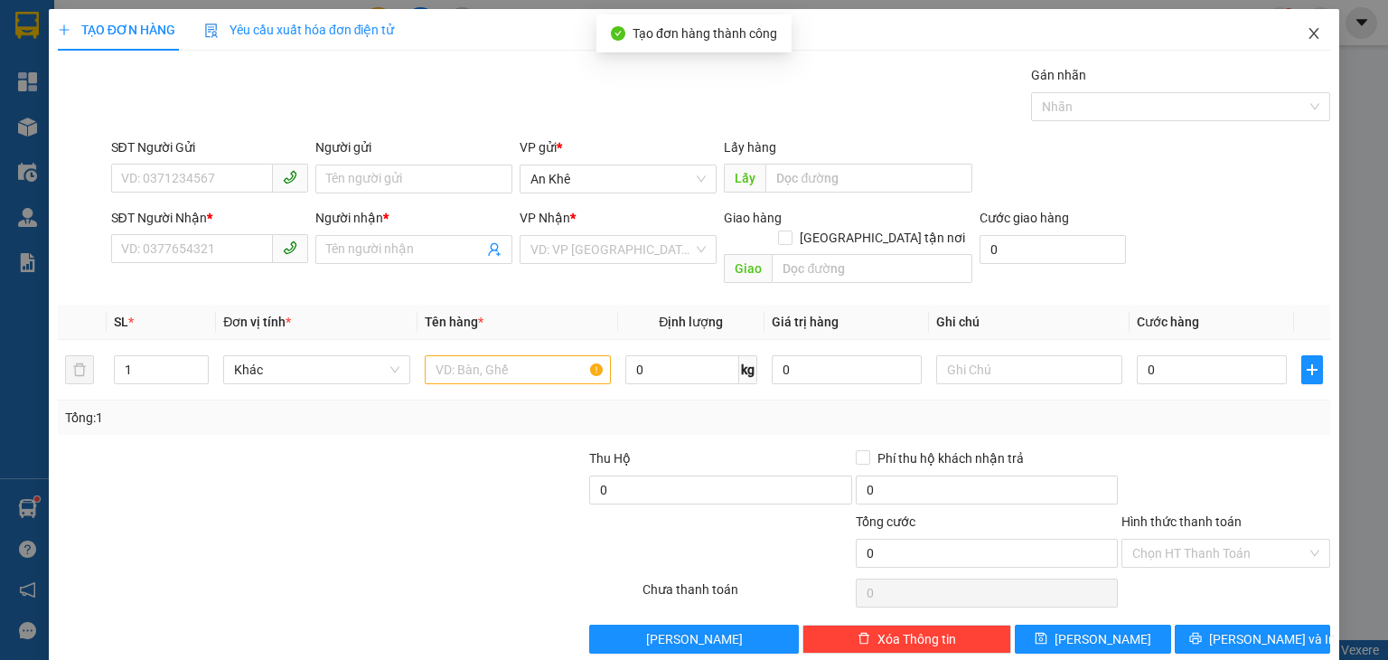
click at [1307, 34] on icon "close" at bounding box center [1314, 33] width 14 height 14
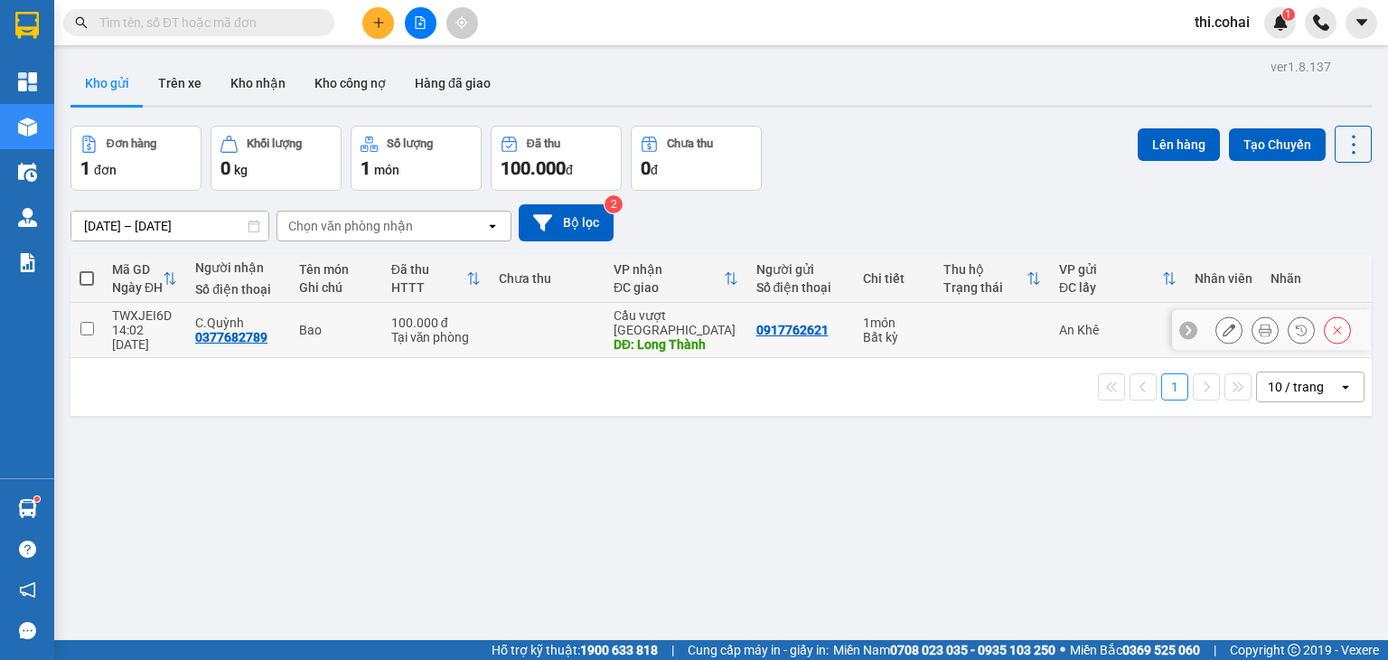
click at [85, 322] on input "checkbox" at bounding box center [87, 329] width 14 height 14
checkbox input "true"
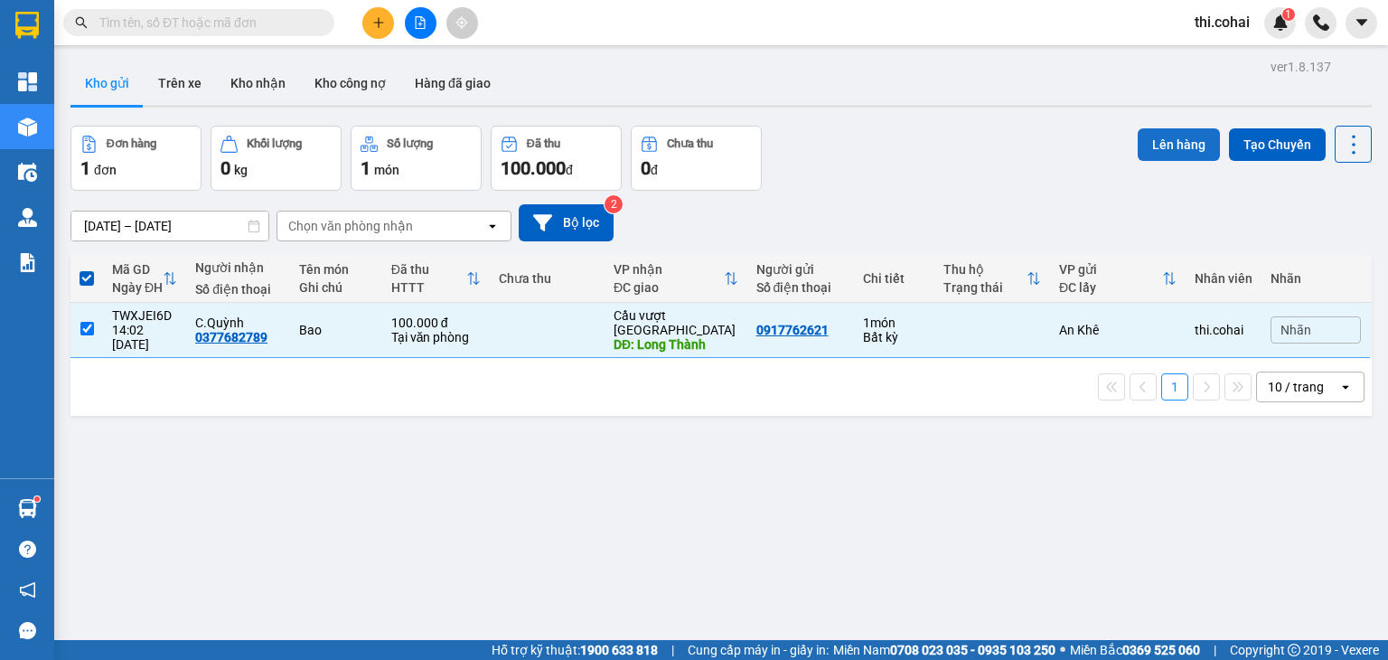
click at [1171, 148] on button "Lên hàng" at bounding box center [1179, 144] width 82 height 33
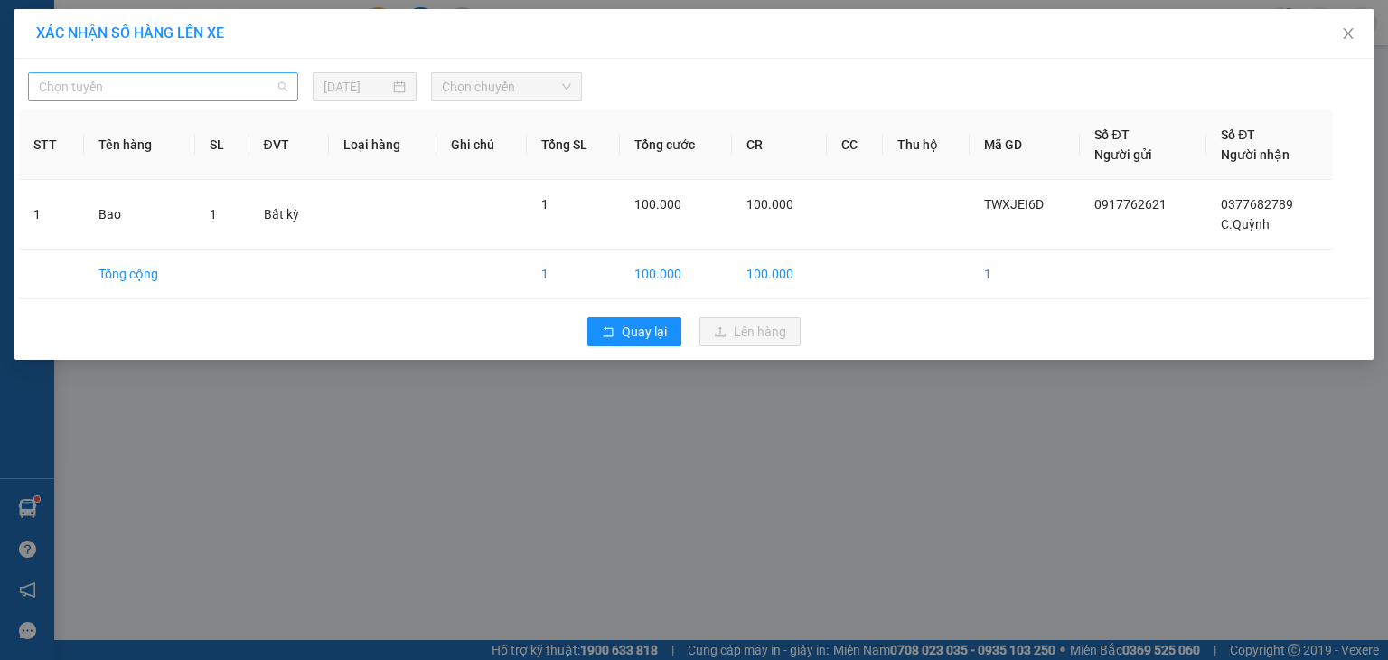
click at [212, 90] on span "Chọn tuyến" at bounding box center [163, 86] width 249 height 27
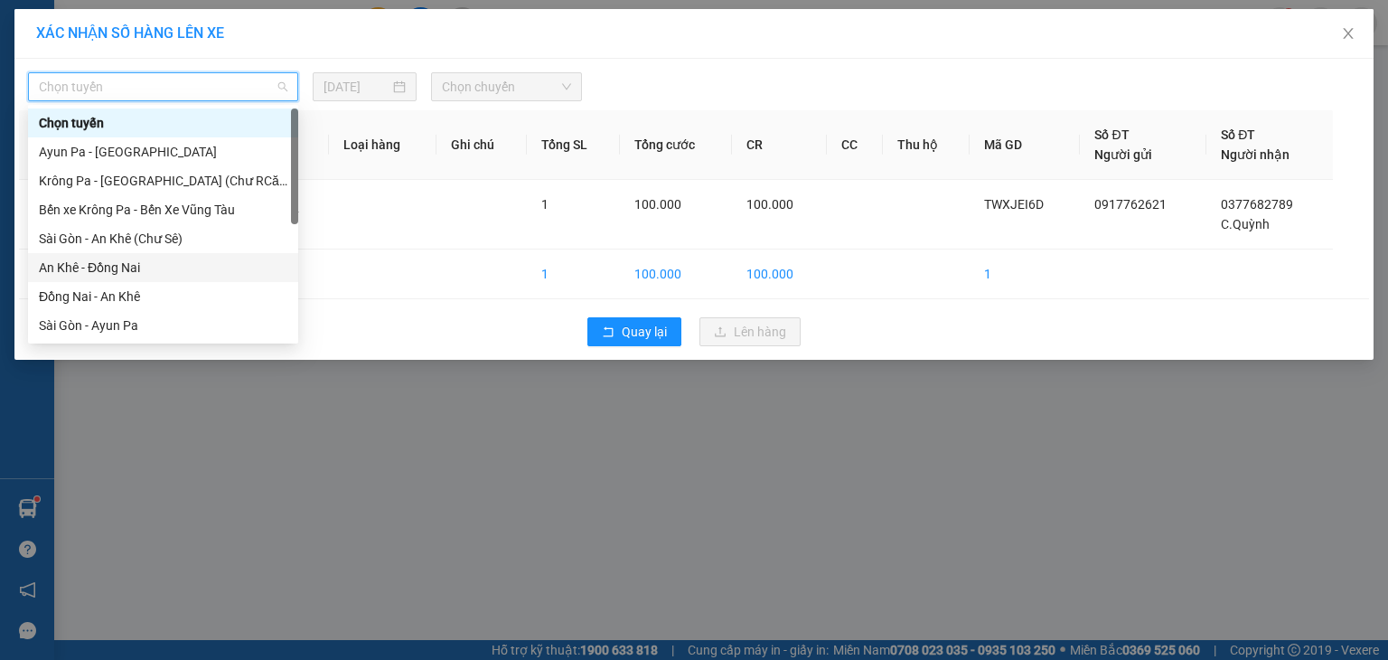
click at [127, 261] on div "An Khê - Đồng Nai" at bounding box center [163, 268] width 249 height 20
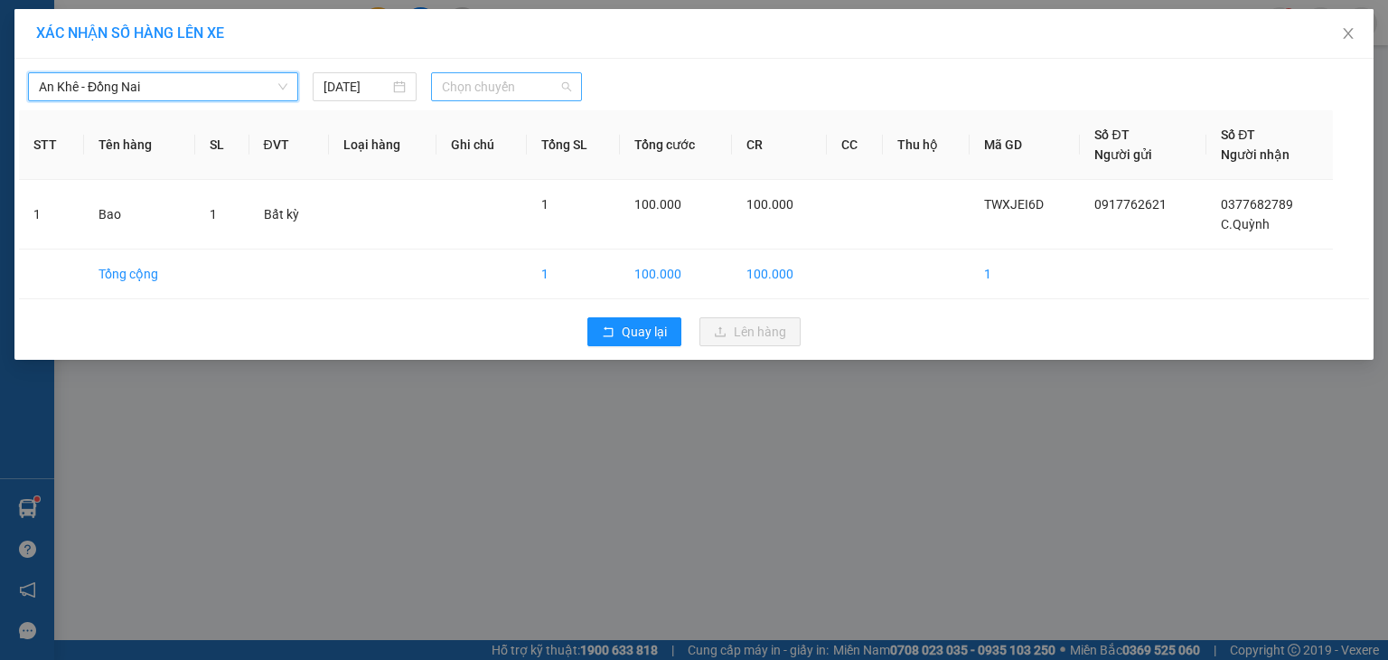
click at [474, 85] on span "Chọn chuyến" at bounding box center [507, 86] width 130 height 27
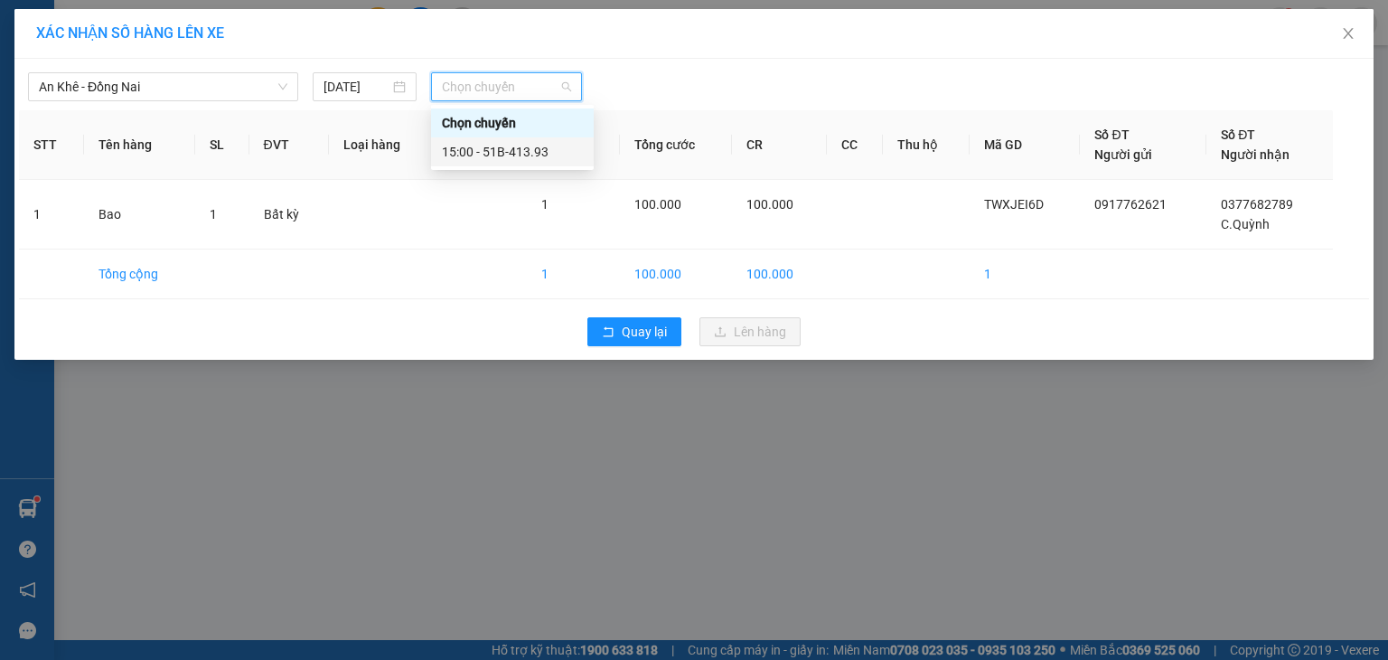
click at [482, 147] on div "15:00 - 51B-413.93" at bounding box center [512, 152] width 141 height 20
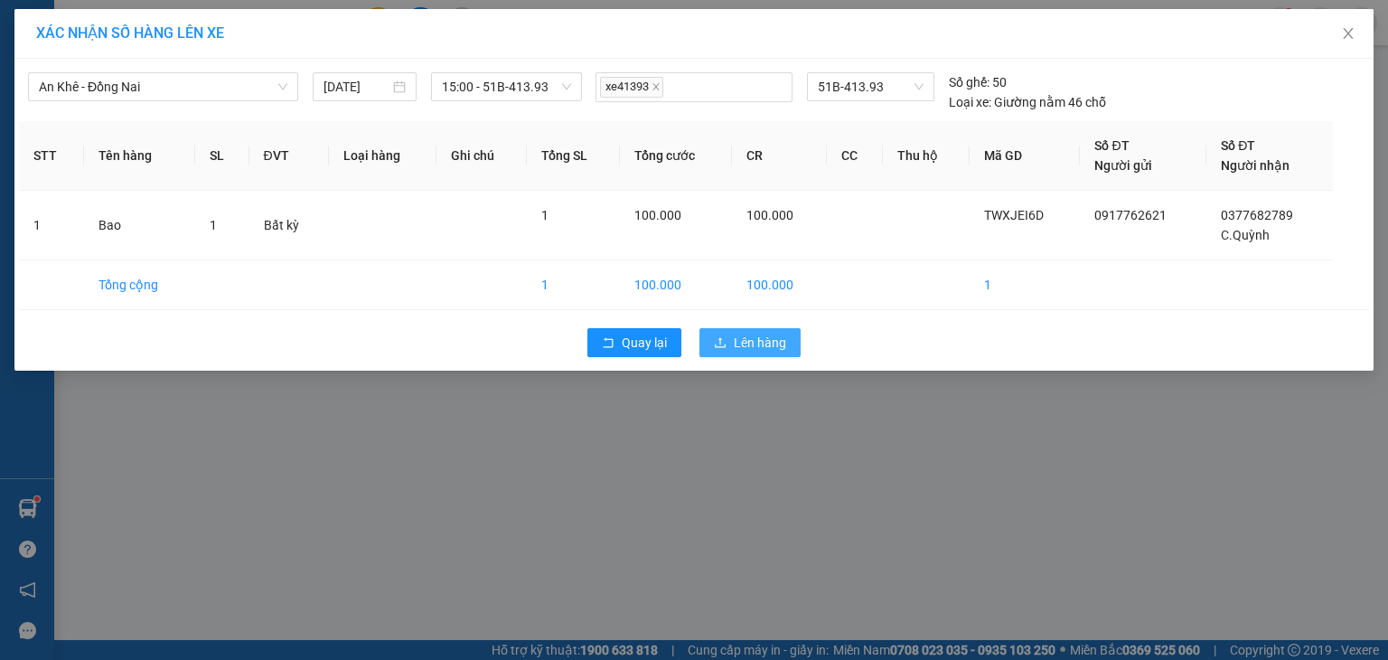
click at [749, 351] on span "Lên hàng" at bounding box center [760, 343] width 52 height 20
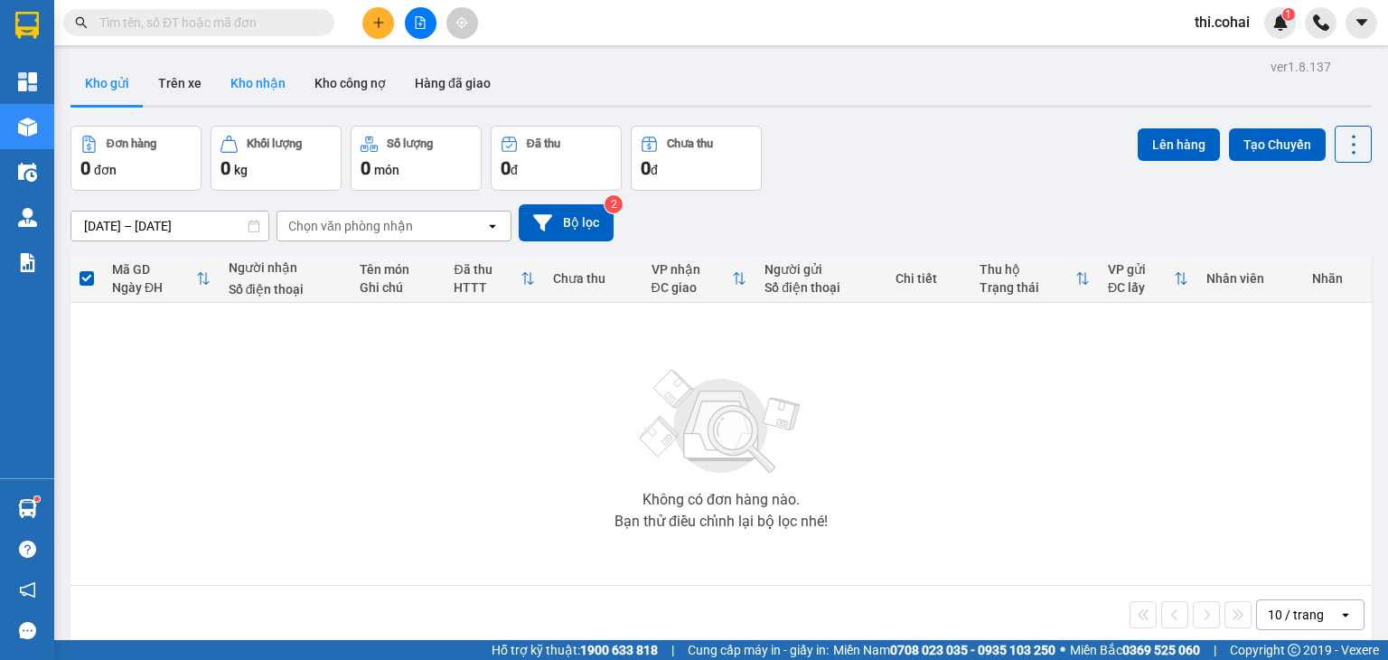
click at [244, 84] on button "Kho nhận" at bounding box center [258, 82] width 84 height 43
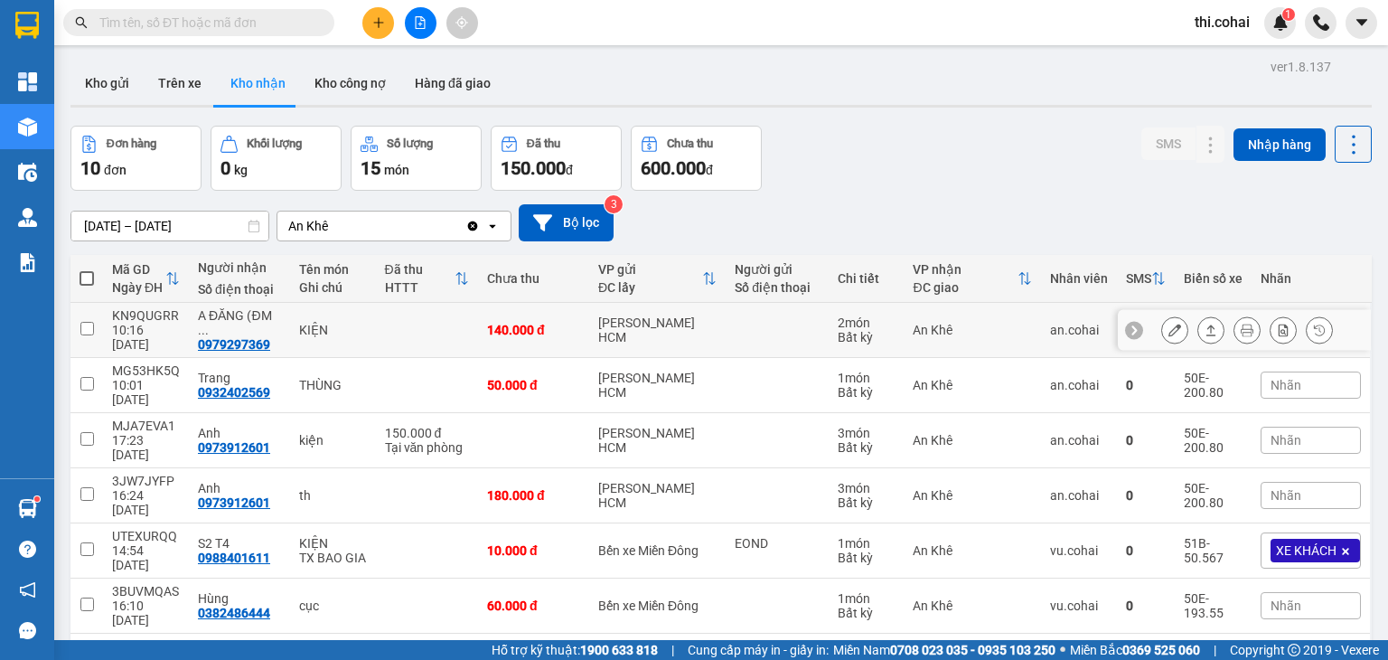
click at [1162, 321] on button at bounding box center [1174, 331] width 25 height 32
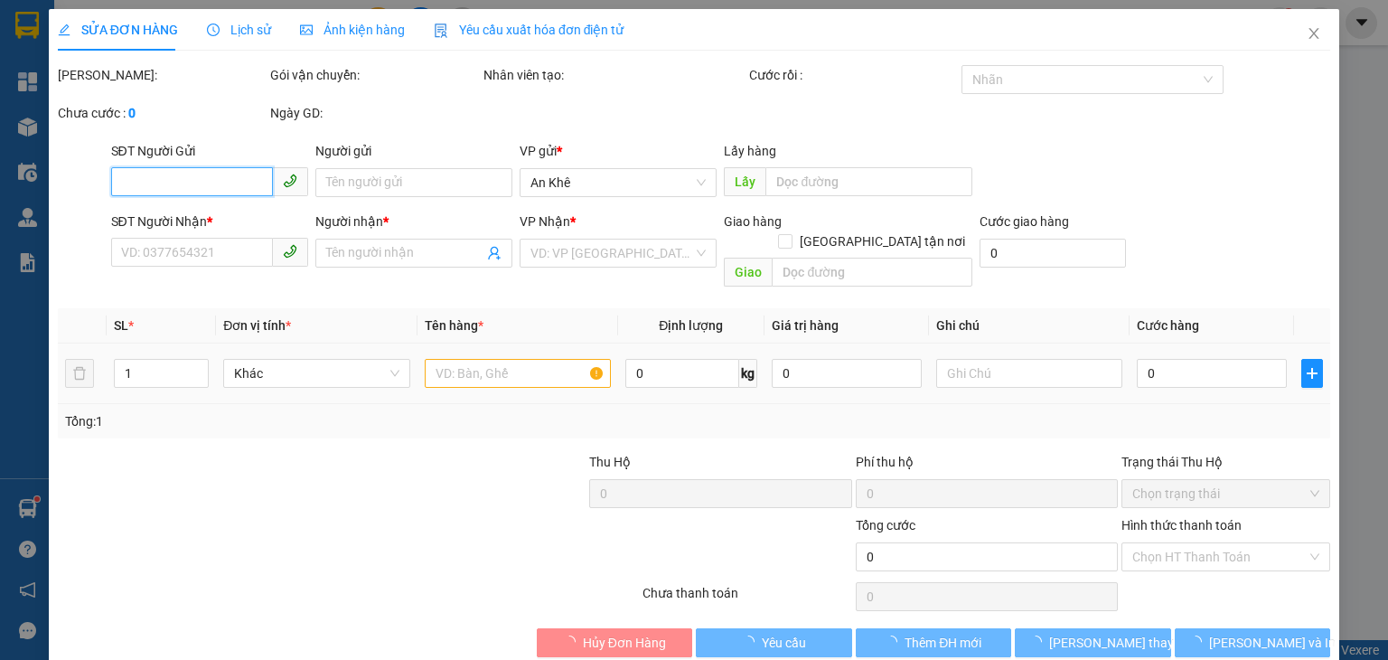
type input "0979297369"
type input "A ĐĂNG (ĐM VINH)"
type input "140.000"
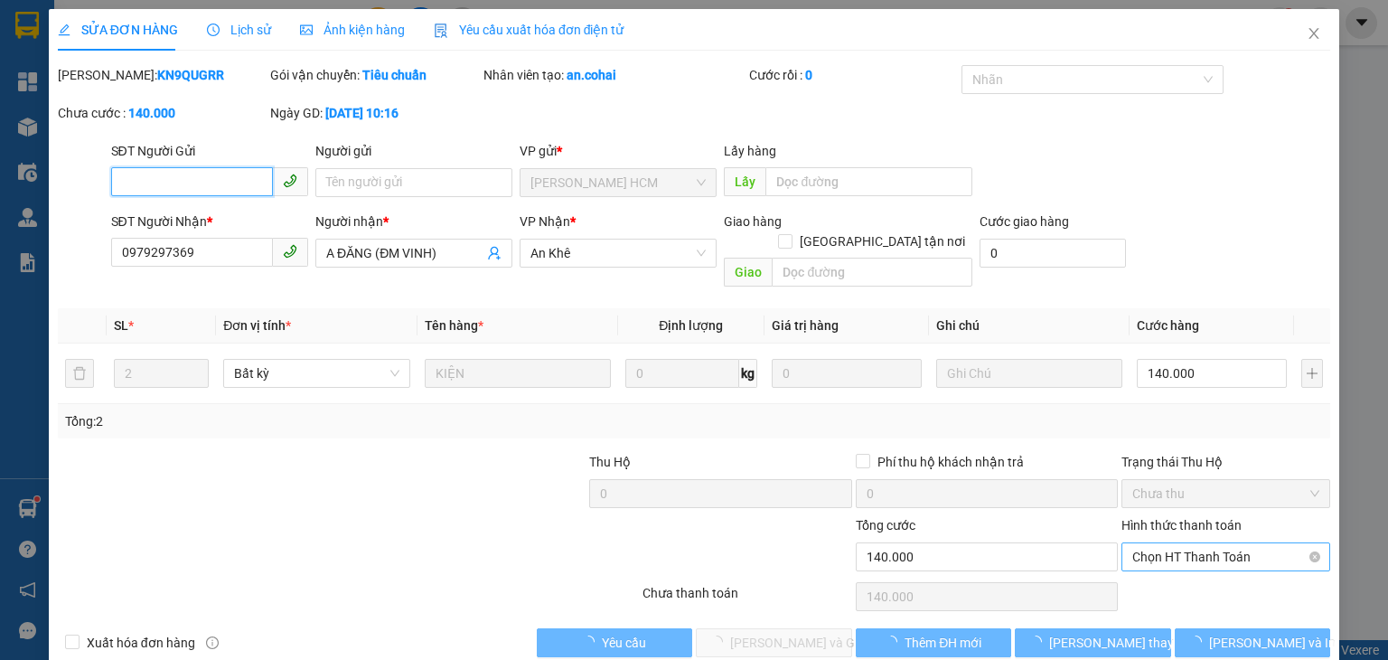
click at [1139, 543] on span "Chọn HT Thanh Toán" at bounding box center [1225, 556] width 187 height 27
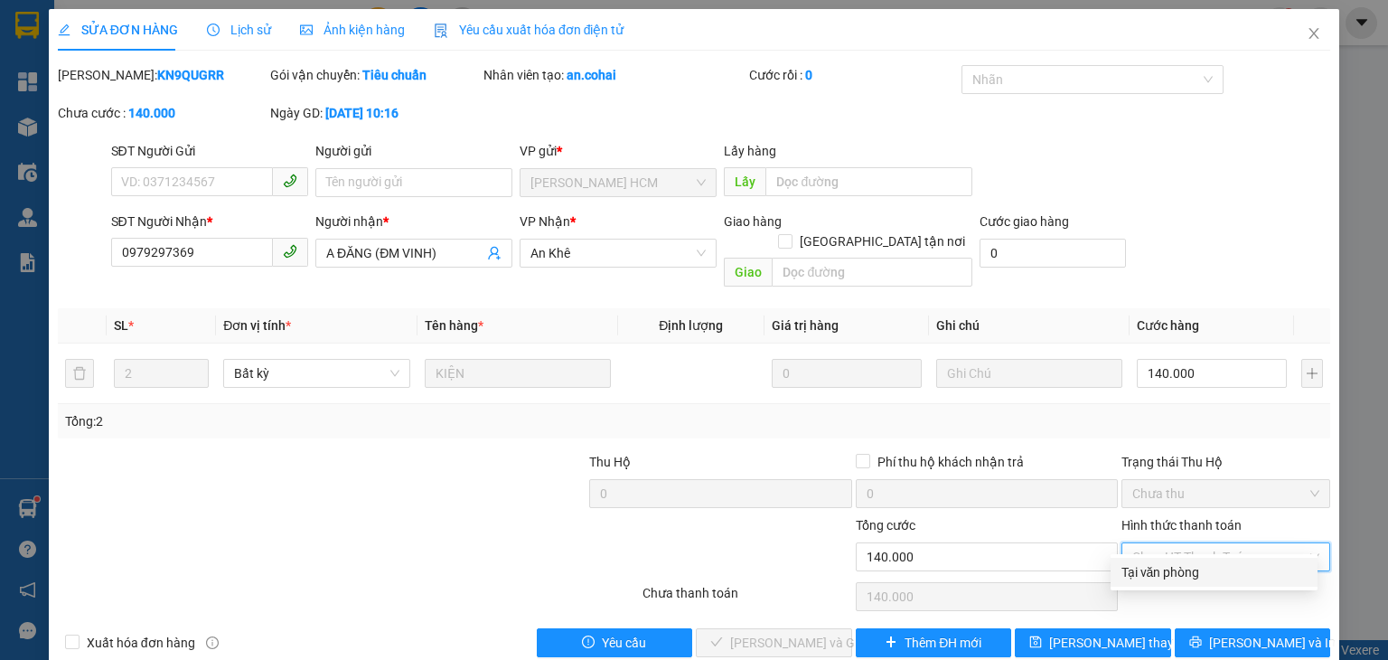
click at [1141, 572] on div "Tại văn phòng" at bounding box center [1214, 572] width 185 height 20
type input "0"
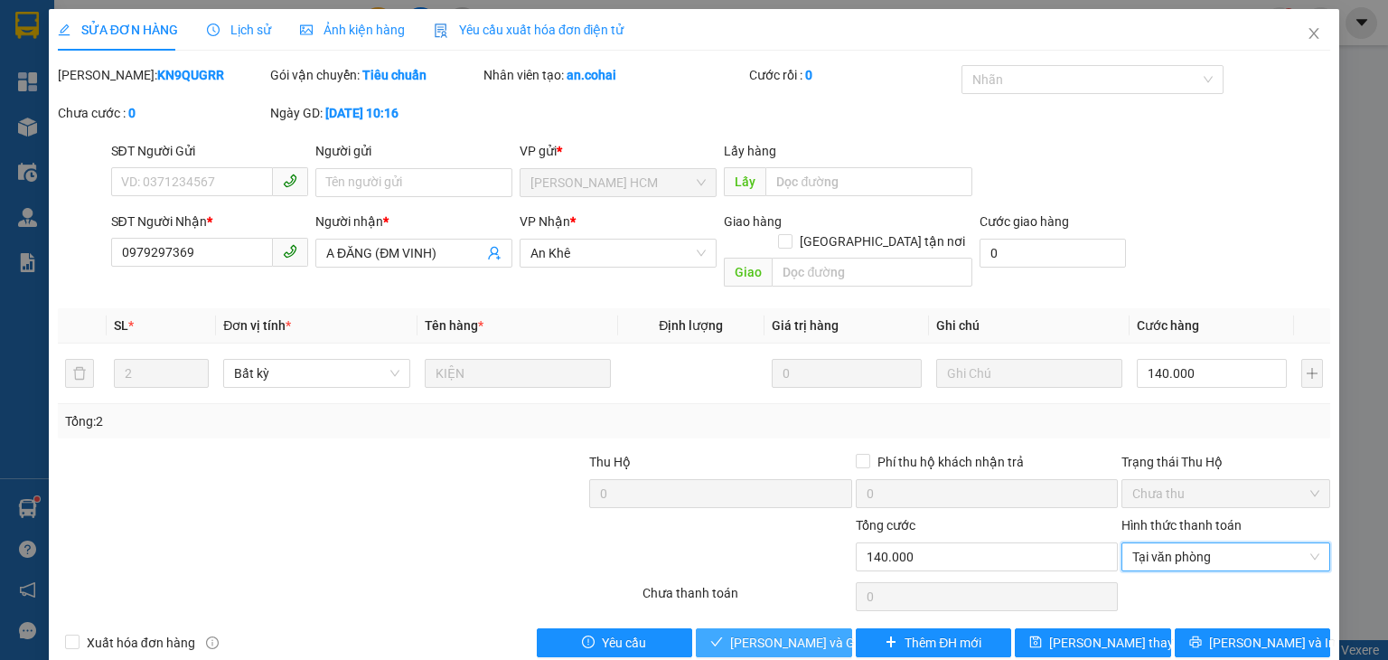
click at [792, 633] on span "[PERSON_NAME] và Giao hàng" at bounding box center [817, 643] width 174 height 20
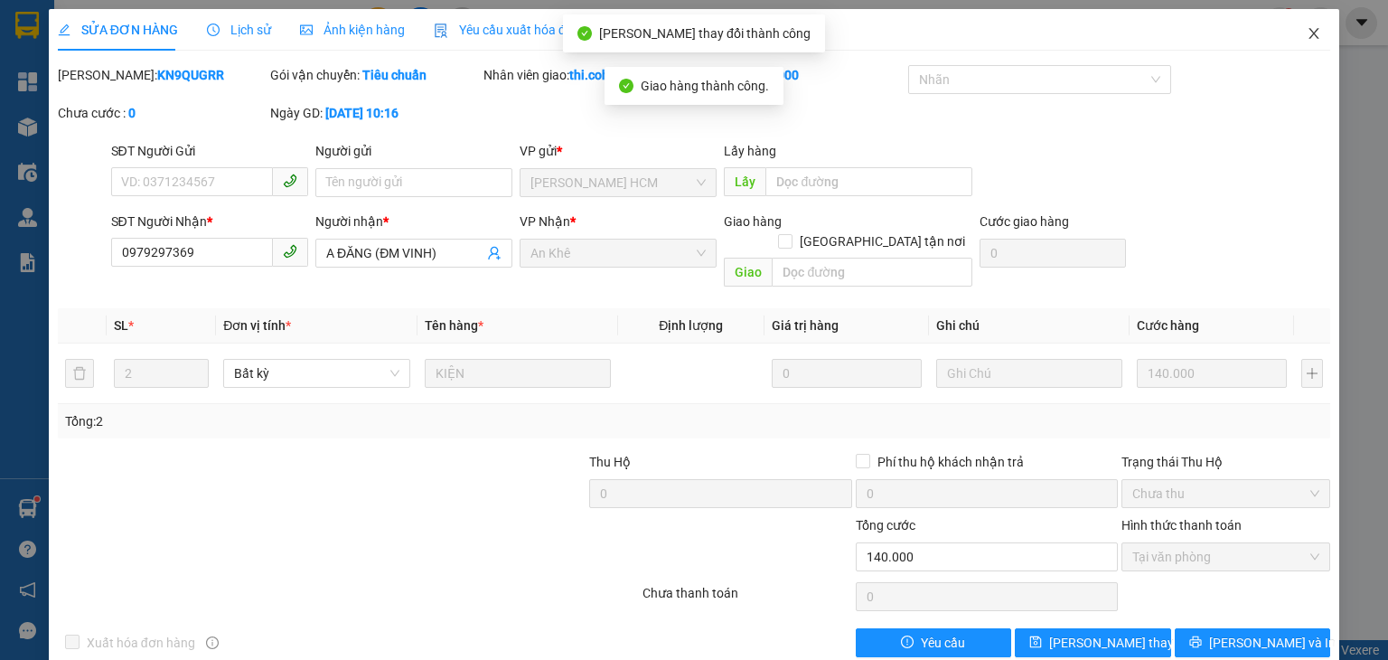
click at [1307, 34] on icon "close" at bounding box center [1314, 33] width 14 height 14
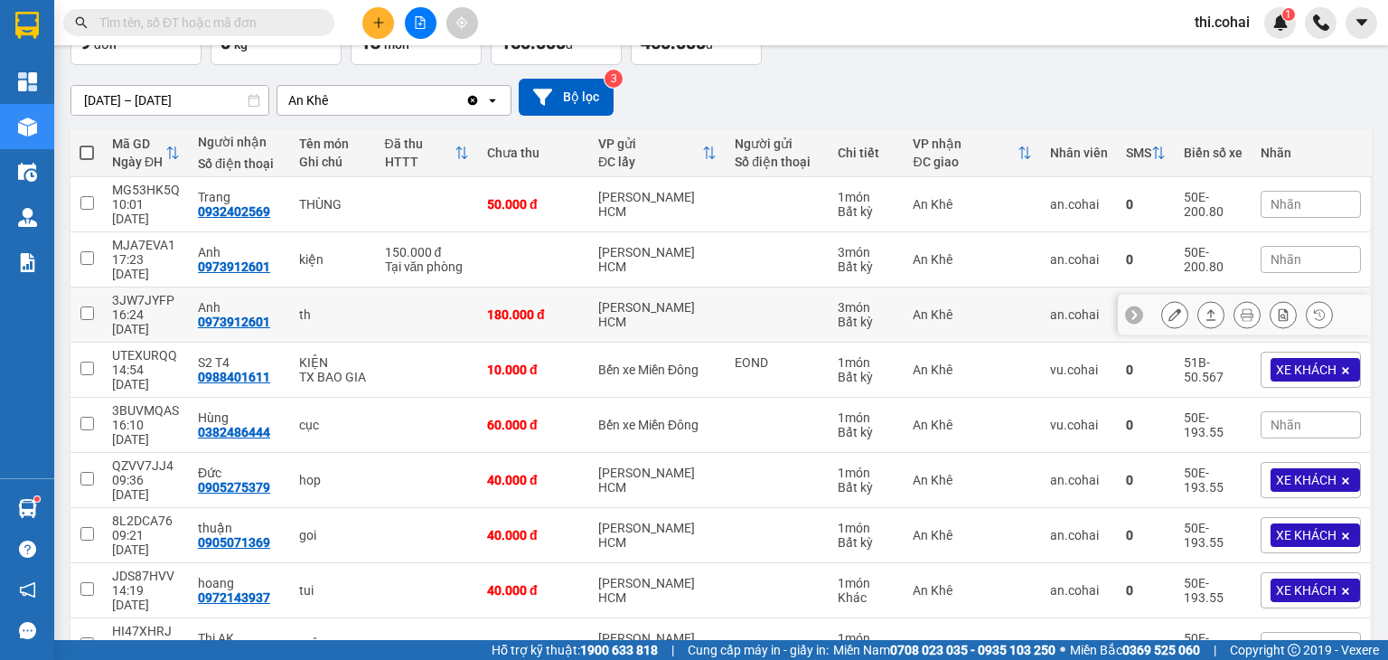
scroll to position [130, 0]
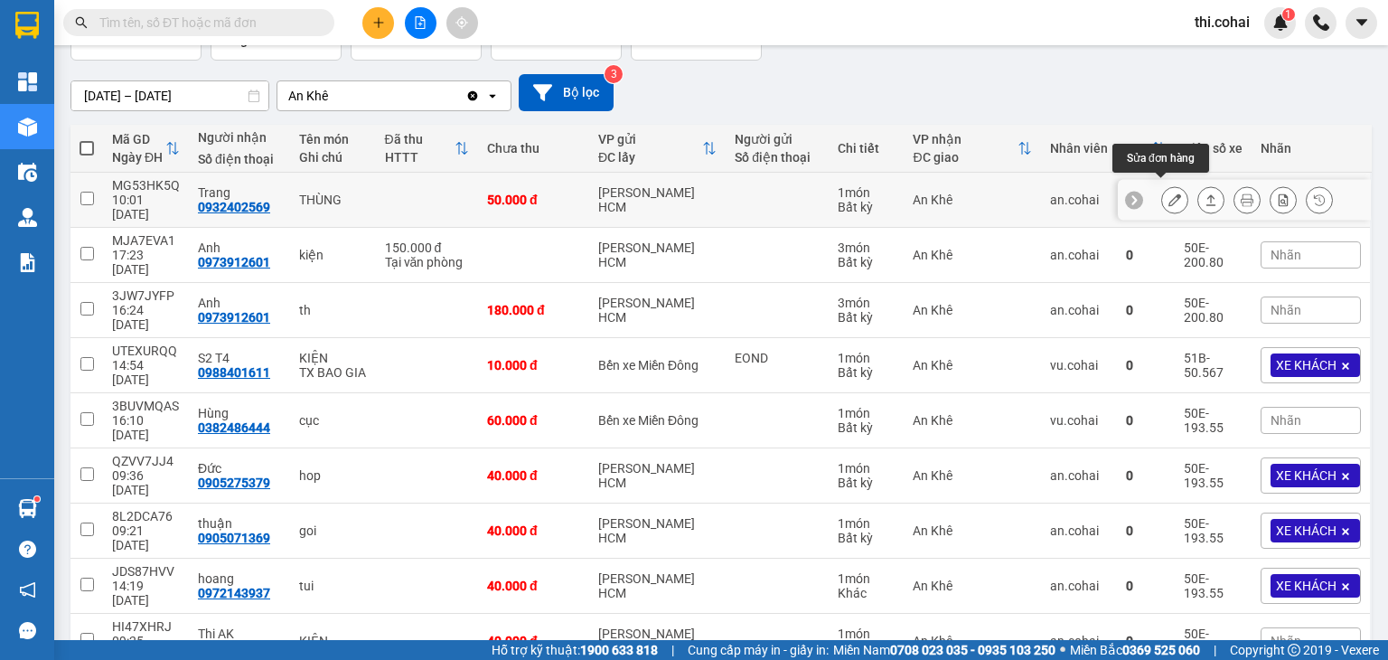
click at [1169, 196] on icon at bounding box center [1175, 199] width 13 height 13
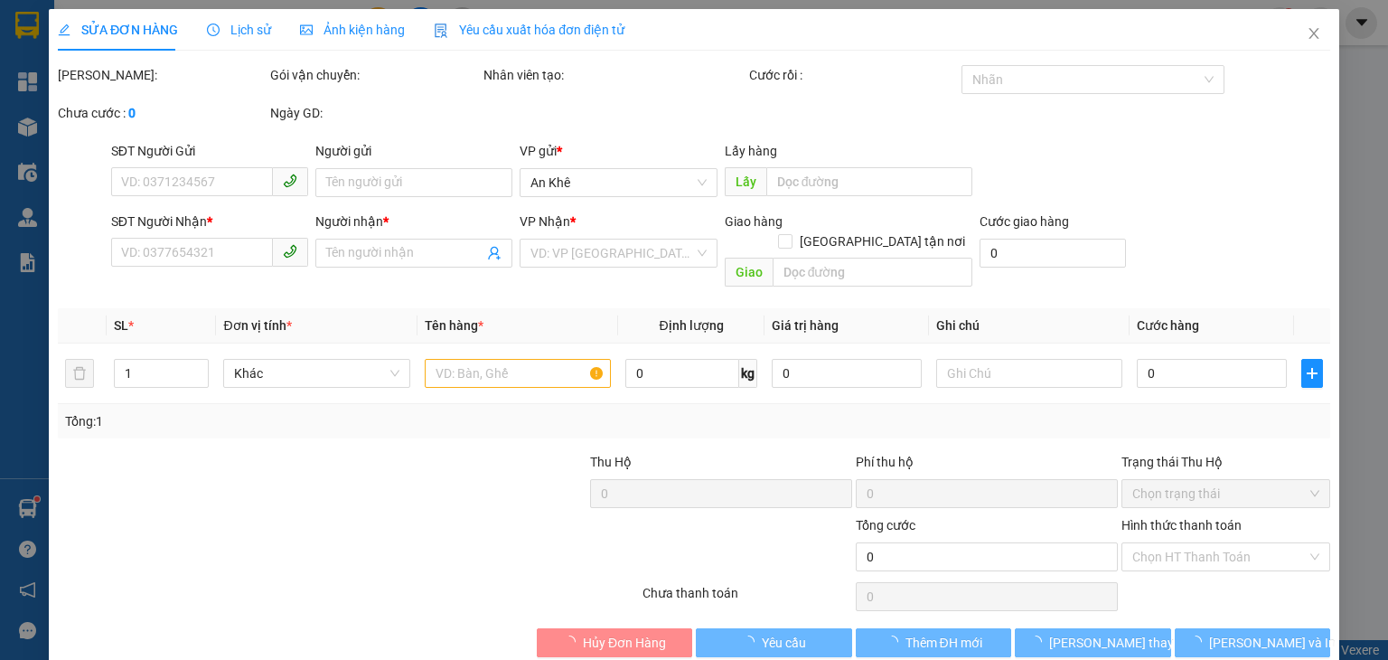
type input "0932402569"
type input "Trang"
type input "50.000"
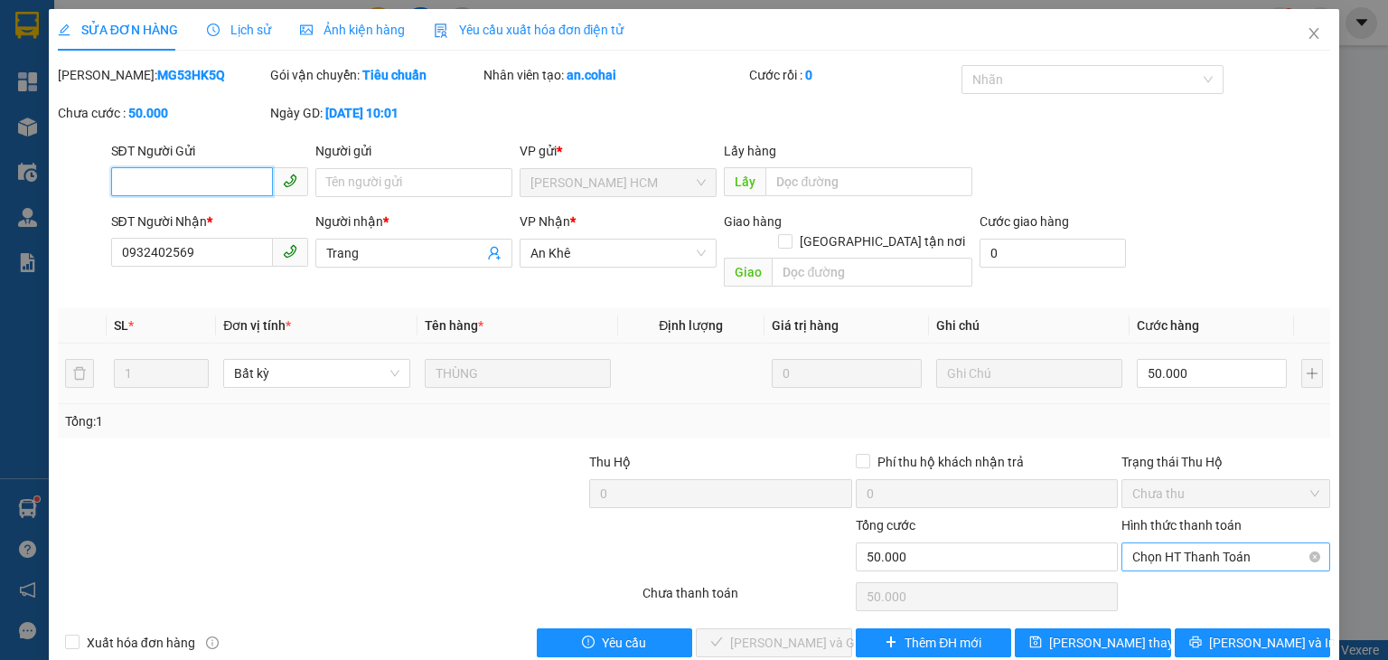
click at [1159, 543] on span "Chọn HT Thanh Toán" at bounding box center [1225, 556] width 187 height 27
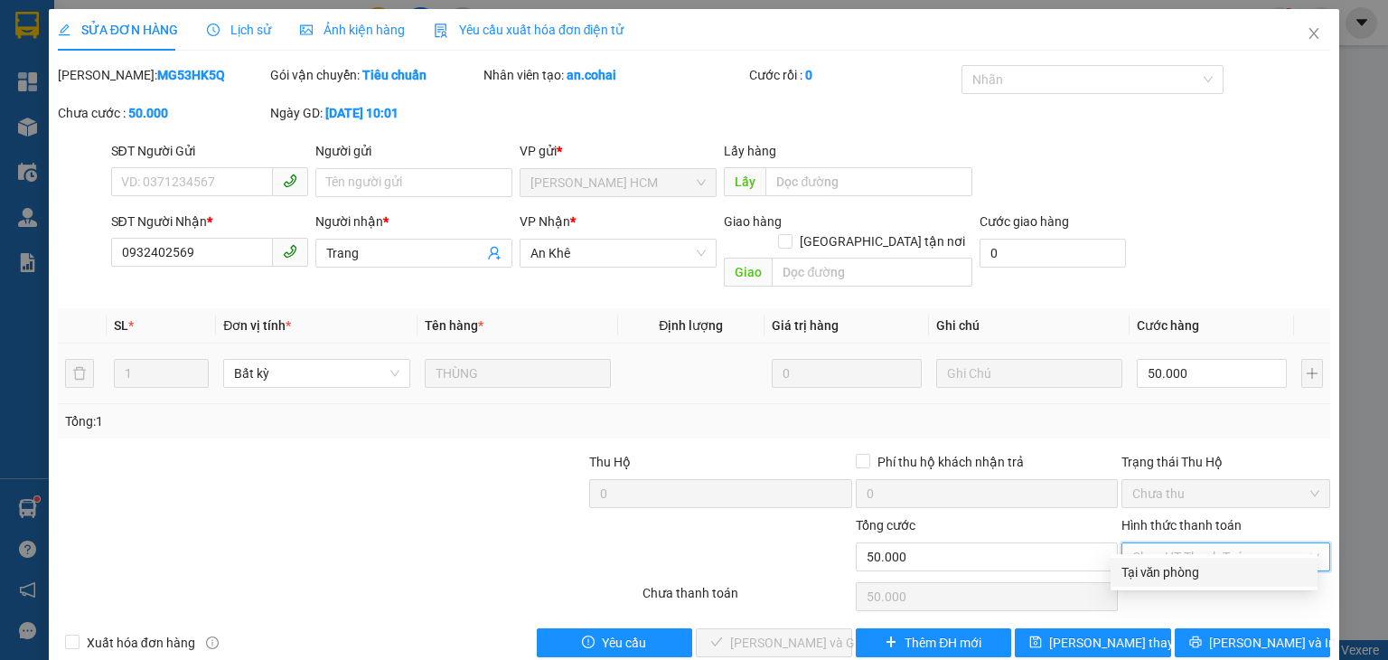
click at [1141, 576] on div "Tại văn phòng" at bounding box center [1214, 572] width 185 height 20
type input "0"
click at [1141, 578] on div "Chọn HT Thanh Toán" at bounding box center [1226, 596] width 212 height 36
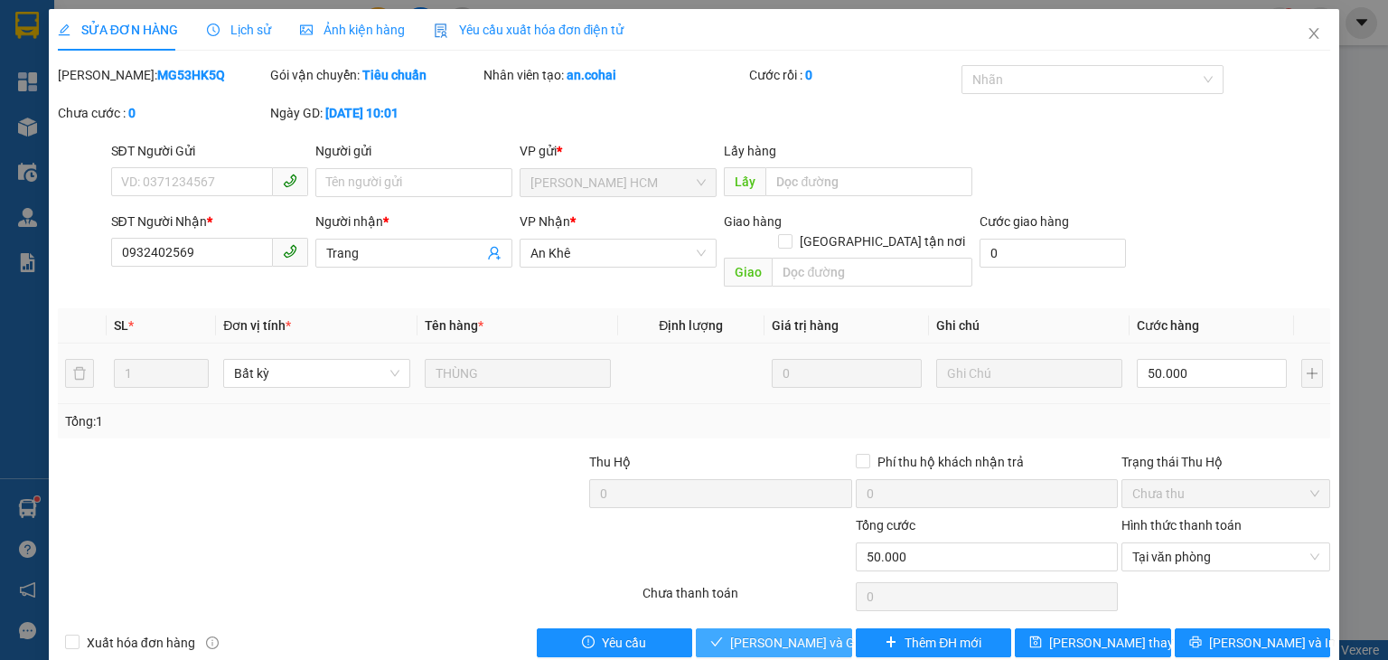
click at [796, 633] on span "[PERSON_NAME] và Giao hàng" at bounding box center [817, 643] width 174 height 20
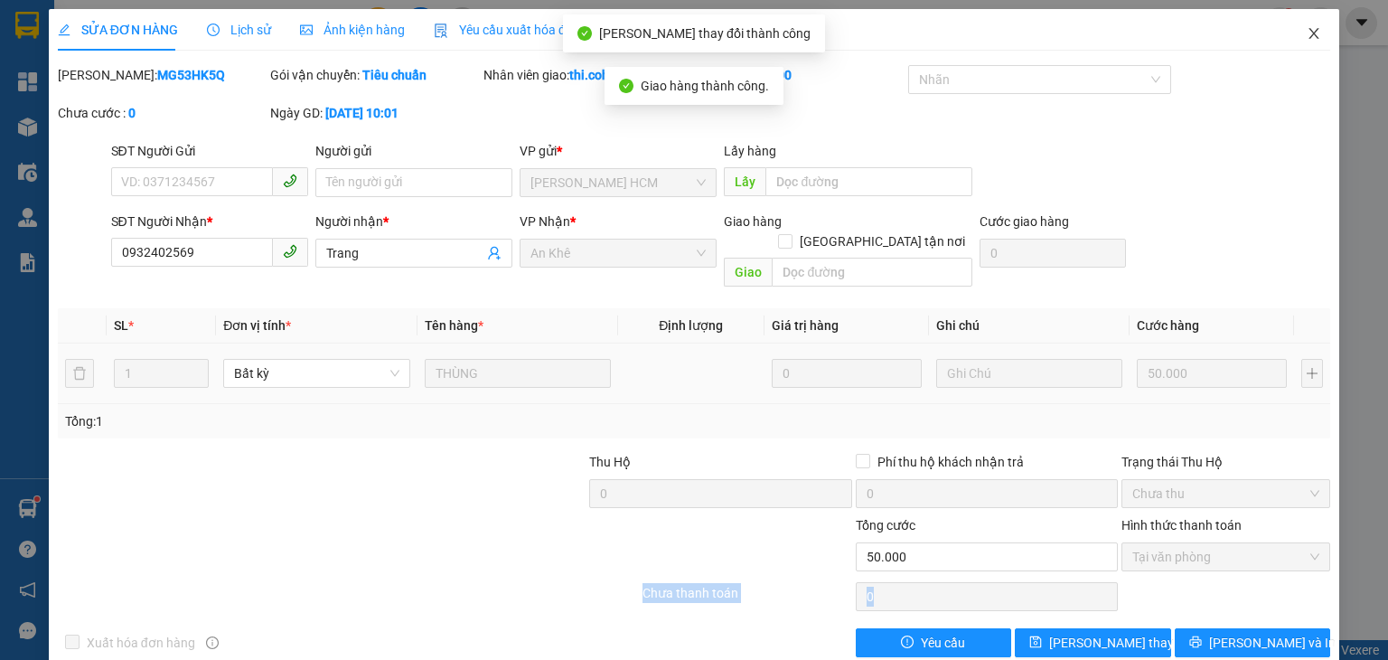
click at [1307, 36] on icon "close" at bounding box center [1314, 33] width 14 height 14
